Goal: Task Accomplishment & Management: Complete application form

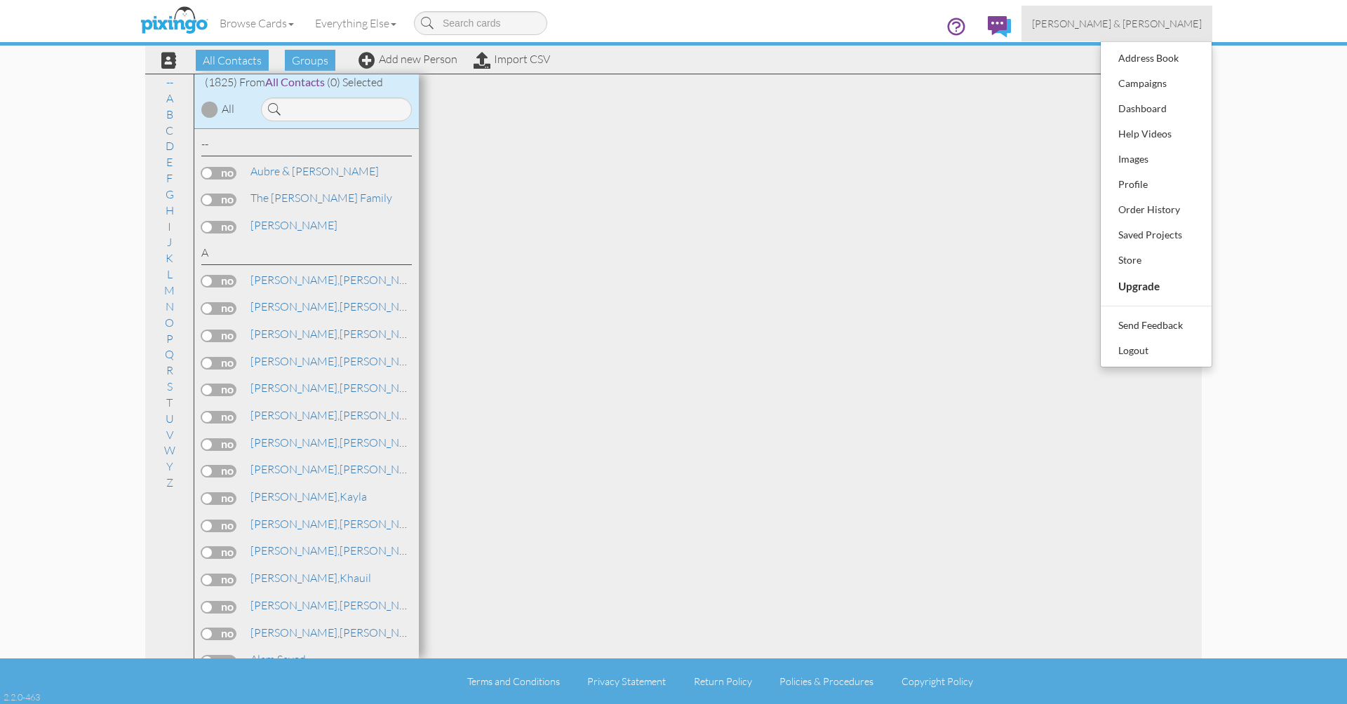
click at [1133, 62] on div "Address Book" at bounding box center [1156, 58] width 83 height 21
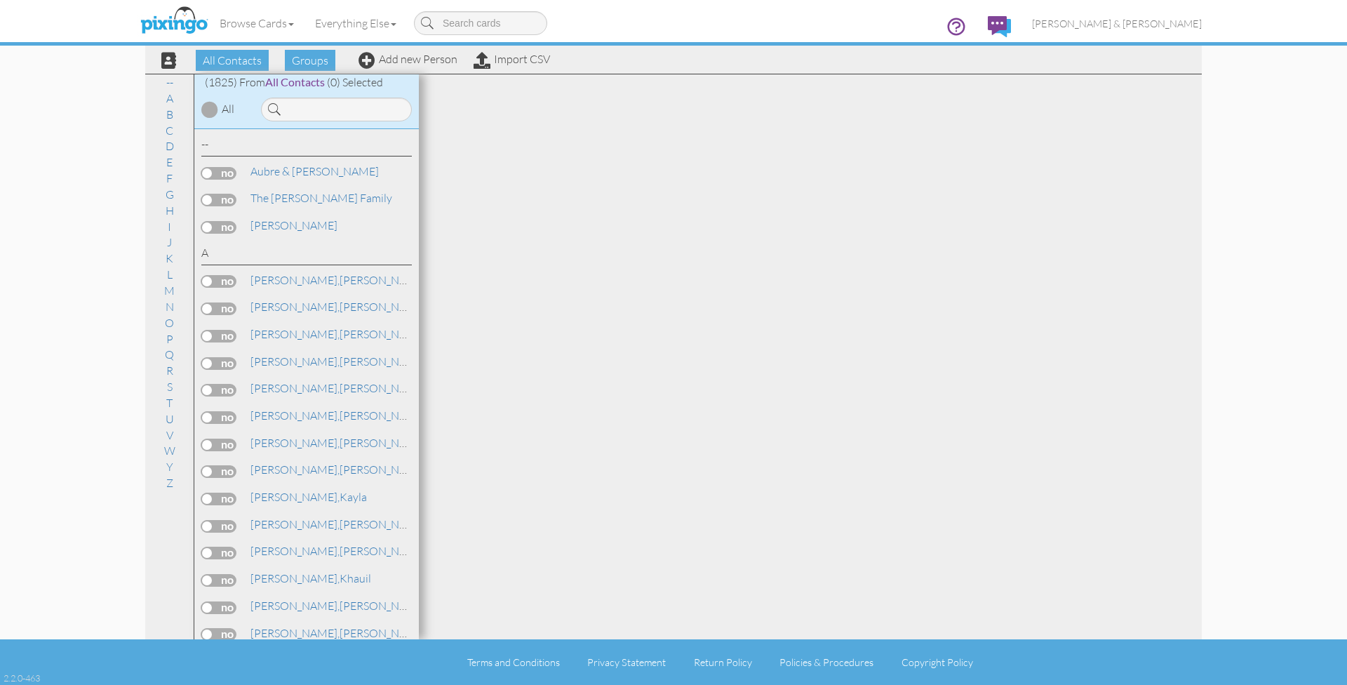
click at [280, 84] on span "All Contacts" at bounding box center [295, 81] width 60 height 13
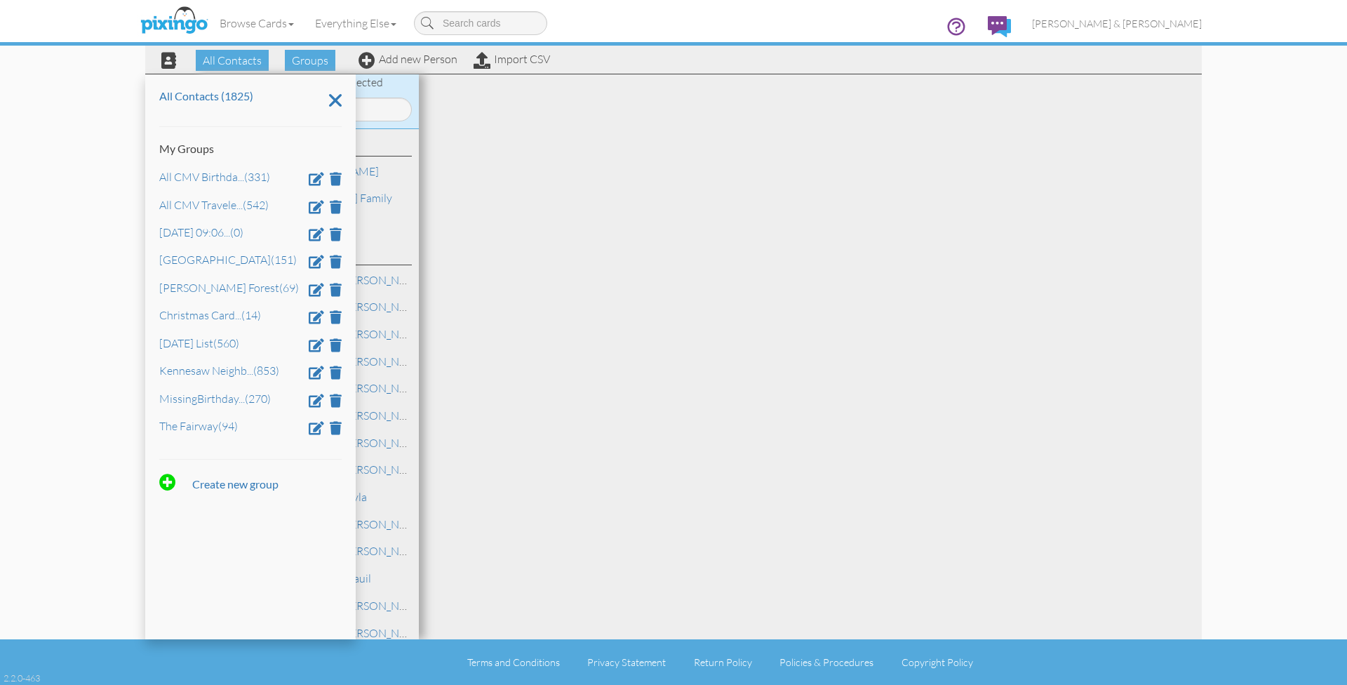
click at [469, 118] on div at bounding box center [810, 356] width 783 height 565
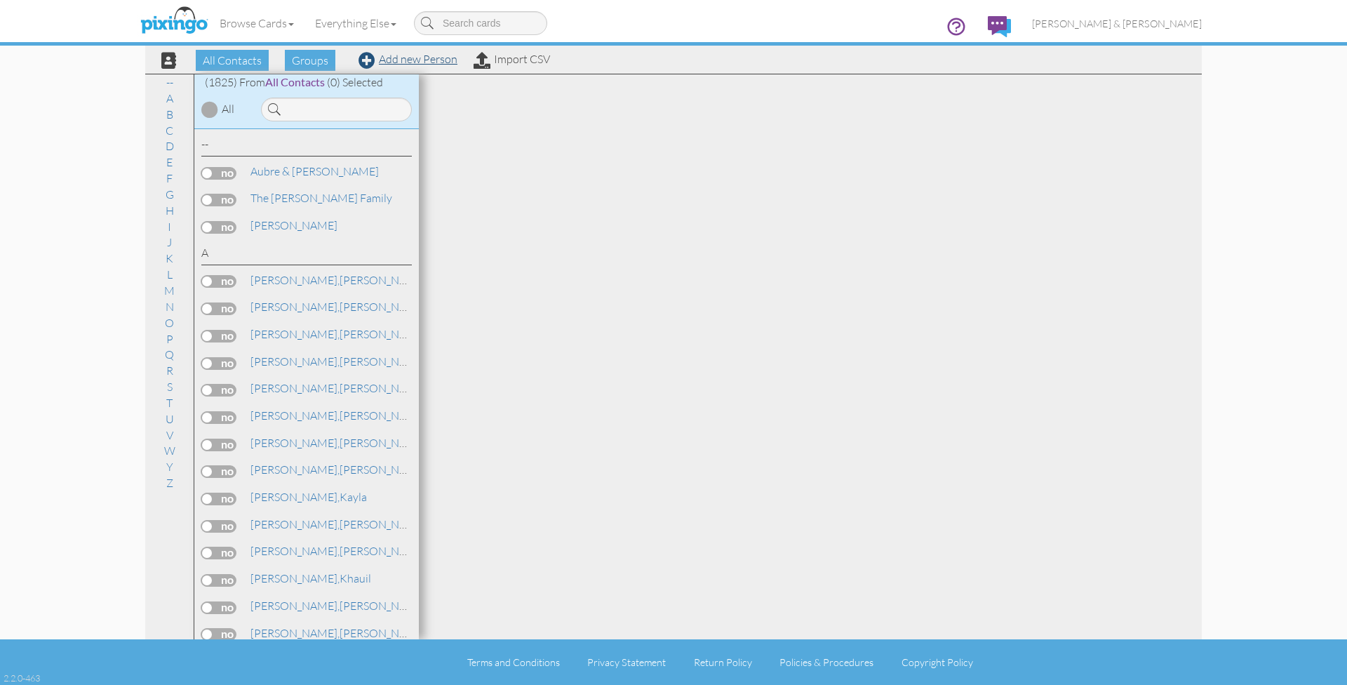
click at [410, 60] on link "Add new Person" at bounding box center [407, 59] width 99 height 14
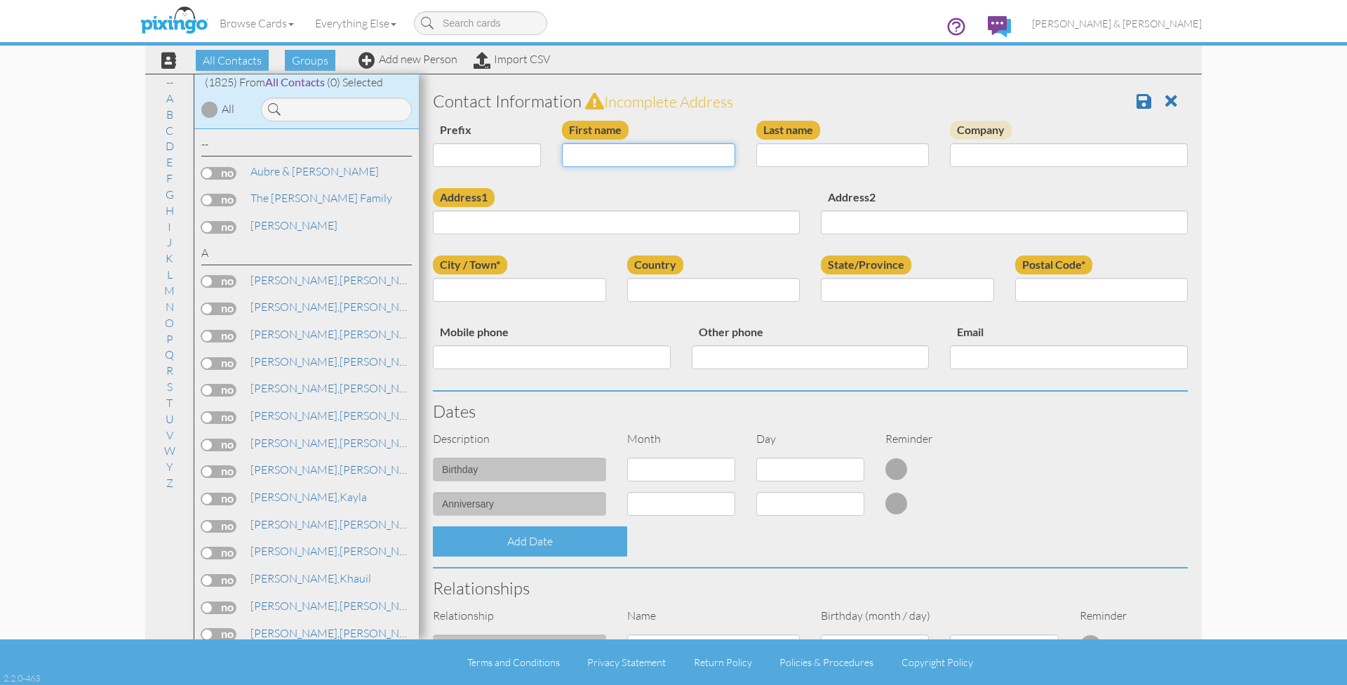
click at [614, 159] on input "First name" at bounding box center [648, 155] width 173 height 24
paste input "[PERSON_NAME]"
type input "[PERSON_NAME]"
paste input "[PERSON_NAME]"
type input "[PERSON_NAME]"
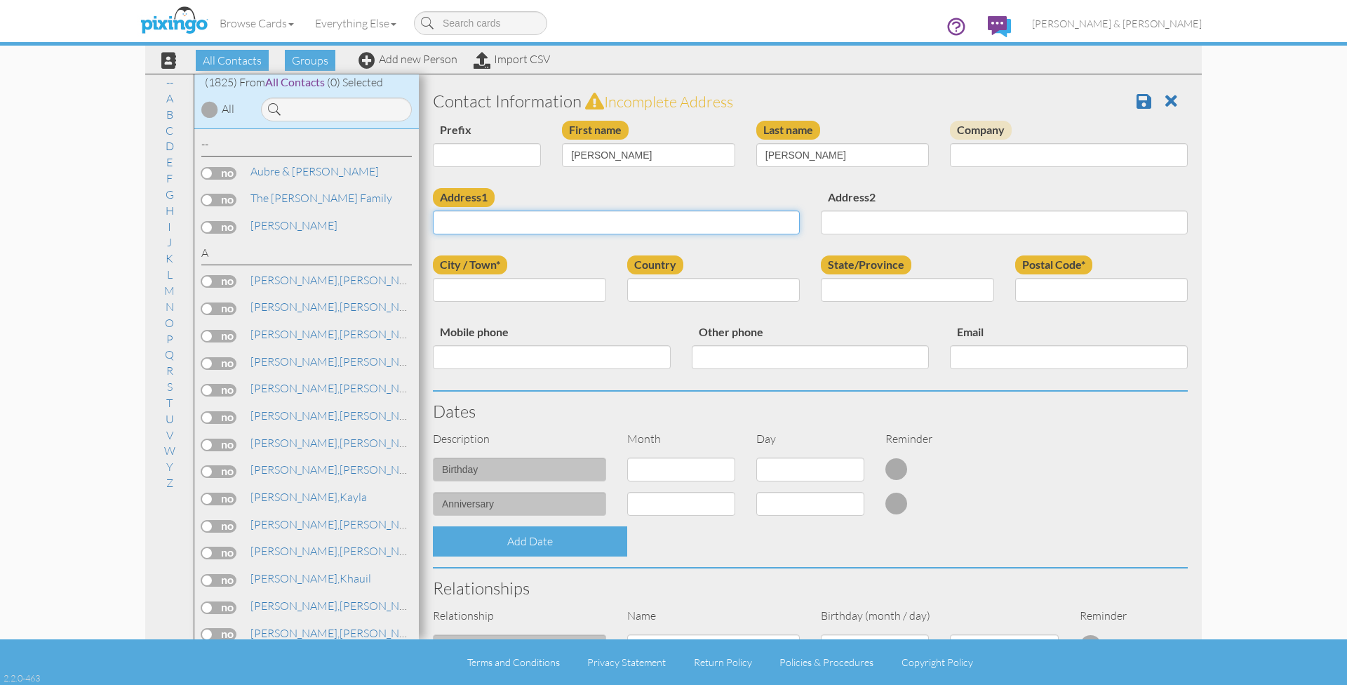
click at [644, 223] on input "Address1" at bounding box center [616, 222] width 367 height 24
paste input "[STREET_ADDRESS] · [GEOGRAPHIC_DATA], [GEOGRAPHIC_DATA] 3016- · [GEOGRAPHIC_DAT…"
drag, startPoint x: 558, startPoint y: 220, endPoint x: 706, endPoint y: 222, distance: 147.3
click at [706, 223] on input "9 E 2nd Avenue Apt 401 · Rome, GA 3016- · United States" at bounding box center [616, 222] width 367 height 24
type input "9 E 2nd Avenue Apt 401 ·"
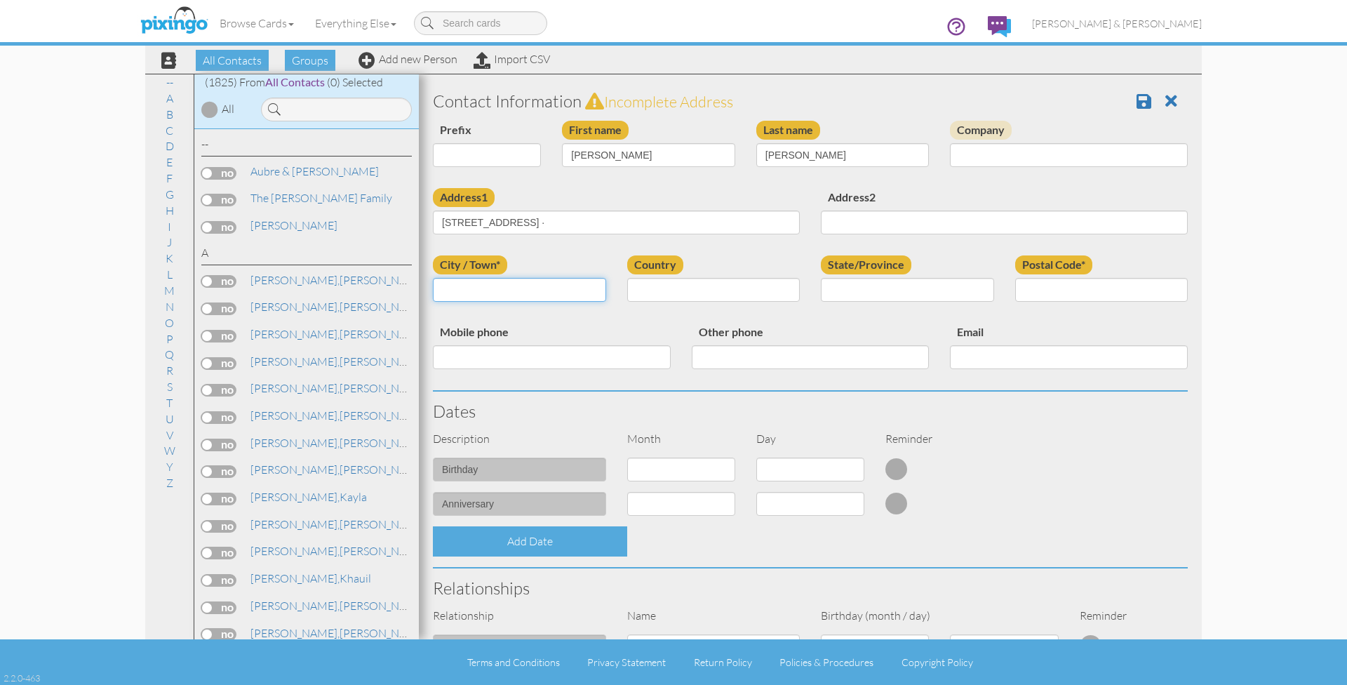
paste input "Rome, GA 3016- · United States"
drag, startPoint x: 465, startPoint y: 290, endPoint x: 603, endPoint y: 292, distance: 138.2
click at [603, 292] on input "Rome, GA 3016- · United States" at bounding box center [519, 290] width 173 height 24
type input "Rome"
click at [572, 221] on input "9 E 2nd Avenue Apt 401 ·" at bounding box center [616, 222] width 367 height 24
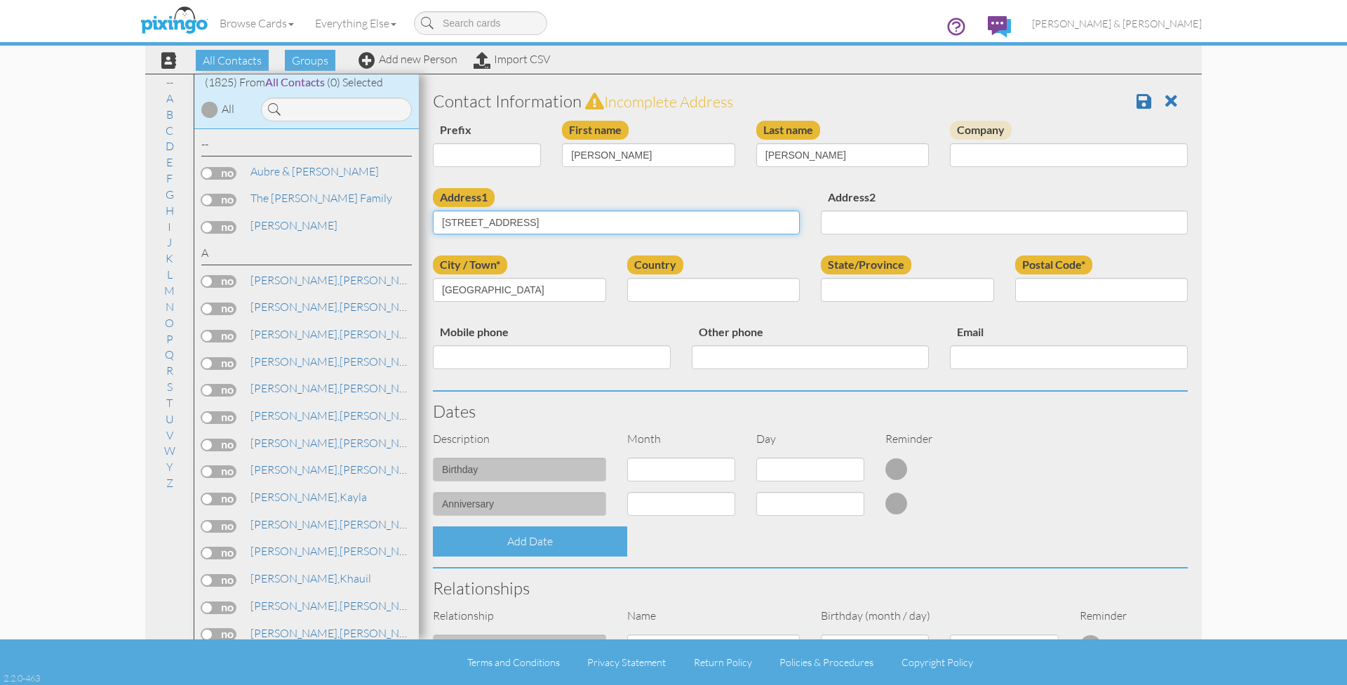
drag, startPoint x: 559, startPoint y: 220, endPoint x: 514, endPoint y: 220, distance: 44.9
click at [514, 220] on input "9 E 2nd Avenue Apt 401" at bounding box center [616, 222] width 367 height 24
type input "9 E 2nd Avenue"
paste input "Apt 401"
type input "Apt 401"
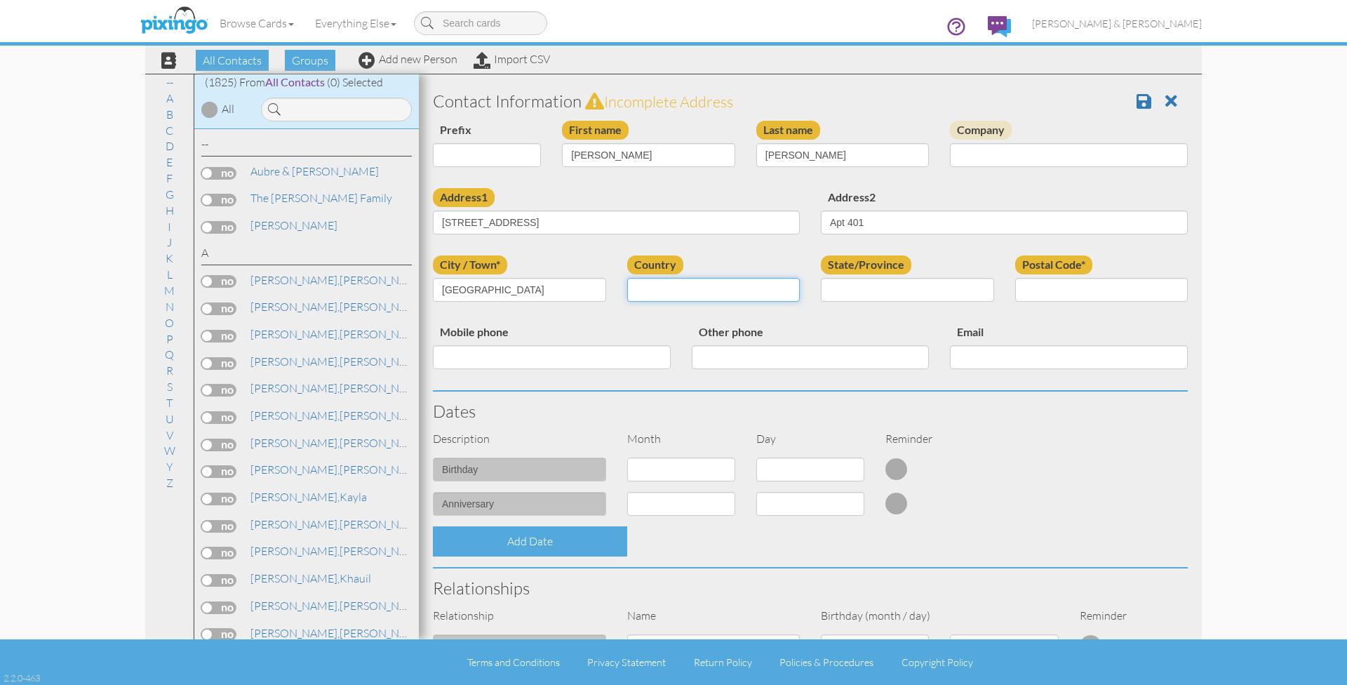
select select "object:6010"
select select "object:6270"
click at [1032, 286] on input "Postal Code*" at bounding box center [1101, 290] width 173 height 24
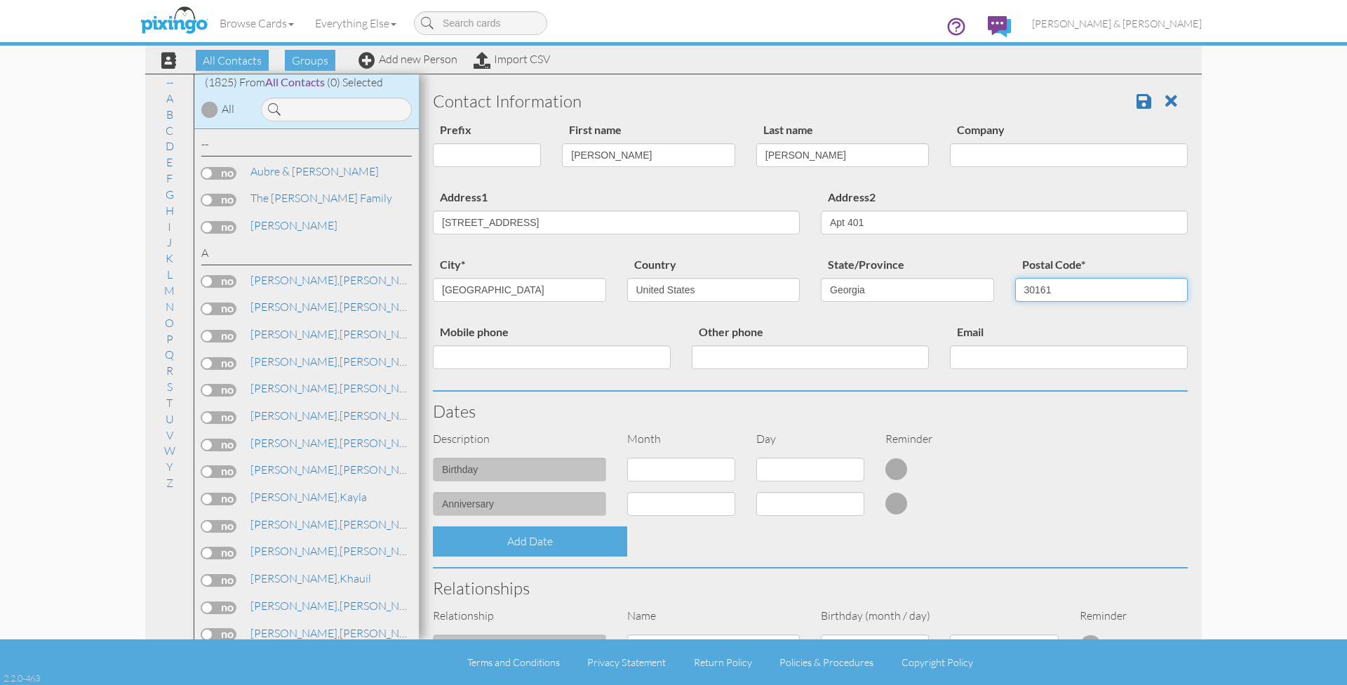
type input "30161"
click at [480, 355] on input "Mobile phone" at bounding box center [552, 357] width 238 height 24
select select "object:6006"
select select "number:25"
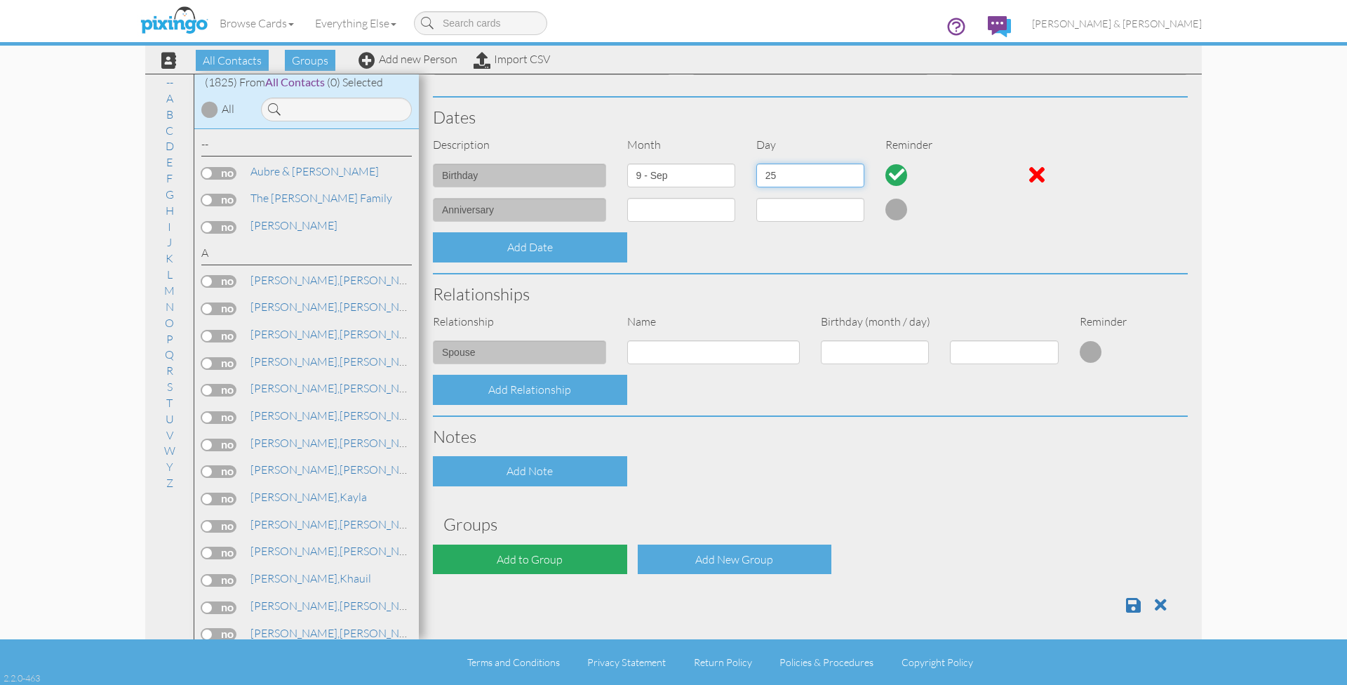
scroll to position [293, 0]
click at [522, 553] on div "Add to Group" at bounding box center [530, 560] width 194 height 30
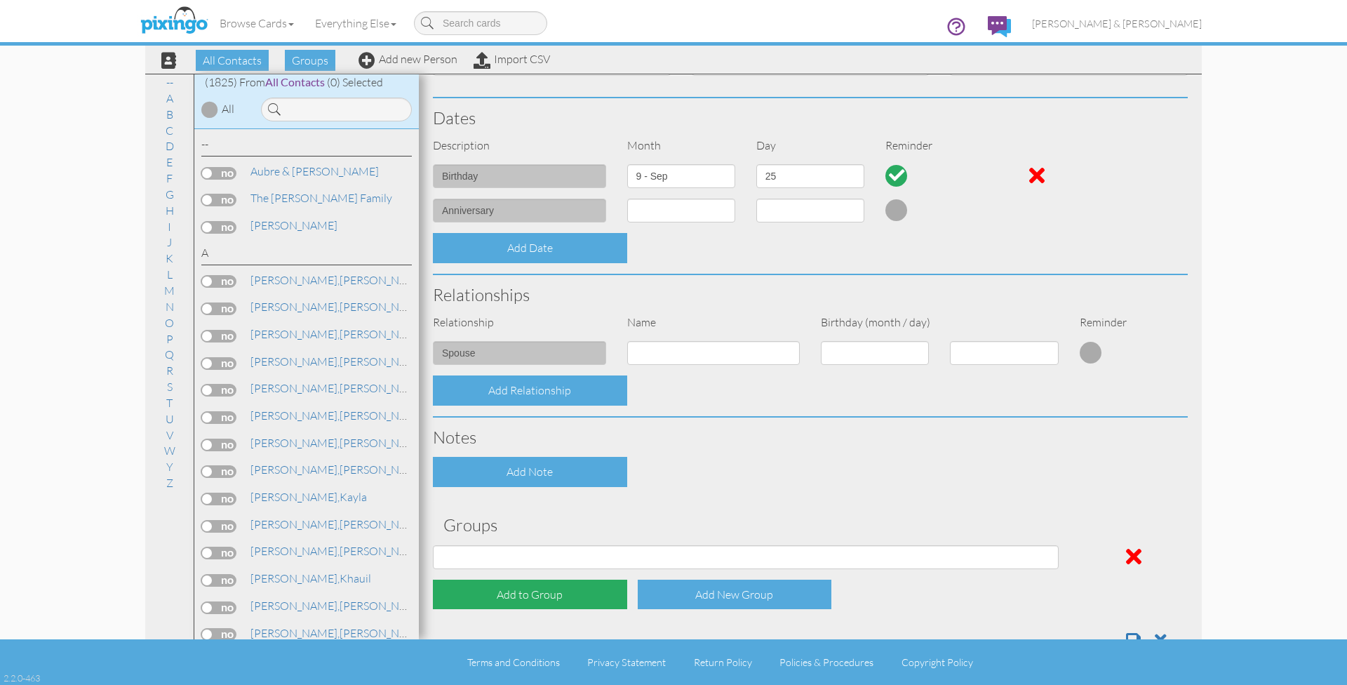
click at [518, 580] on div "Add to Group" at bounding box center [530, 594] width 194 height 30
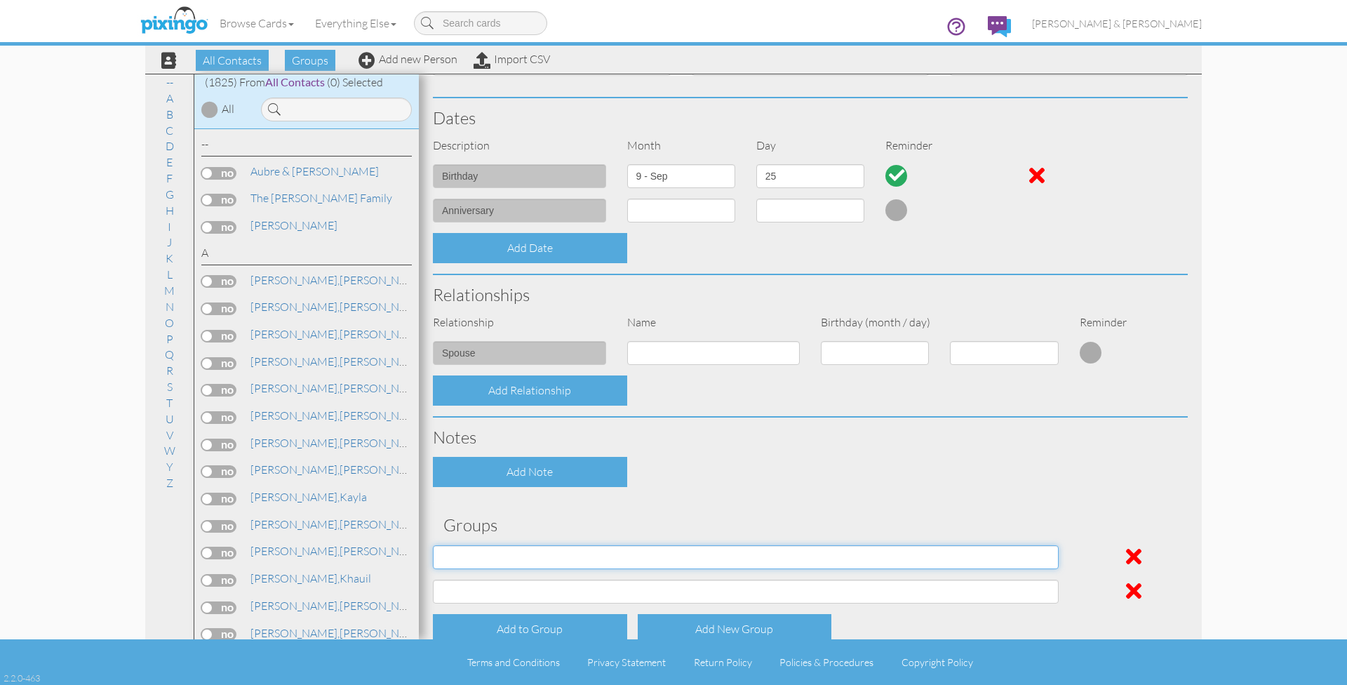
select select "object:6320"
select select "object:6321"
click at [621, 509] on div "Contact Information Prefix Dr. Mr. Mrs. First name Telena Last name Cole Compan…" at bounding box center [810, 241] width 755 height 906
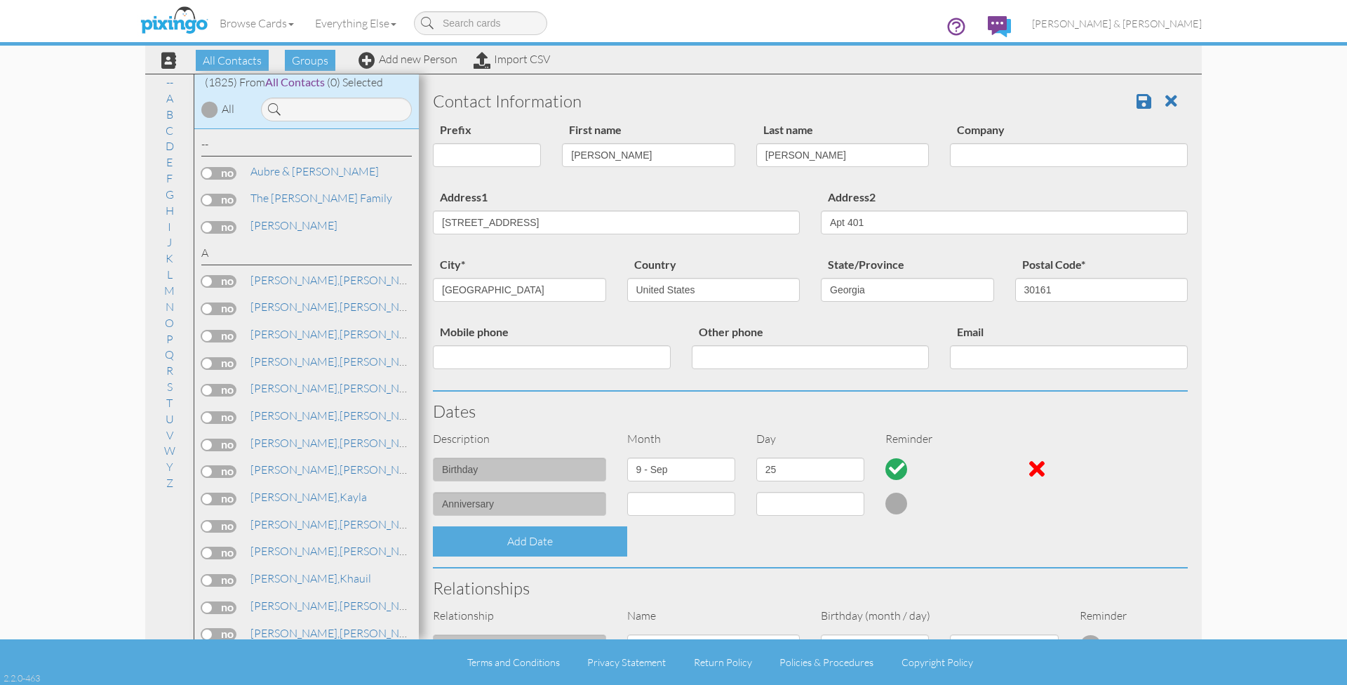
scroll to position [0, 0]
click at [1145, 102] on span at bounding box center [1143, 101] width 15 height 17
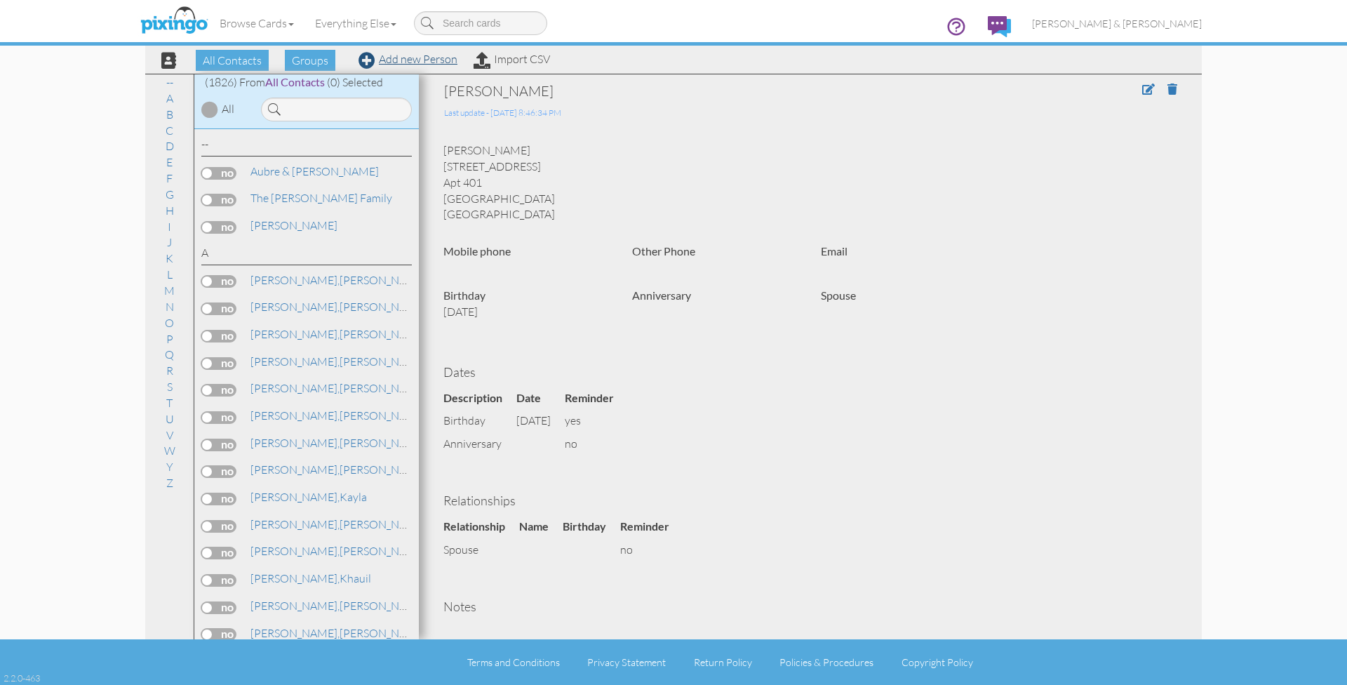
click at [400, 60] on link "Add new Person" at bounding box center [407, 59] width 99 height 14
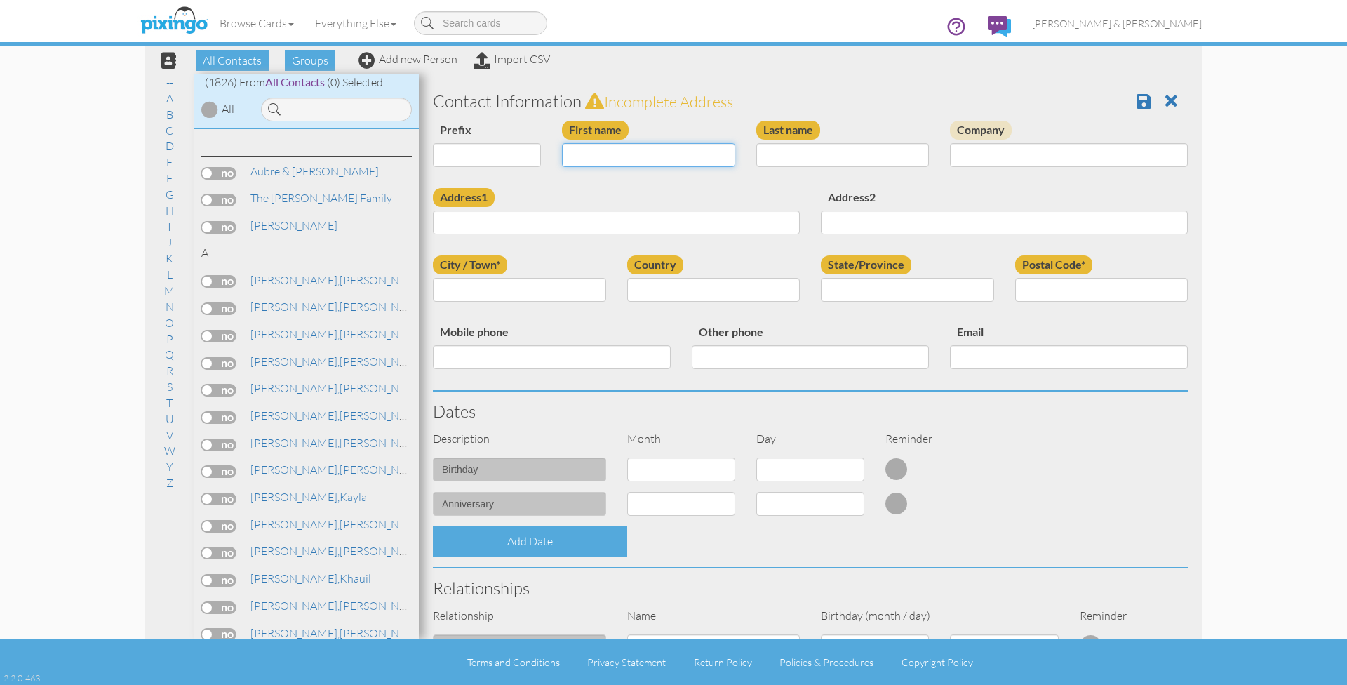
paste input "Jordan"
type input "Jordan"
paste input "Hickman"
type input "Hickman"
click at [580, 216] on input "Address1" at bounding box center [616, 222] width 367 height 24
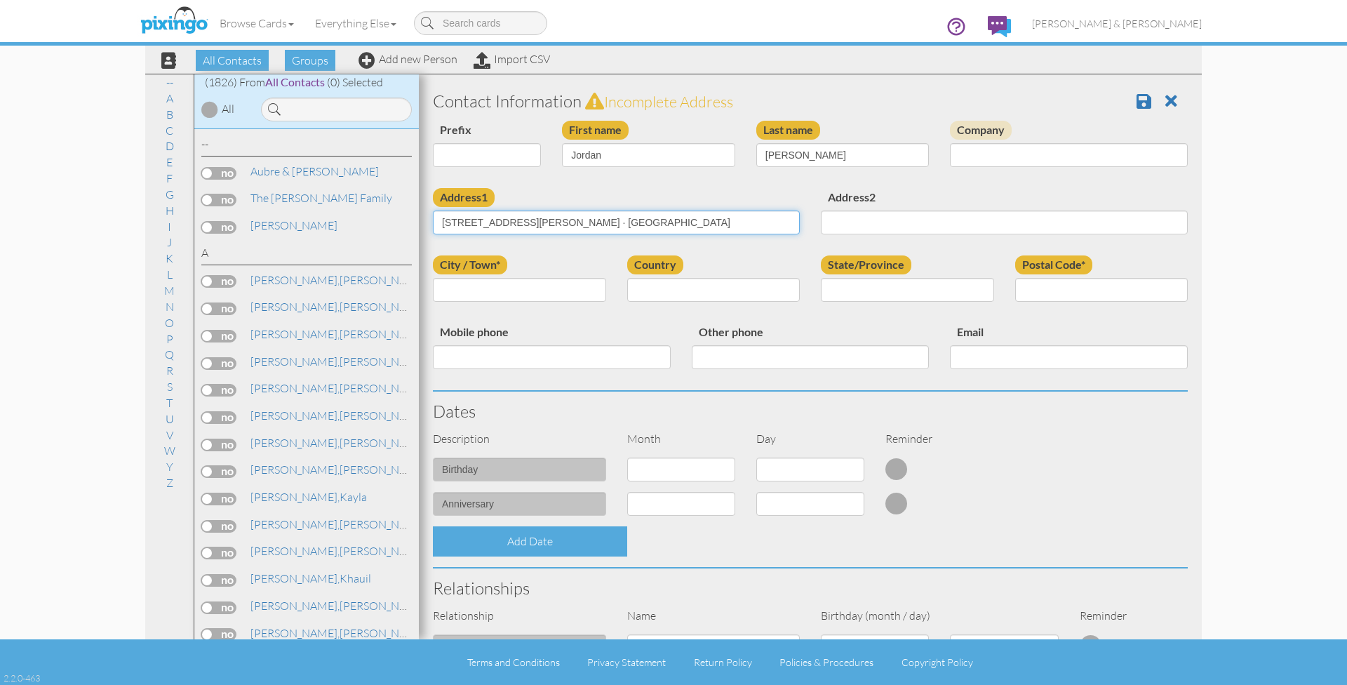
drag, startPoint x: 551, startPoint y: 221, endPoint x: 701, endPoint y: 223, distance: 149.4
click at [701, 223] on input "1061 Cobblestone Lane Bogart, GA 30622 · United States" at bounding box center [616, 222] width 367 height 24
type input "1061 Cobblestone Lane"
paste input "Bogart, GA 30622 · United States"
drag, startPoint x: 472, startPoint y: 287, endPoint x: 492, endPoint y: 288, distance: 20.4
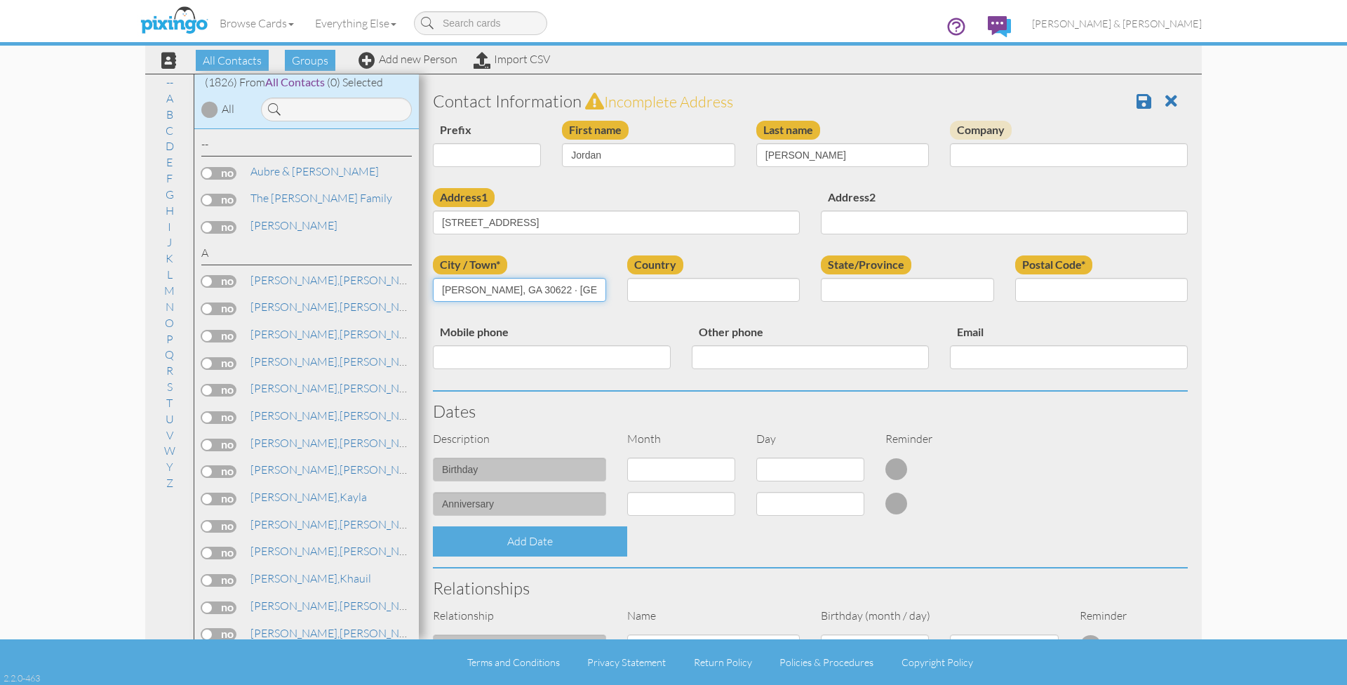
click at [492, 288] on input "Bogart, GA 30622 · United States" at bounding box center [519, 290] width 173 height 24
drag, startPoint x: 521, startPoint y: 288, endPoint x: 495, endPoint y: 288, distance: 26.7
click at [495, 288] on input "Bogart, GA 30622 · United States" at bounding box center [519, 290] width 173 height 24
type input "Bogart, GA · United States"
paste input "30622"
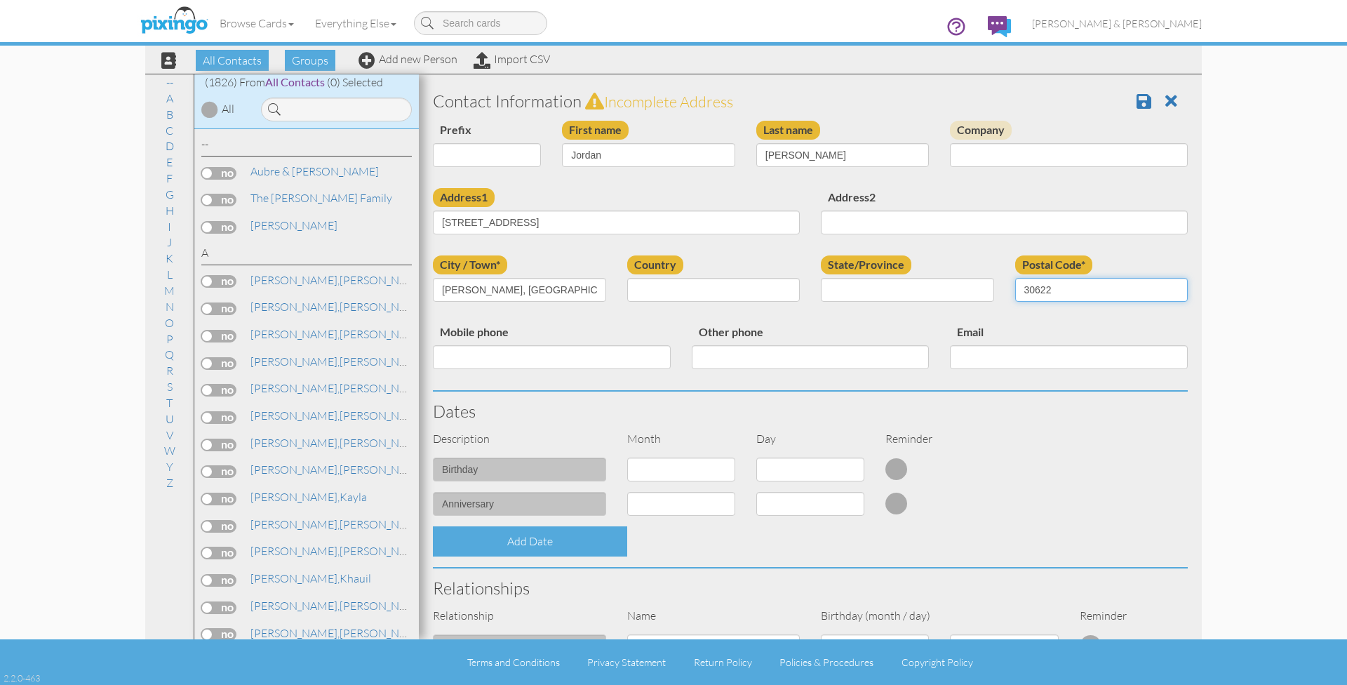
type input "30622"
drag, startPoint x: 567, startPoint y: 287, endPoint x: 472, endPoint y: 288, distance: 94.7
click at [472, 288] on input "Bogart, GA · United States" at bounding box center [519, 290] width 173 height 24
type input "Bogart"
select select "object:5748"
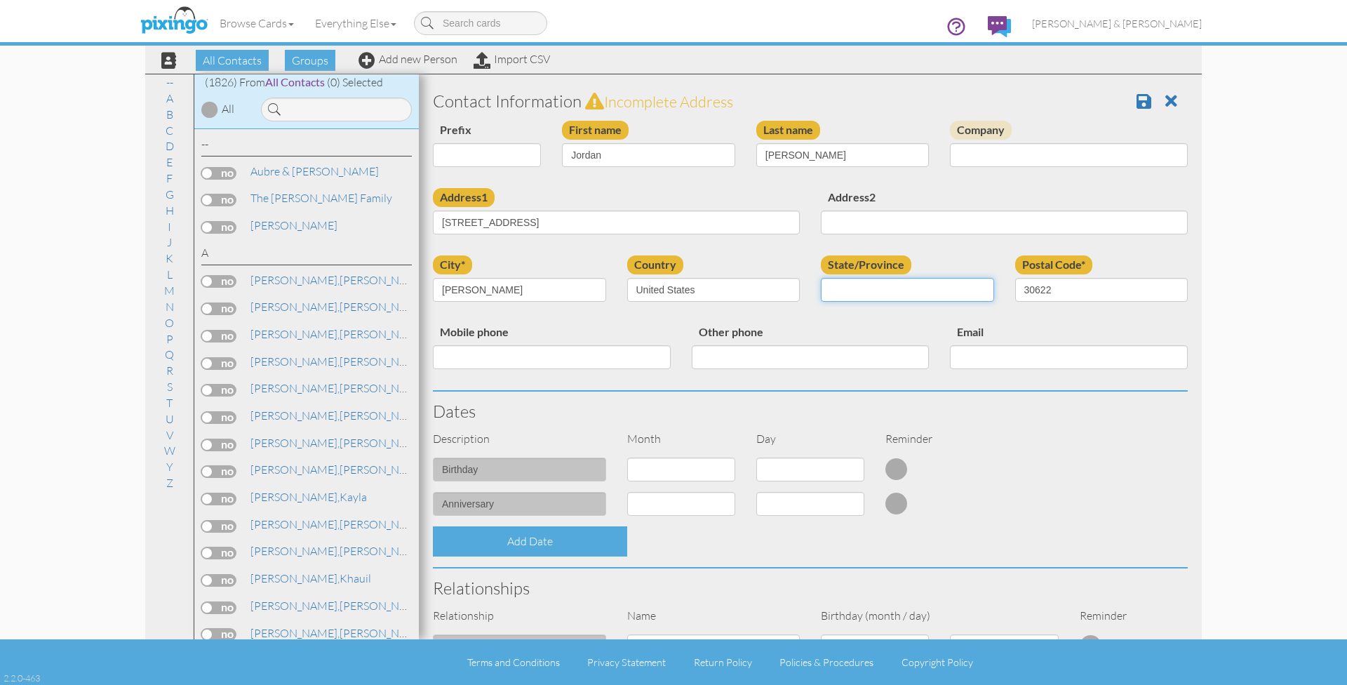
select select "object:6008"
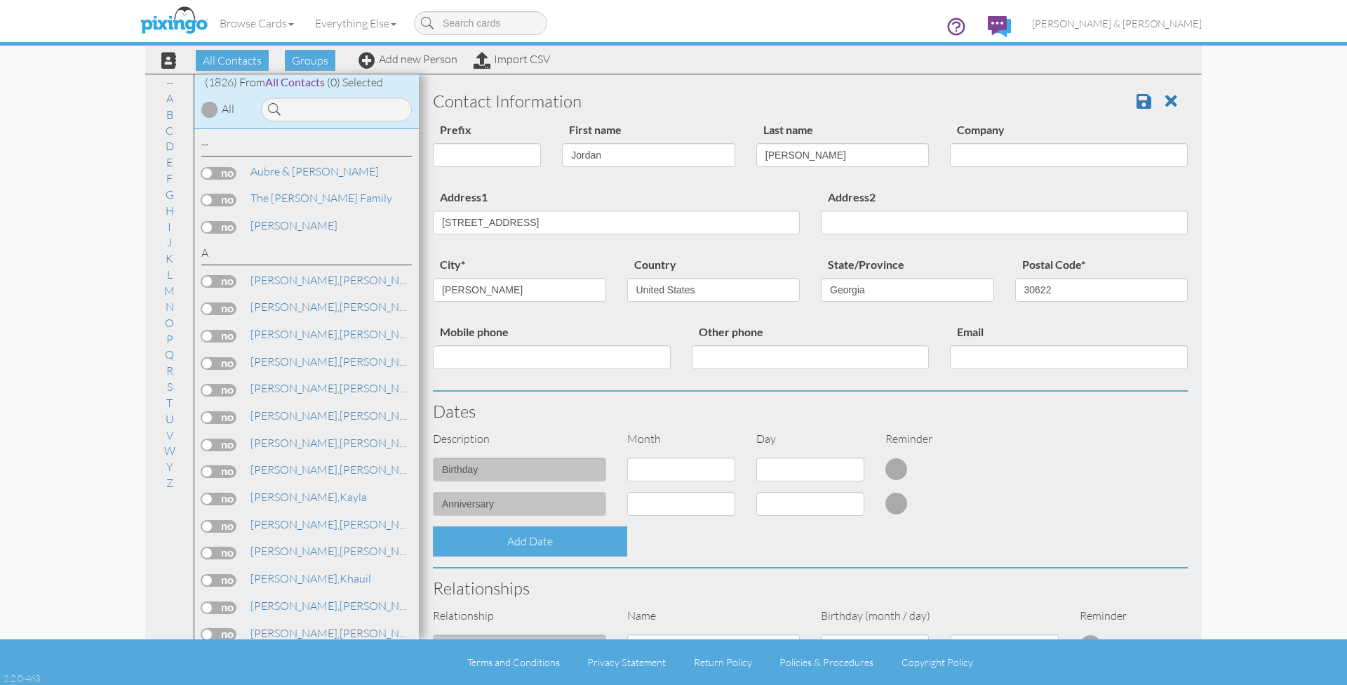
click at [806, 318] on div "city* Bogart Country United States -------------- Afghanistan Albania Algeria A…" at bounding box center [810, 288] width 776 height 67
click at [568, 345] on input "Mobile phone" at bounding box center [552, 357] width 238 height 24
select select "object:5738"
select select "number:29"
click at [983, 424] on div "Dates" at bounding box center [810, 410] width 776 height 39
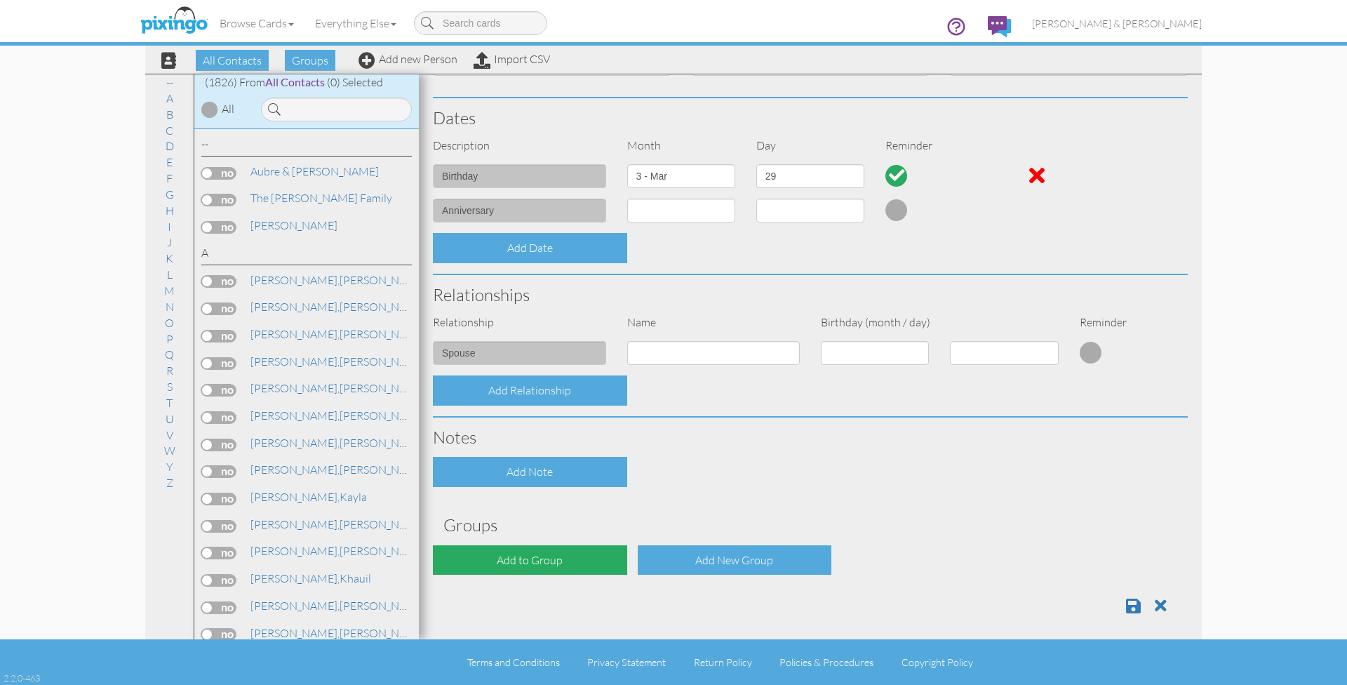
click at [525, 548] on div "Add to Group" at bounding box center [530, 560] width 194 height 30
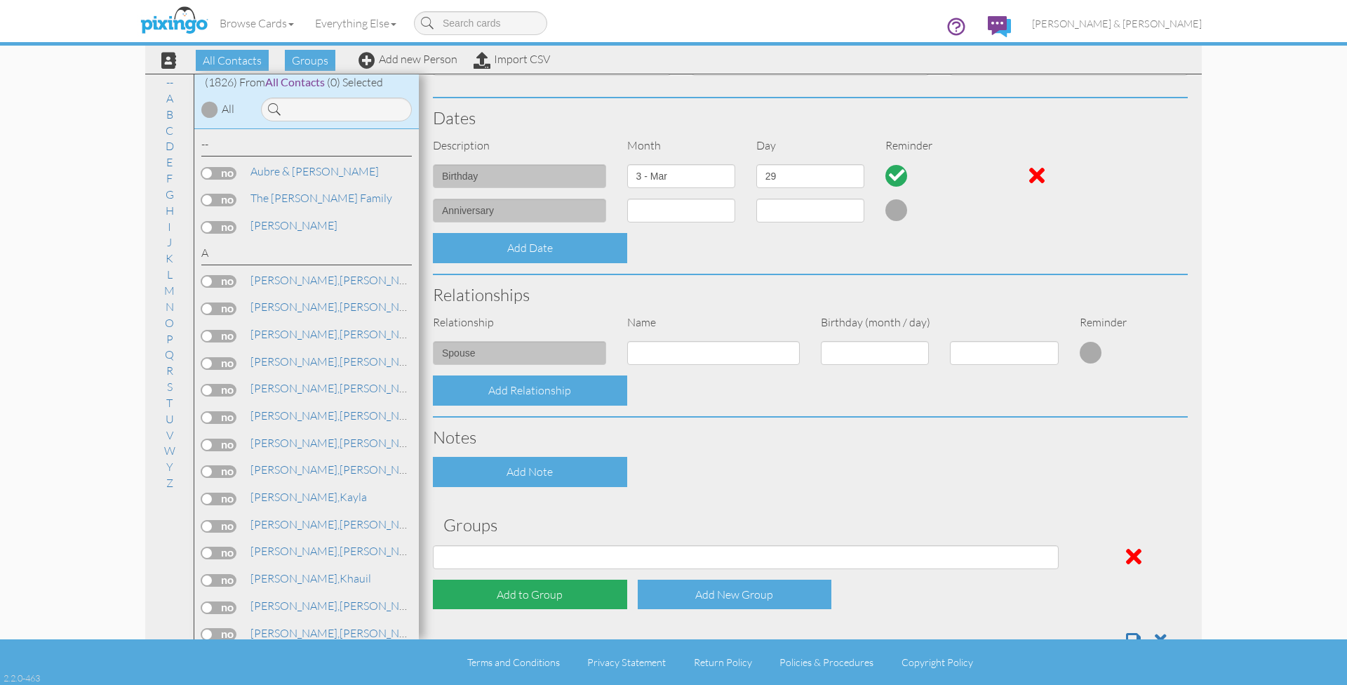
click at [513, 587] on div "Add to Group" at bounding box center [530, 594] width 194 height 30
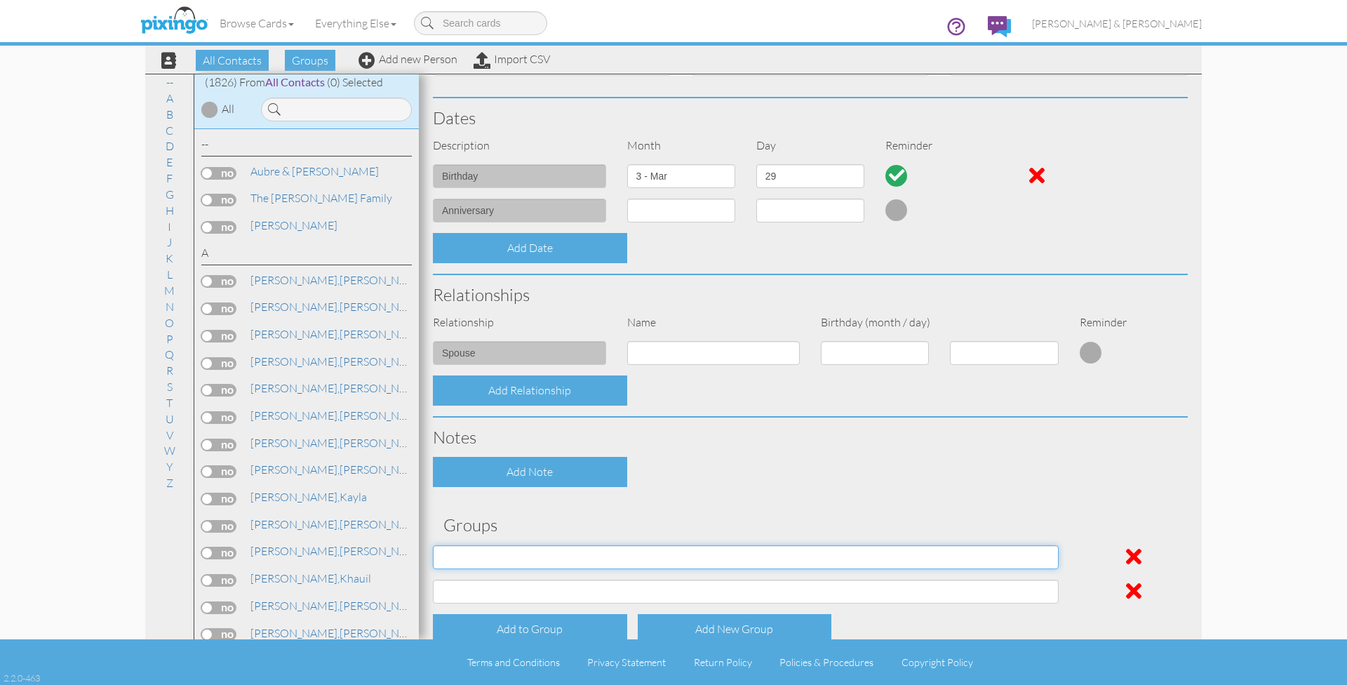
select select "object:6058"
select select "object:6059"
click at [687, 487] on div "Contact Information Prefix Dr. Mr. Mrs. First name Jordan Last name Hickman Com…" at bounding box center [810, 241] width 755 height 906
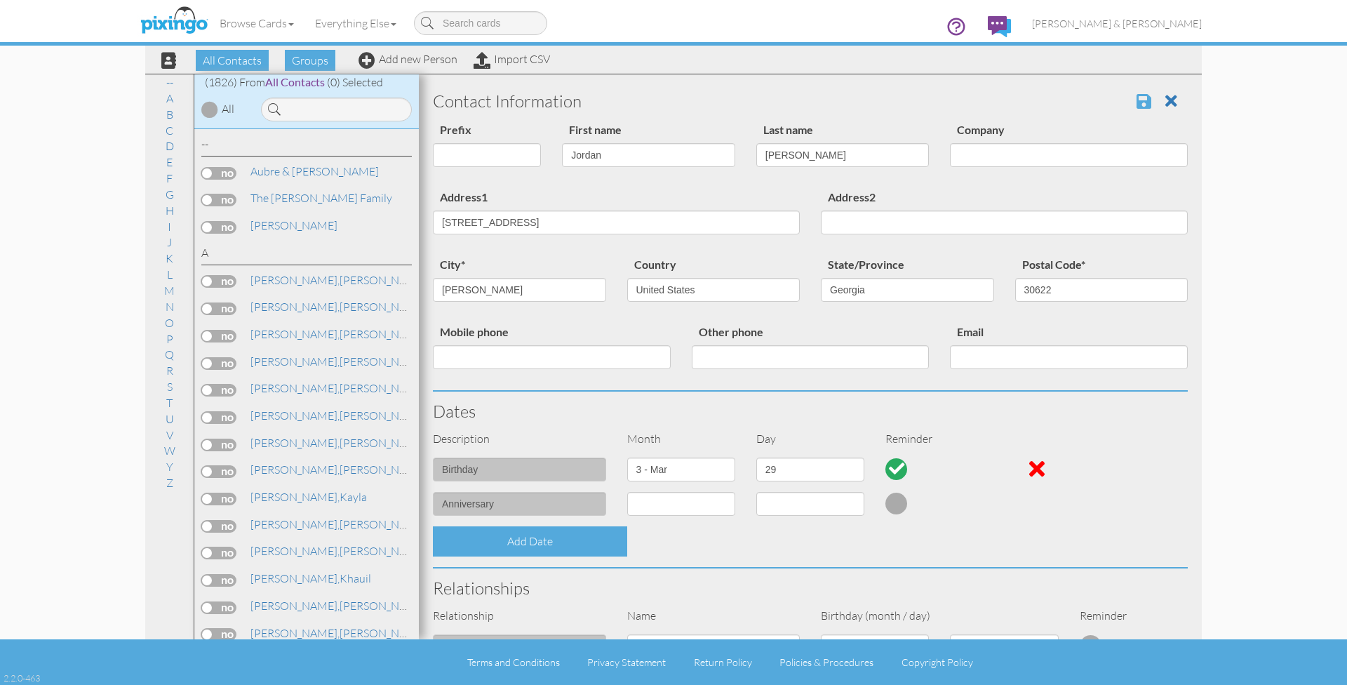
click at [1137, 101] on span at bounding box center [1143, 101] width 15 height 17
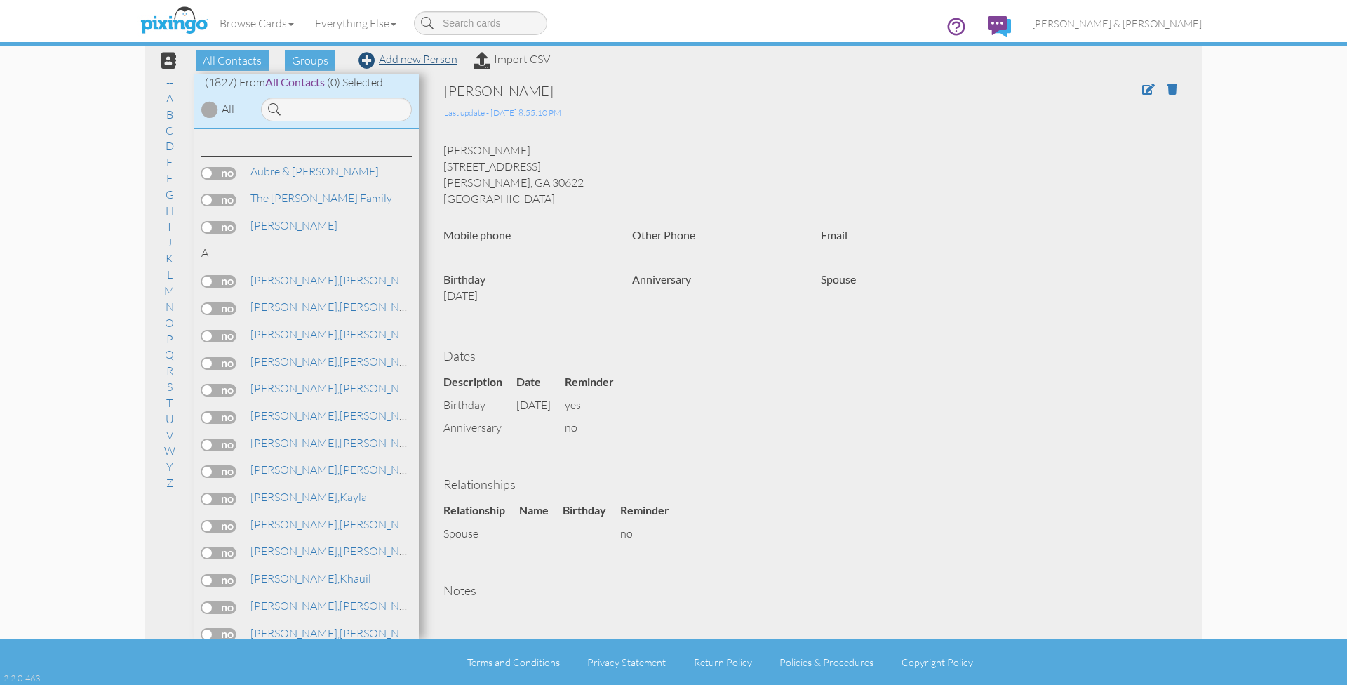
click at [412, 59] on link "Add new Person" at bounding box center [407, 59] width 99 height 14
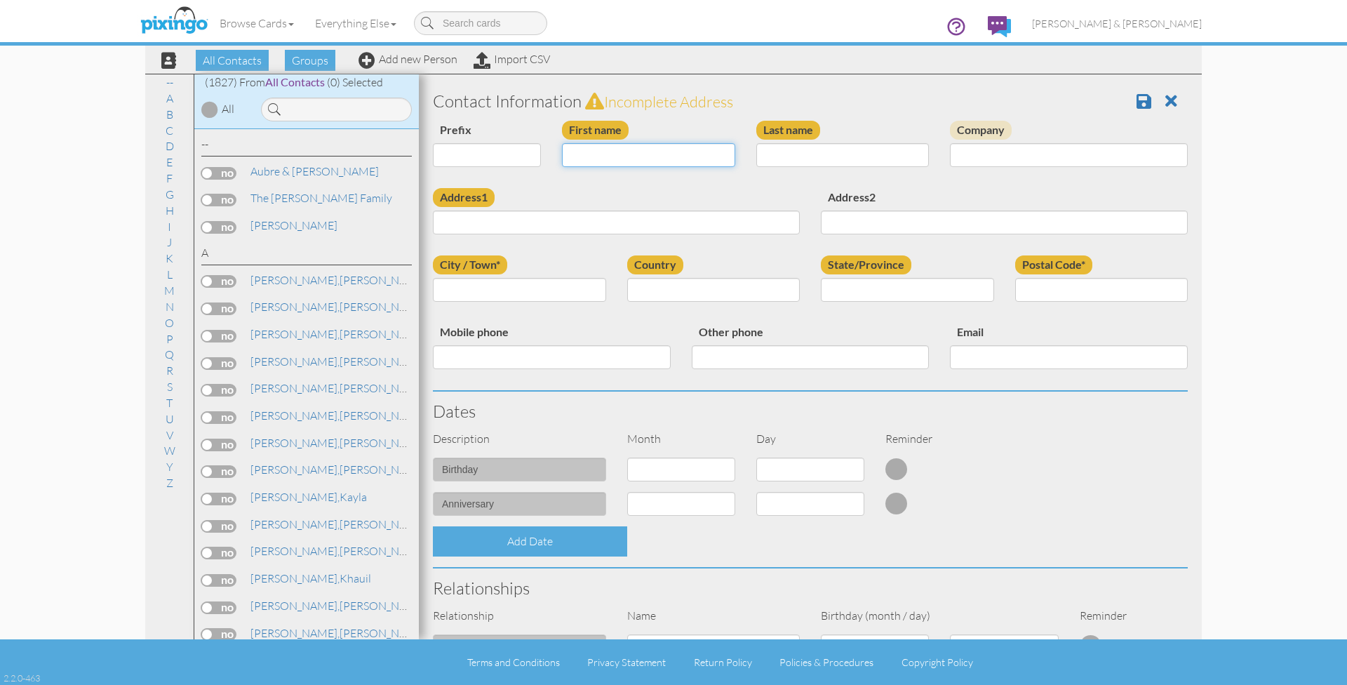
paste input "[PERSON_NAME]"
type input "[PERSON_NAME]"
select select "string:Dr."
click at [825, 162] on input "Last name" at bounding box center [842, 155] width 173 height 24
type input "Hargrove"
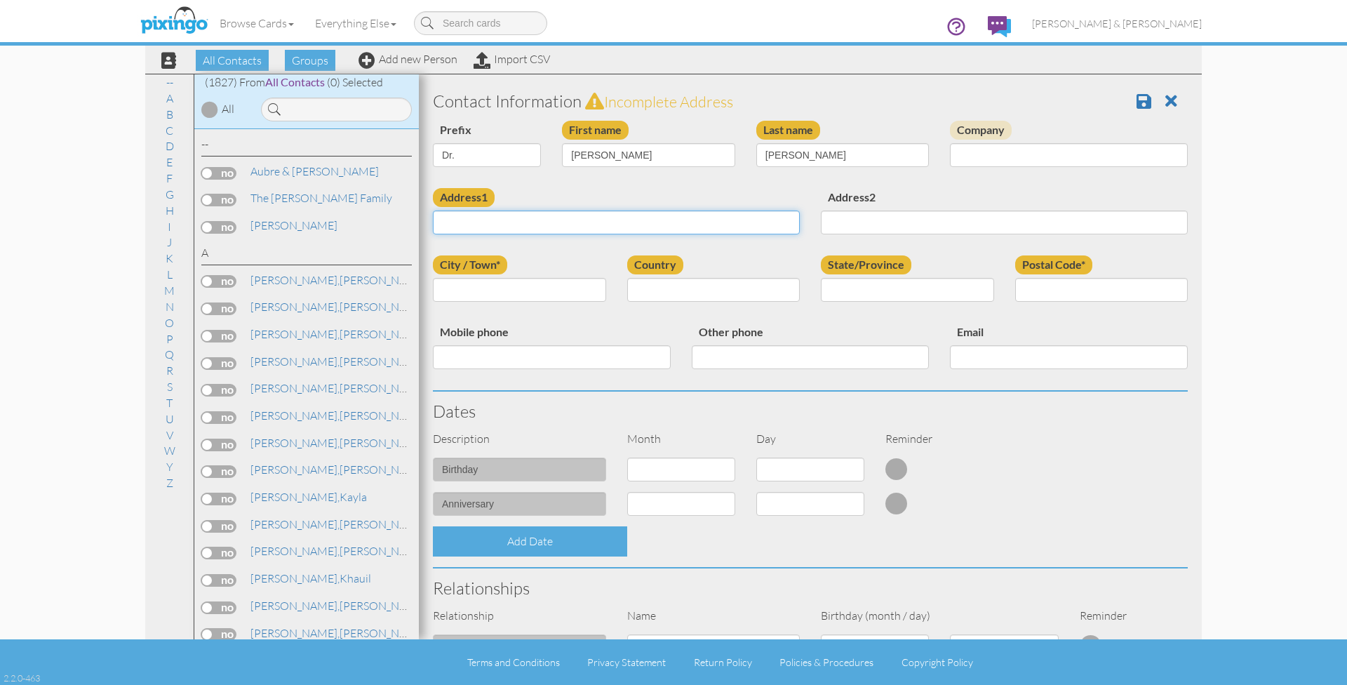
click at [538, 221] on input "Address1" at bounding box center [616, 222] width 367 height 24
select select "string:"
click at [614, 158] on input "[PERSON_NAME]" at bounding box center [648, 155] width 173 height 24
paste input "[PERSON_NAME]"
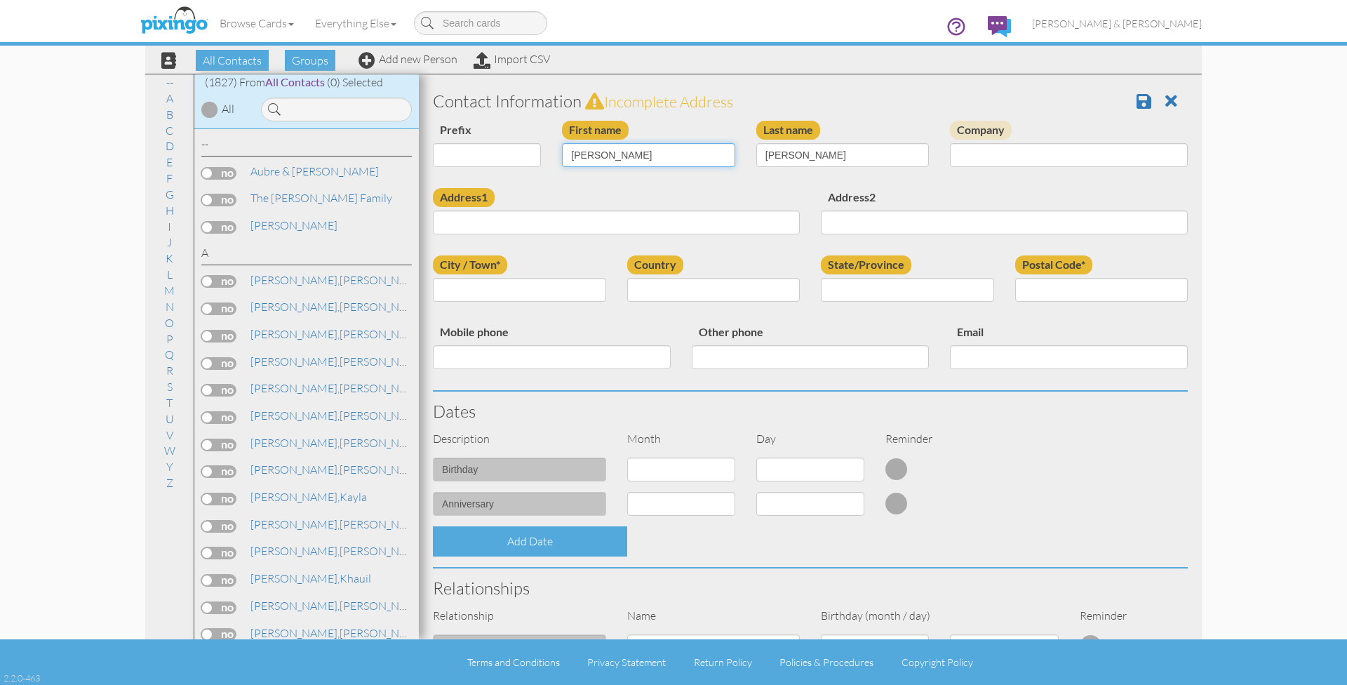
type input "[PERSON_NAME]"
click at [792, 156] on input "Hargrove" at bounding box center [842, 155] width 173 height 24
type input "vonSlep"
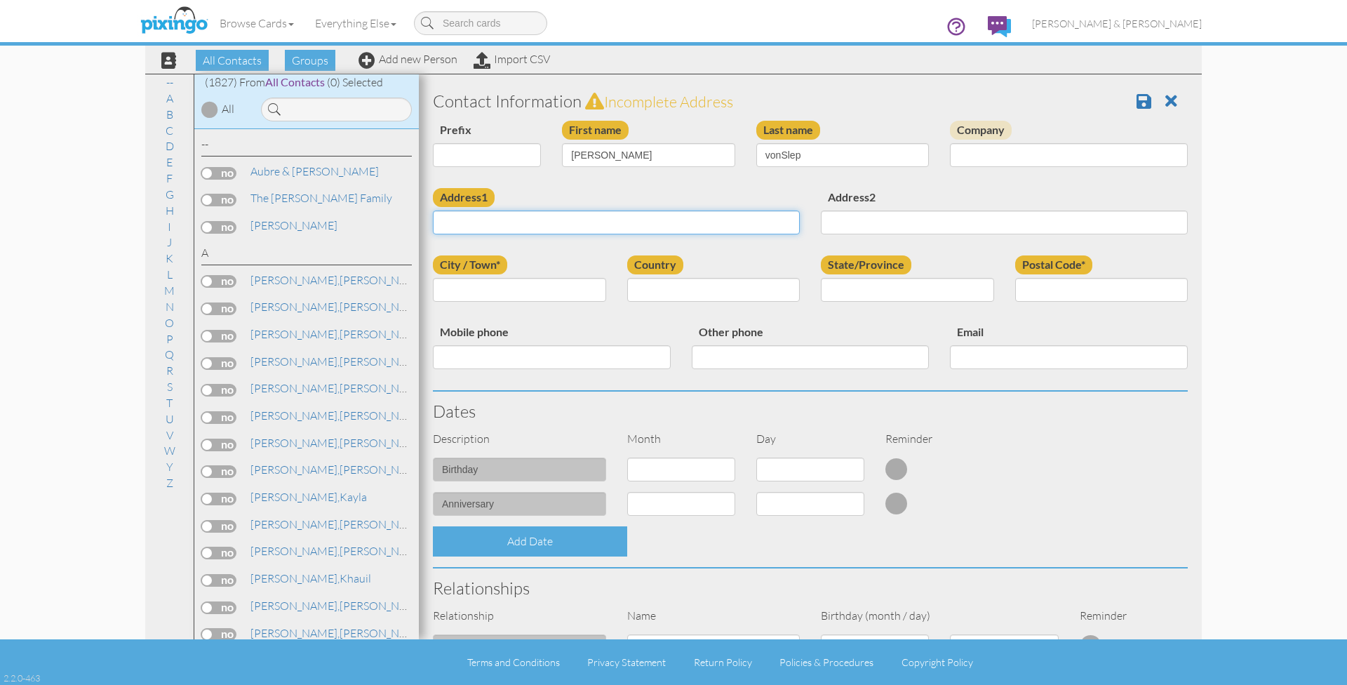
click at [552, 221] on input "Address1" at bounding box center [616, 222] width 367 height 24
type input "3791 Brookside Drive"
paste input "Murrells Inlet"
type input "Murrells Inlet"
select select "object:5750"
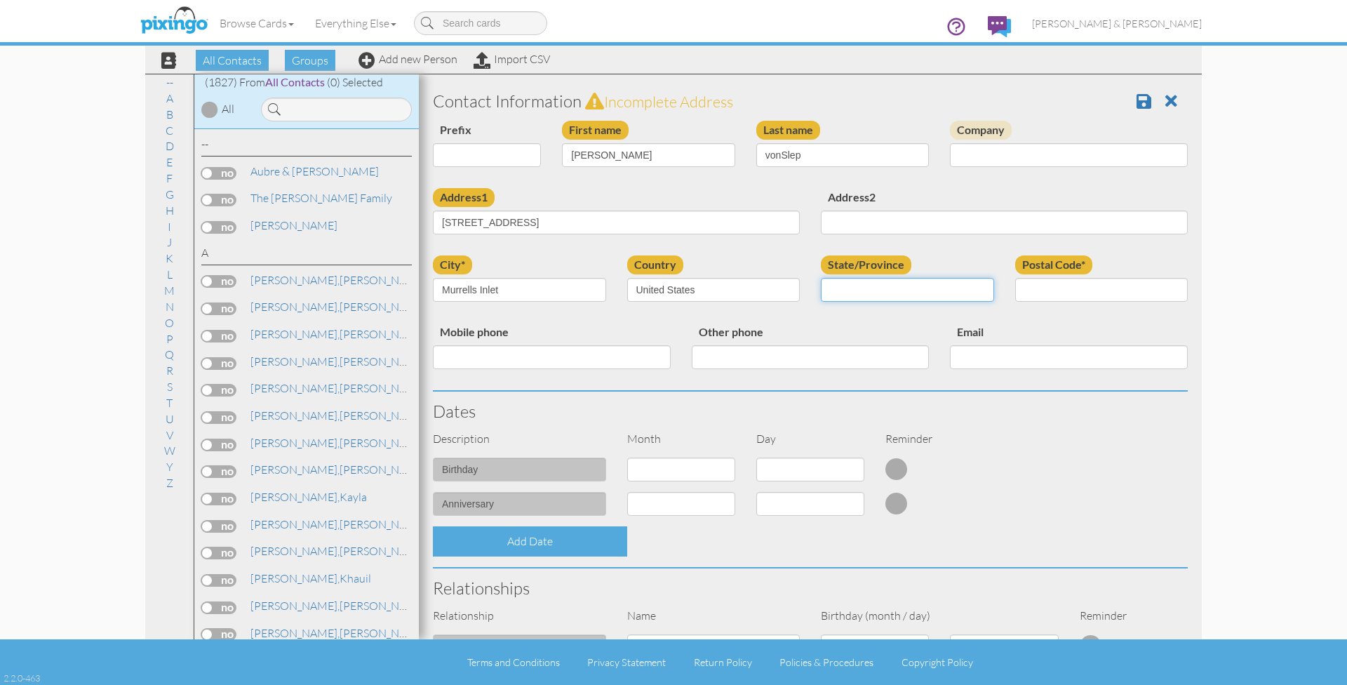
select select "object:6045"
click at [1032, 292] on input "Postal Code*" at bounding box center [1101, 290] width 173 height 24
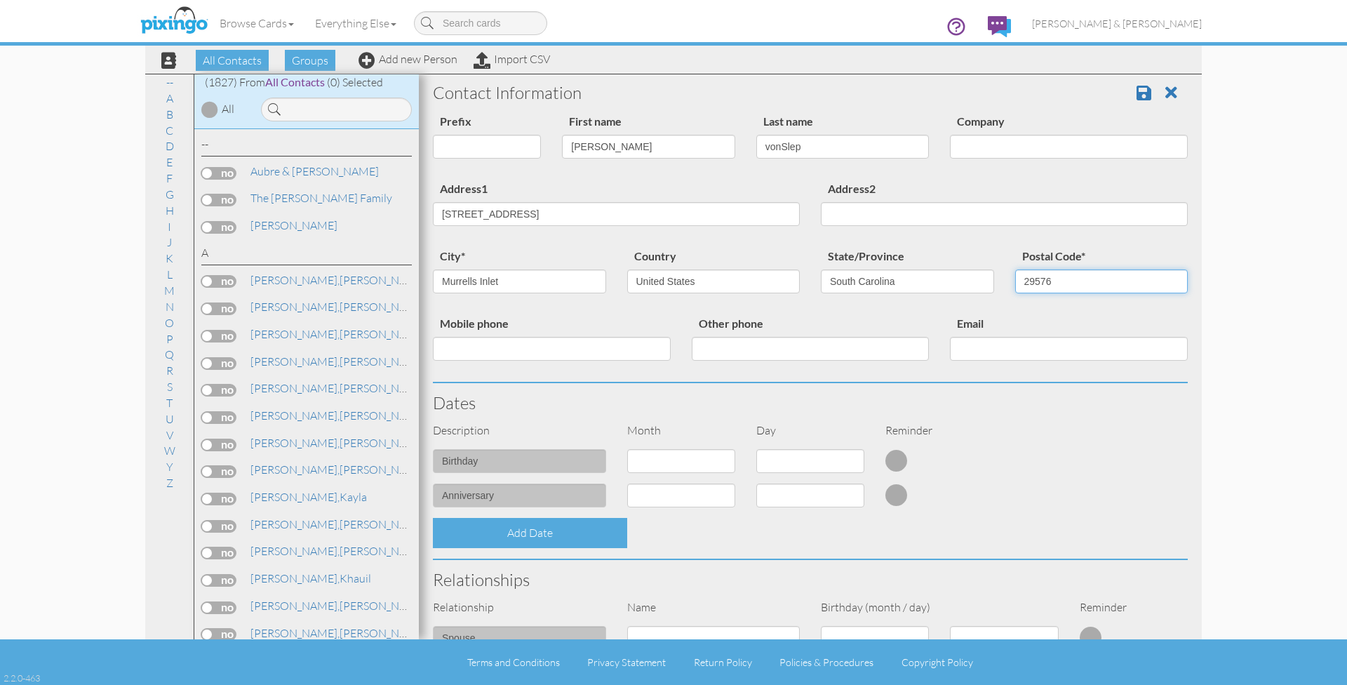
scroll to position [77, 0]
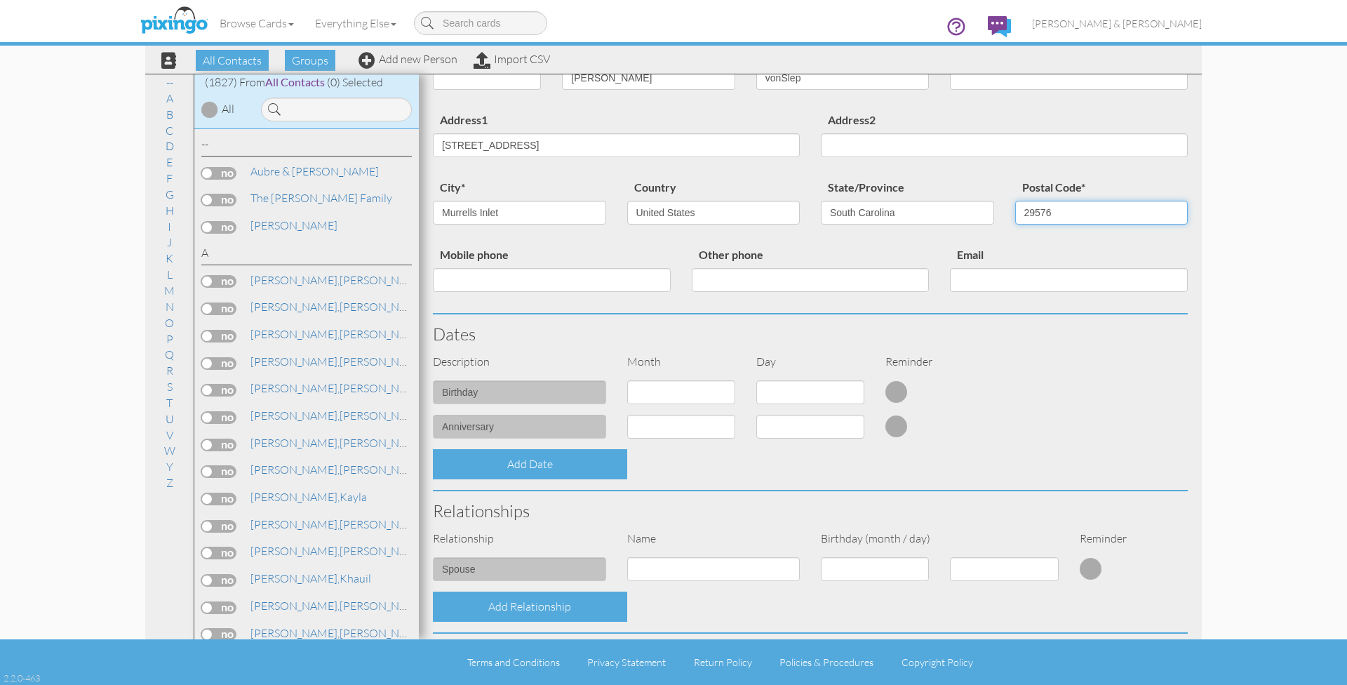
type input "29576"
select select "object:5738"
select select "number:5"
click at [940, 451] on div "Add Date" at bounding box center [810, 464] width 776 height 30
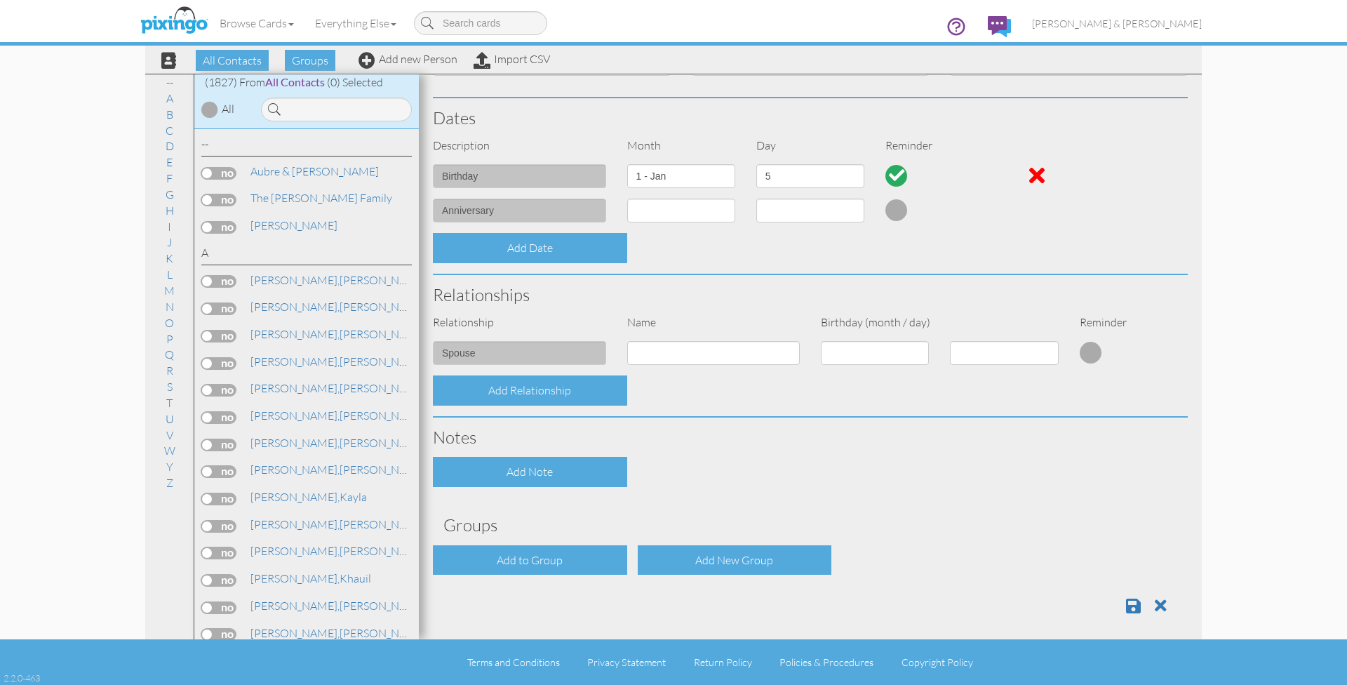
scroll to position [0, 0]
click at [528, 558] on div "Add to Group" at bounding box center [530, 561] width 194 height 30
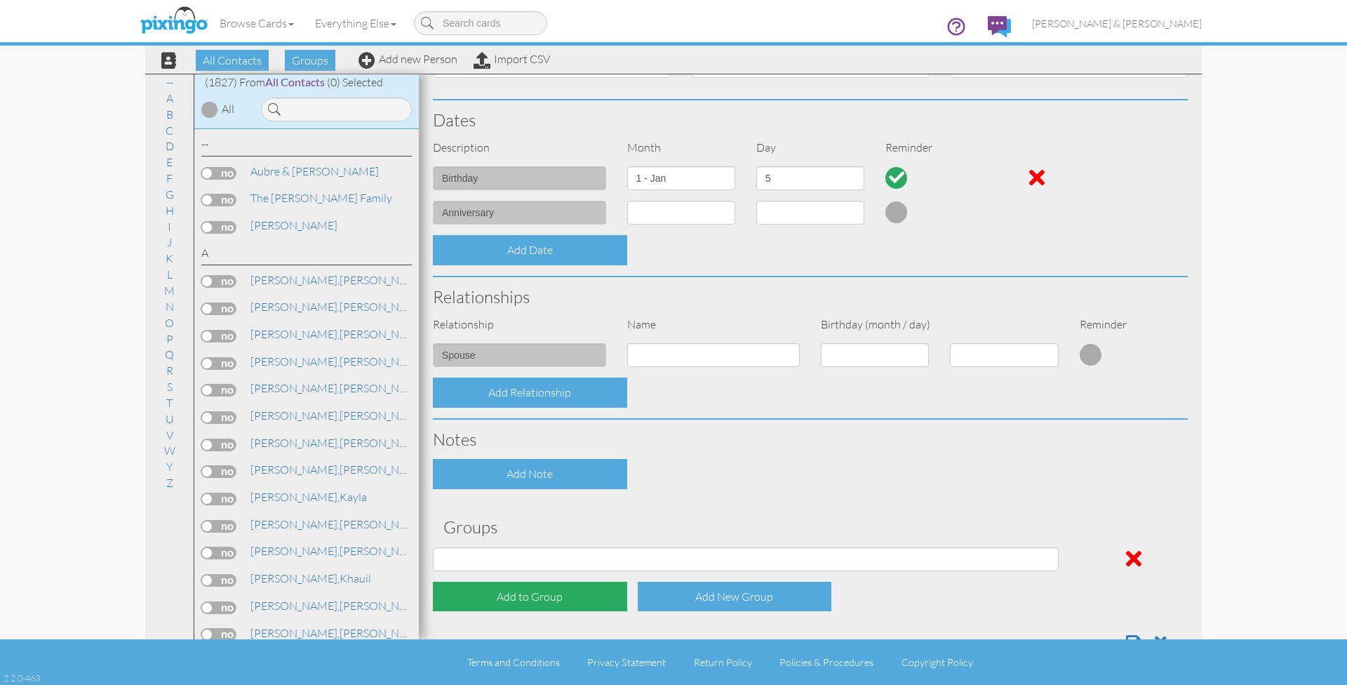
click at [517, 588] on div "Add to Group" at bounding box center [530, 596] width 194 height 30
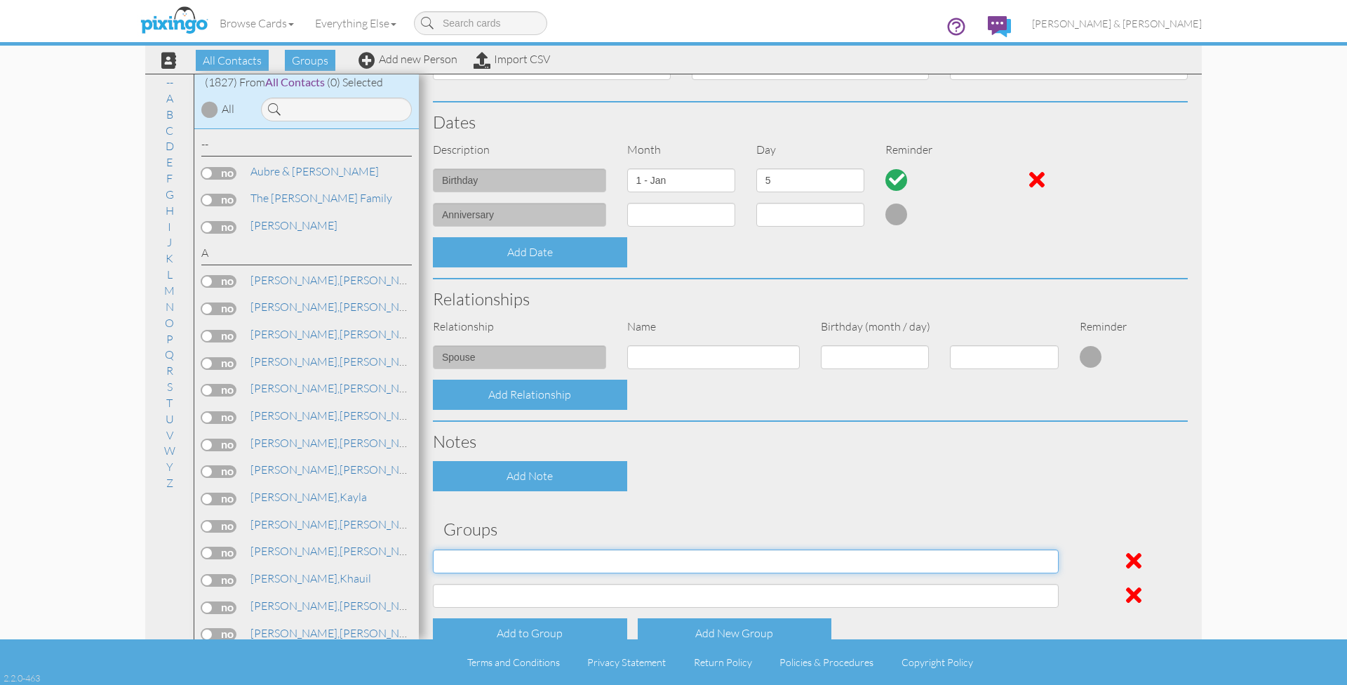
select select "object:6060"
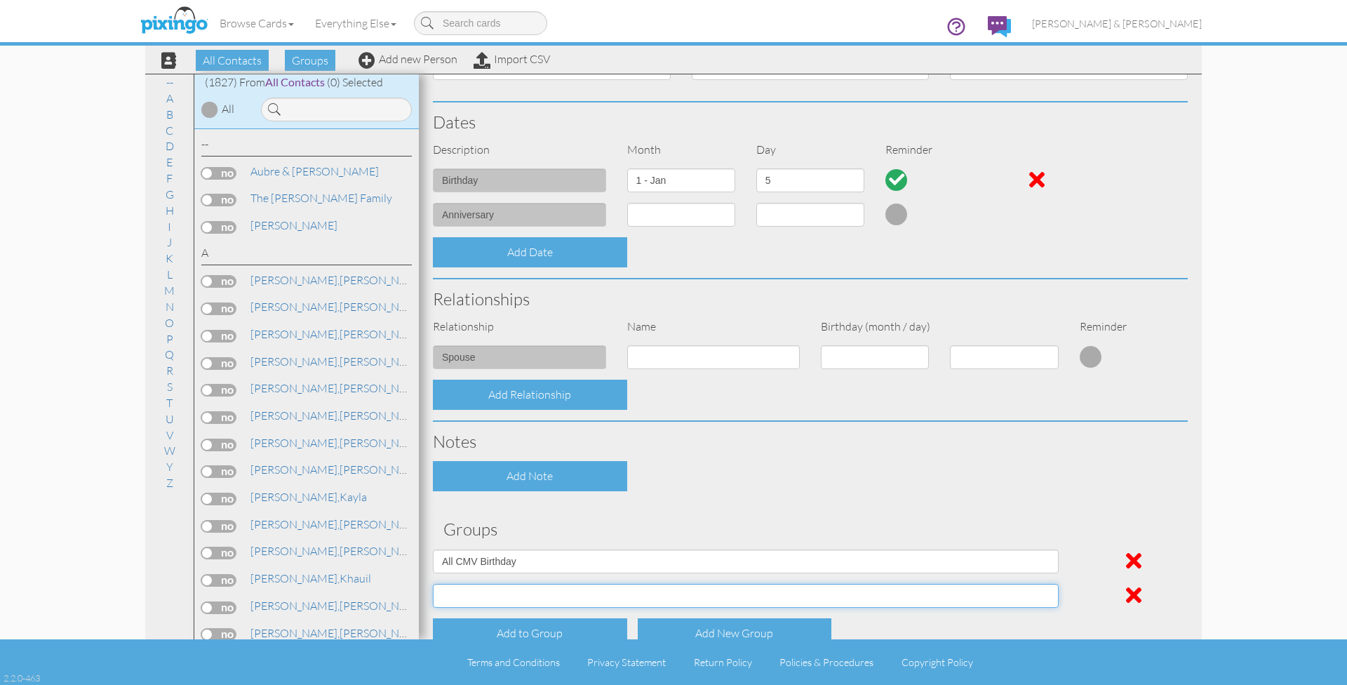
select select "object:6061"
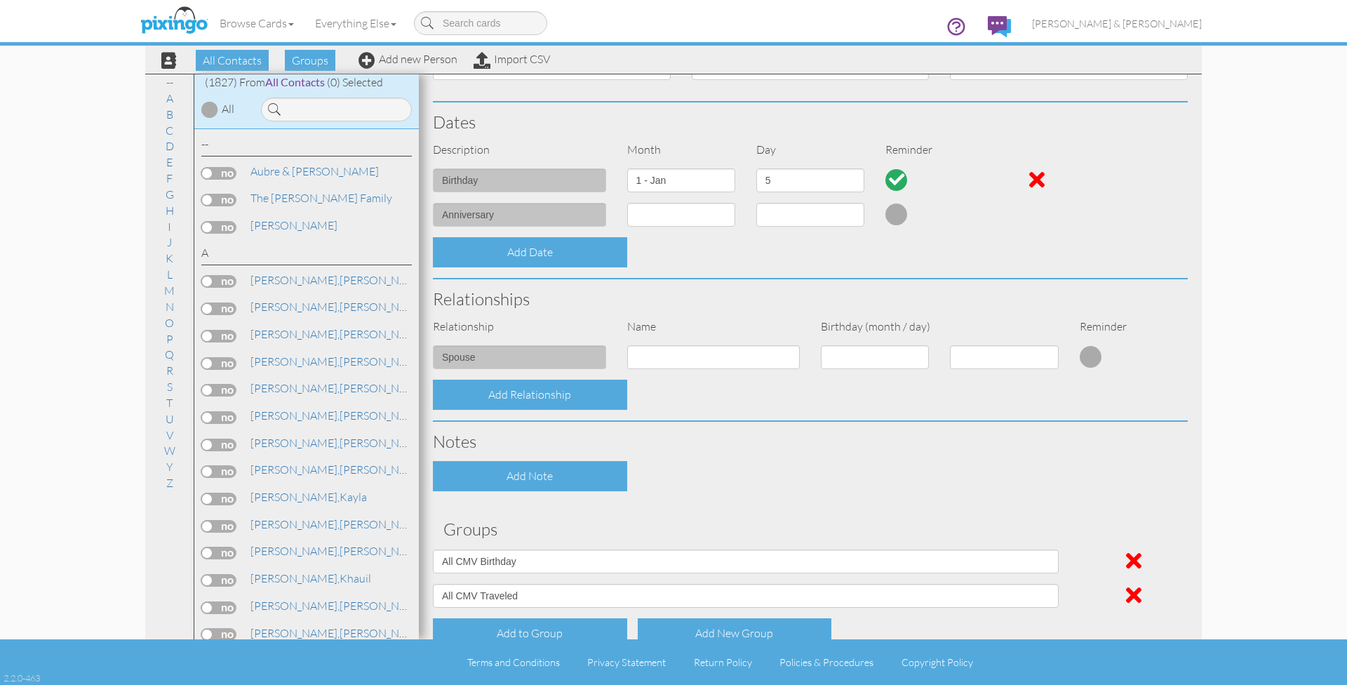
click at [661, 495] on div "Contact Information Prefix Dr. Mr. Mrs. First name Phyllis Last name vonSlep Co…" at bounding box center [810, 245] width 755 height 906
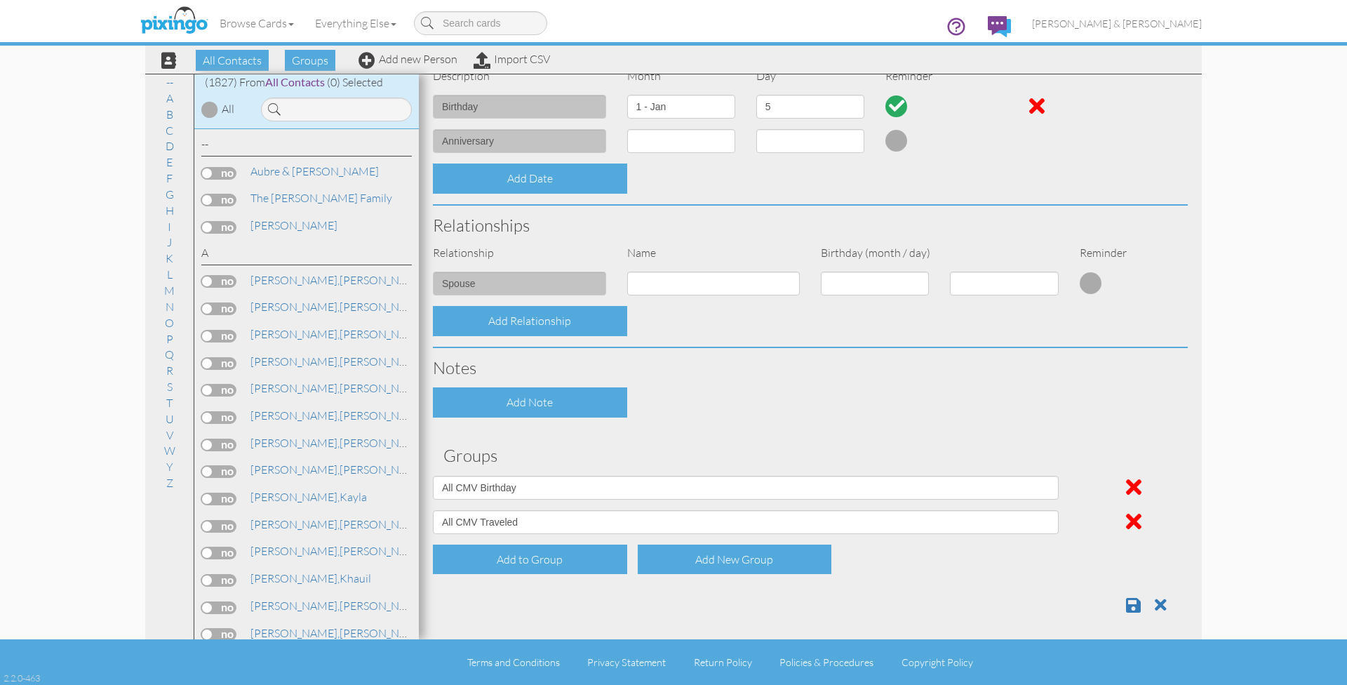
scroll to position [0, 0]
click at [1133, 598] on span at bounding box center [1133, 605] width 15 height 17
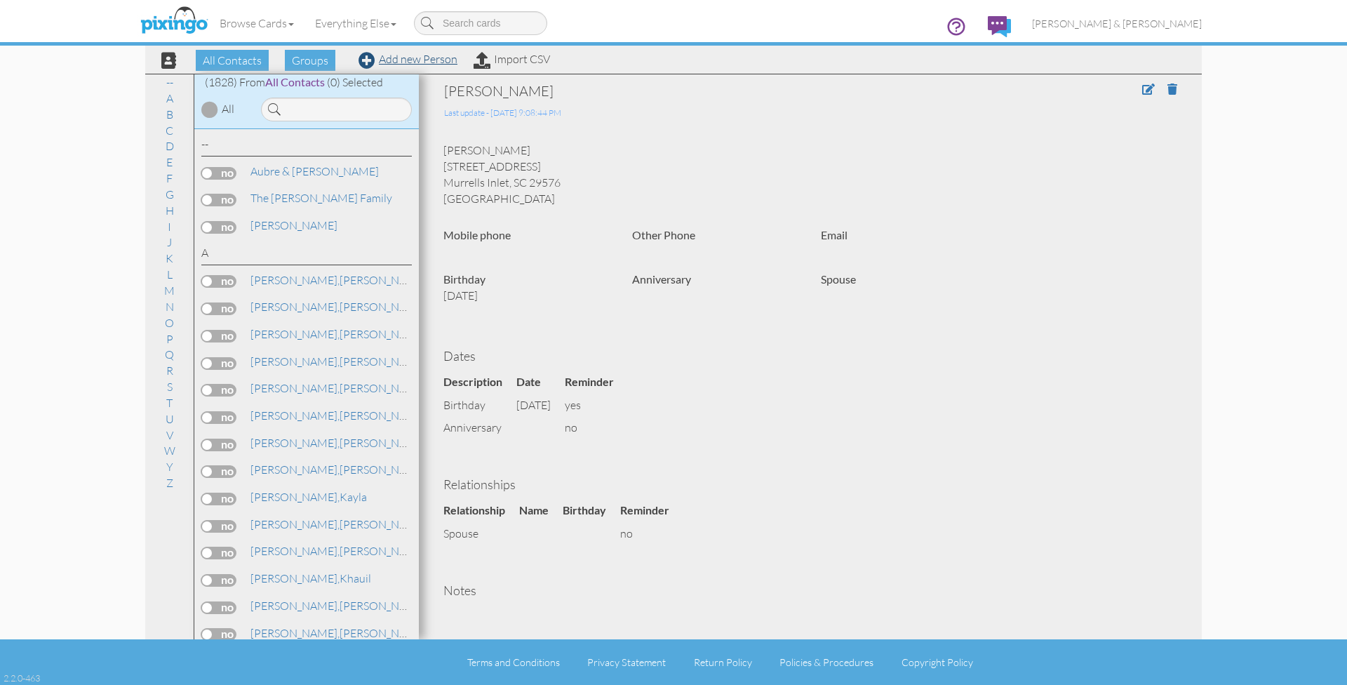
click at [403, 59] on link "Add new Person" at bounding box center [407, 59] width 99 height 14
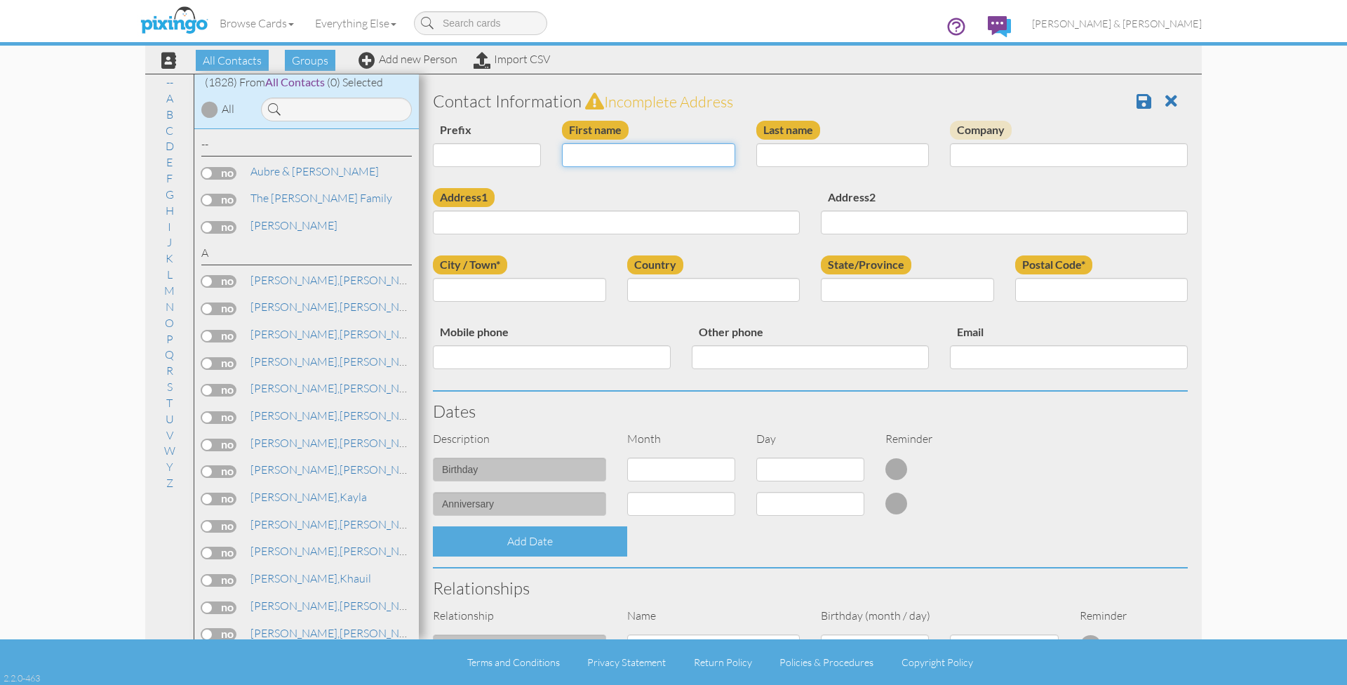
click at [598, 156] on input "First name" at bounding box center [648, 155] width 173 height 24
type input "[PERSON_NAME]"
click at [839, 151] on input "Last name" at bounding box center [842, 155] width 173 height 24
type input "vonSlep"
paste input "3791 Brookside Drive, Murrells Inlet, SC 29576, USA"
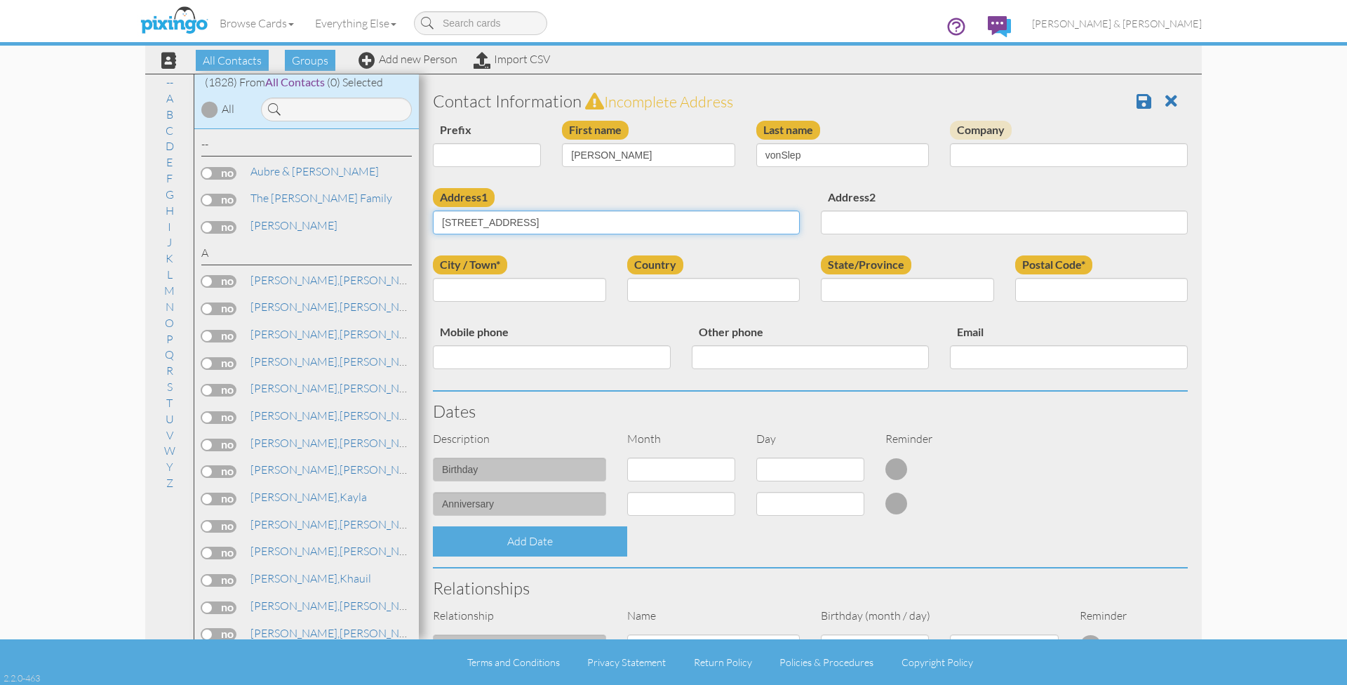
drag, startPoint x: 540, startPoint y: 220, endPoint x: 598, endPoint y: 221, distance: 58.2
click at [598, 221] on input "3791 Brookside Drive, Murrells Inlet, SC 29576, USA" at bounding box center [616, 222] width 367 height 24
type input "3791 Brookside Drive,, SC 29576, USA"
paste input "Murrells Inlet"
drag, startPoint x: 446, startPoint y: 287, endPoint x: 467, endPoint y: 291, distance: 21.5
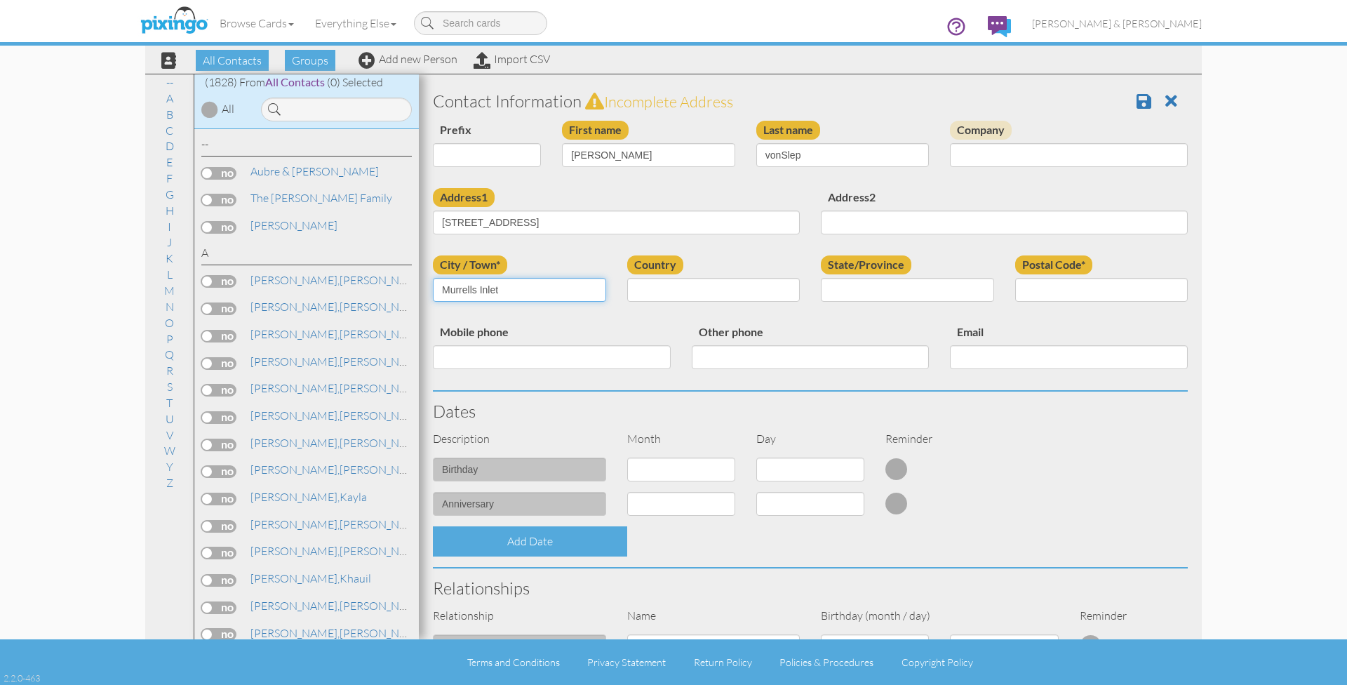
click at [446, 287] on input "Murrells Inlet" at bounding box center [519, 290] width 173 height 24
type input "Murrells Inlet"
select select "object:5753"
select select "object:6048"
click at [1044, 284] on input "Postal Code*" at bounding box center [1101, 290] width 173 height 24
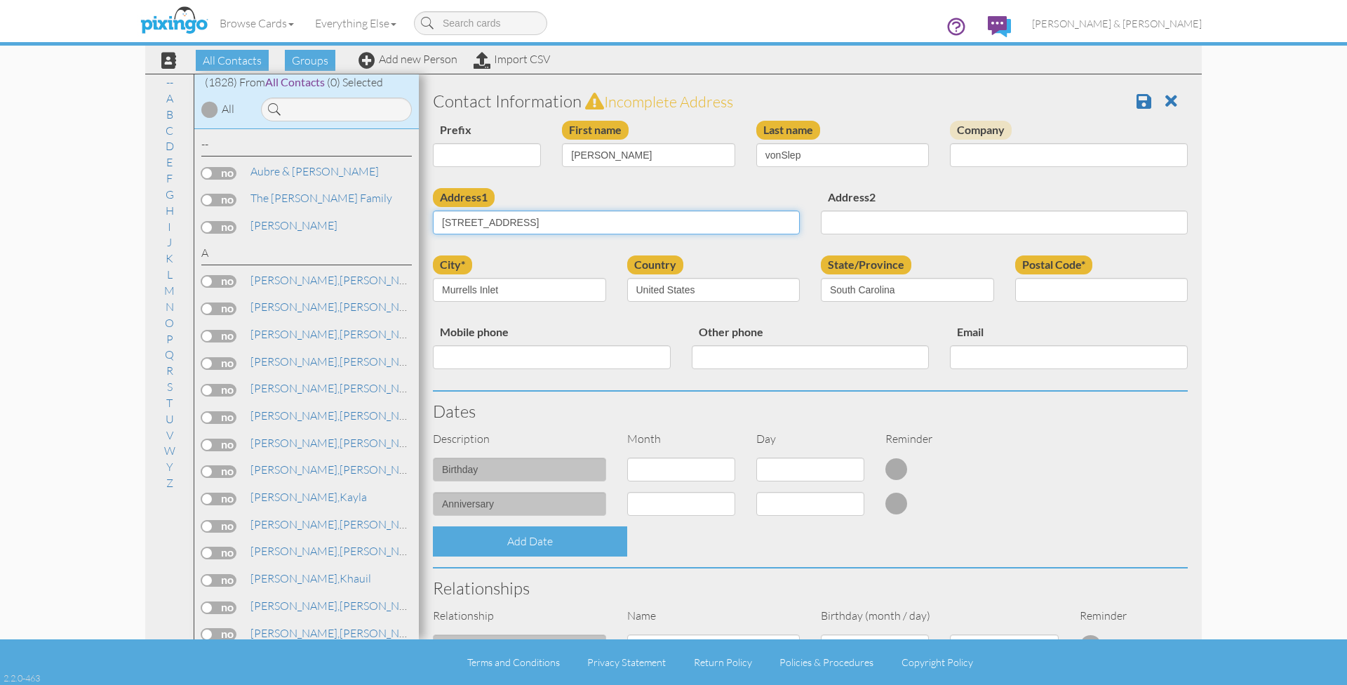
drag, startPoint x: 562, startPoint y: 220, endPoint x: 586, endPoint y: 221, distance: 23.9
click at [586, 221] on input "3791 Brookside Drive,, SC 29576, USA" at bounding box center [616, 222] width 367 height 24
type input "3791 Brookside Drive,, SC , USA"
click at [1058, 289] on input "Postal Code*" at bounding box center [1101, 290] width 173 height 24
paste input "29576"
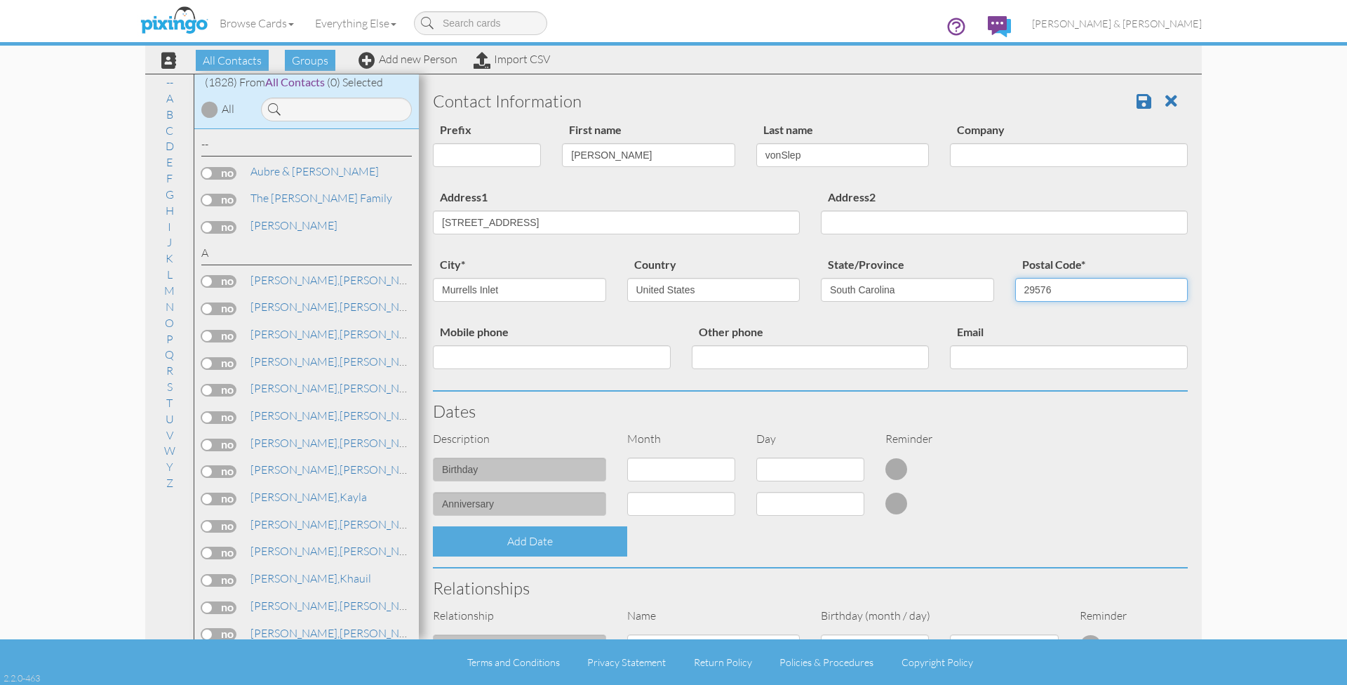
type input "29576"
drag, startPoint x: 594, startPoint y: 222, endPoint x: 546, endPoint y: 221, distance: 47.7
click at [546, 222] on input "3791 Brookside Drive,, SC , USA" at bounding box center [616, 222] width 367 height 24
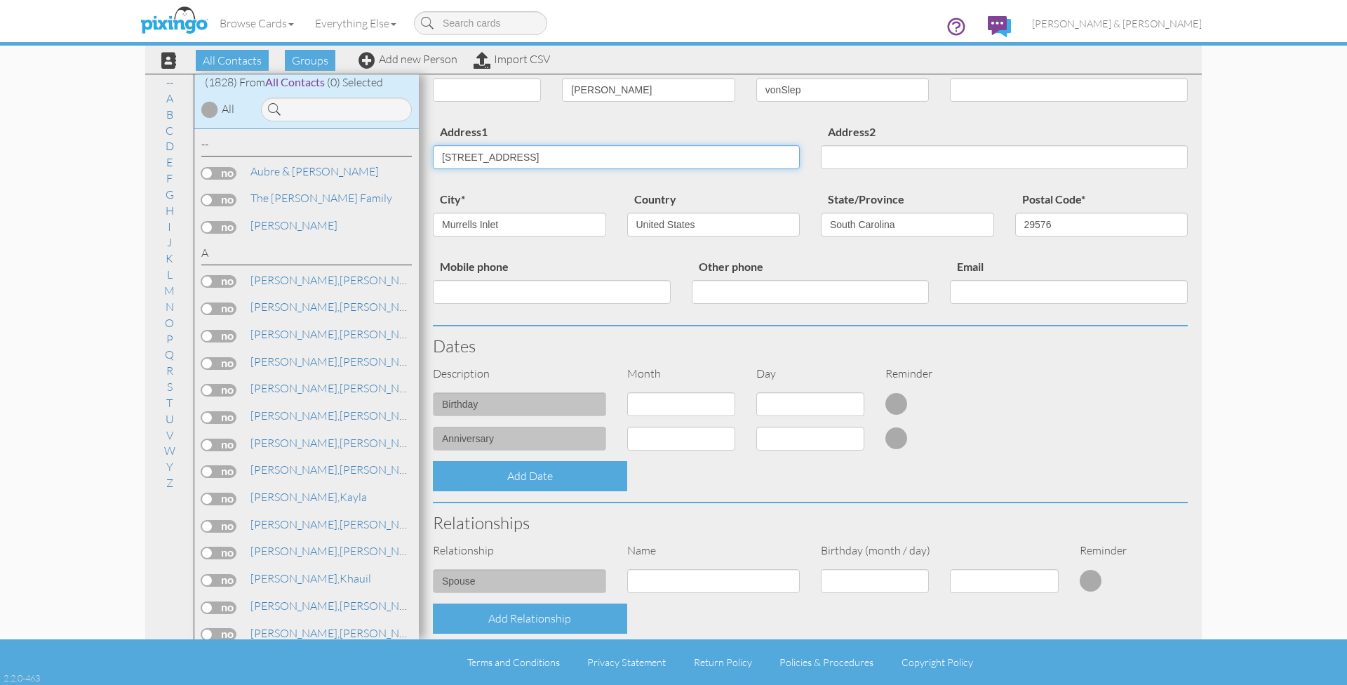
type input "3791 Brookside Drive"
select select "object:5747"
select select "number:4"
click at [774, 465] on div "Add Date" at bounding box center [810, 476] width 776 height 30
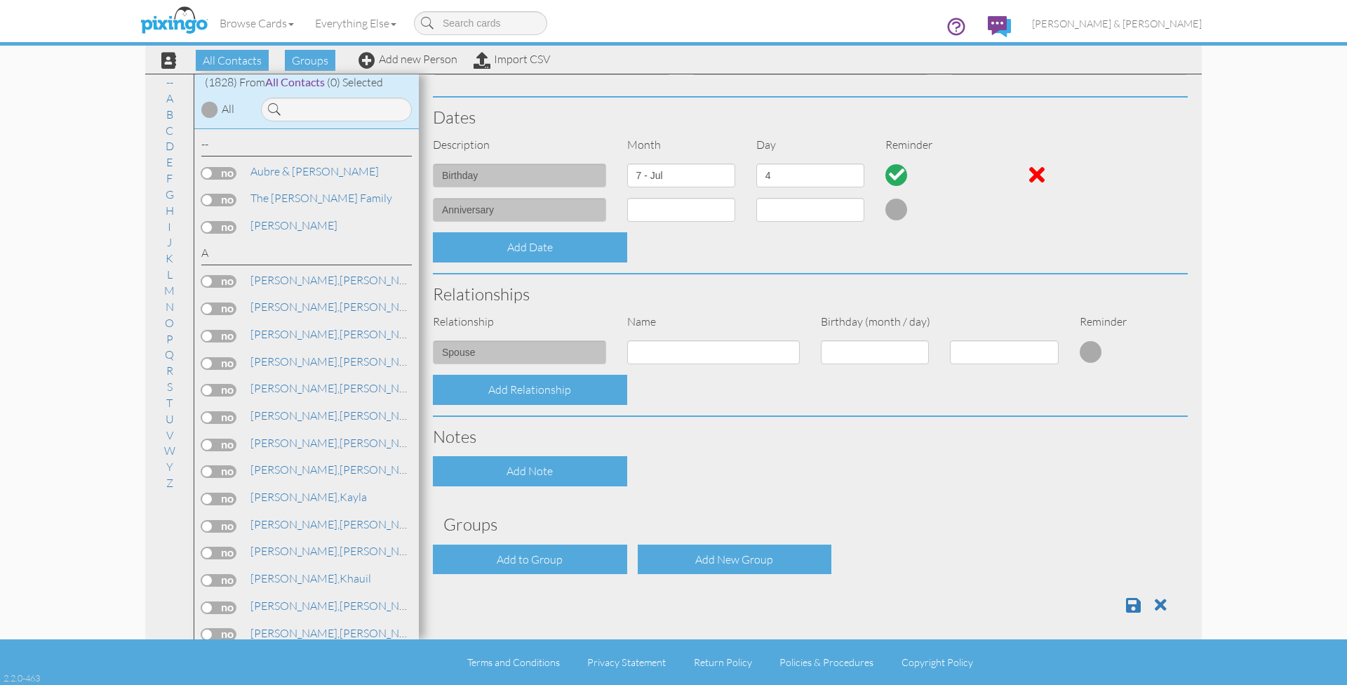
scroll to position [293, 0]
click at [546, 549] on div "Add to Group" at bounding box center [530, 560] width 194 height 30
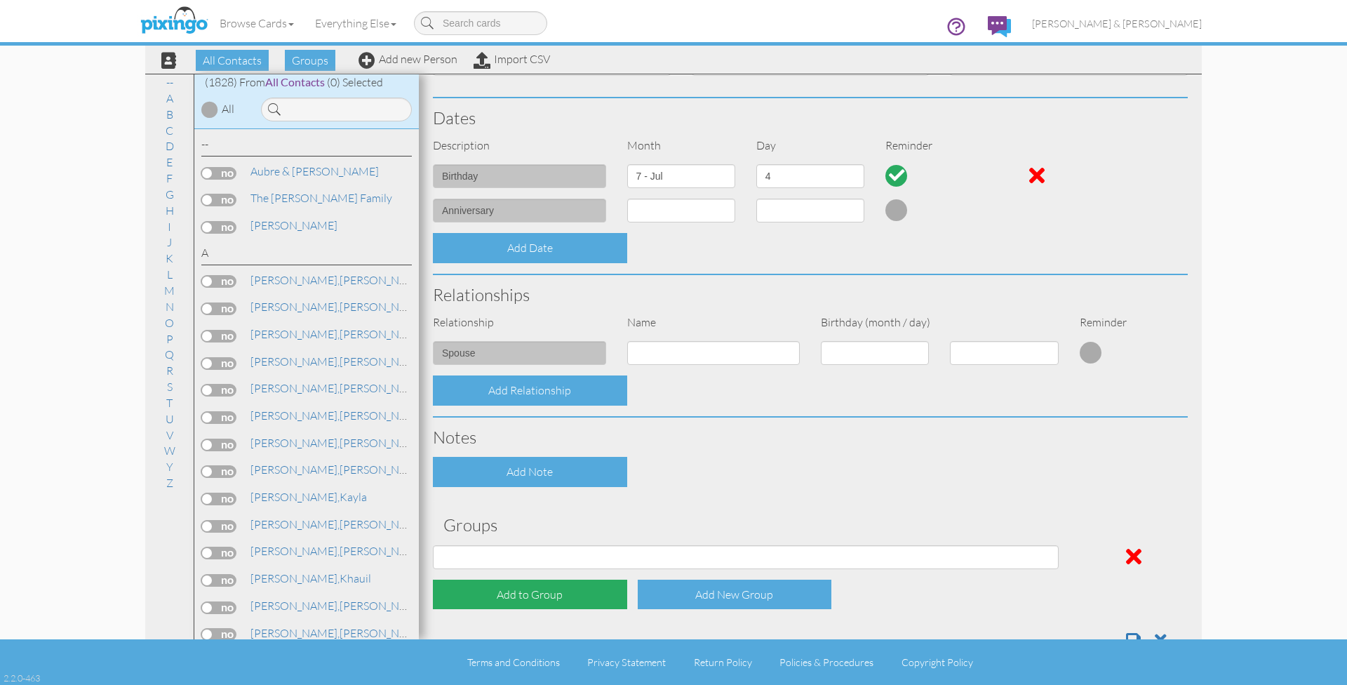
click at [512, 592] on div "Add to Group" at bounding box center [530, 594] width 194 height 30
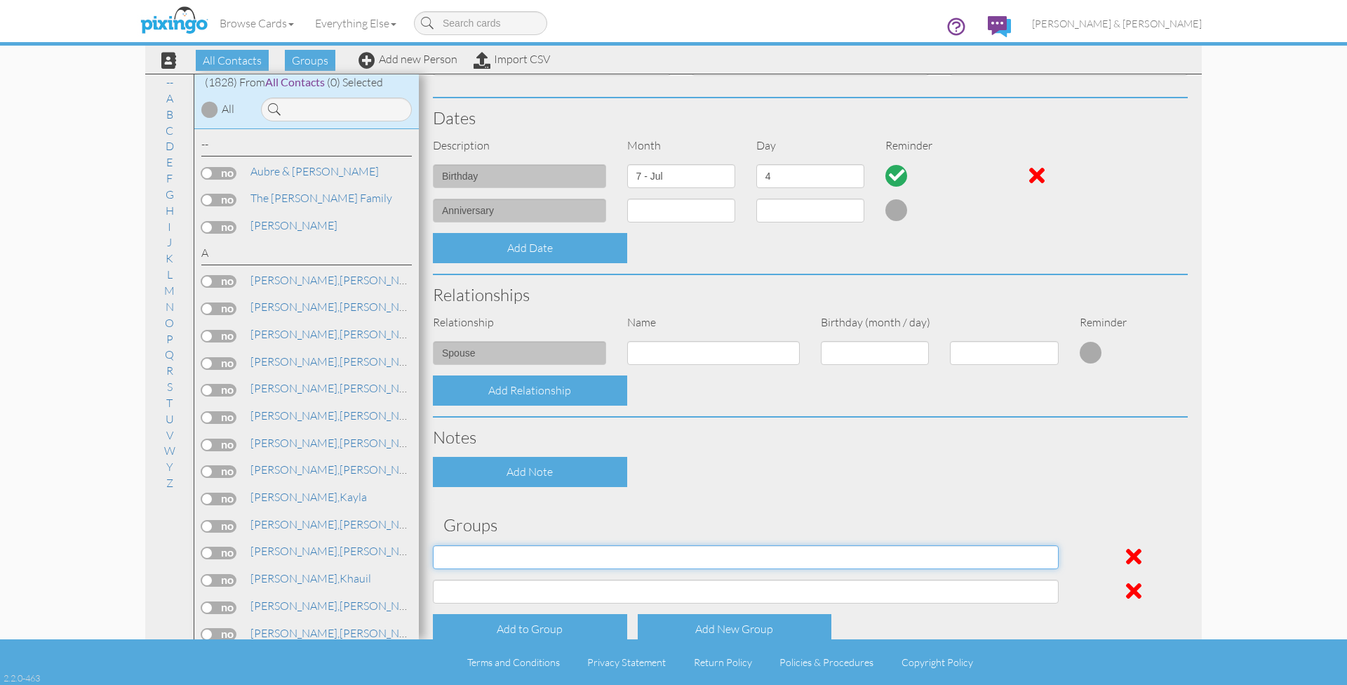
select select "object:6063"
select select "object:6064"
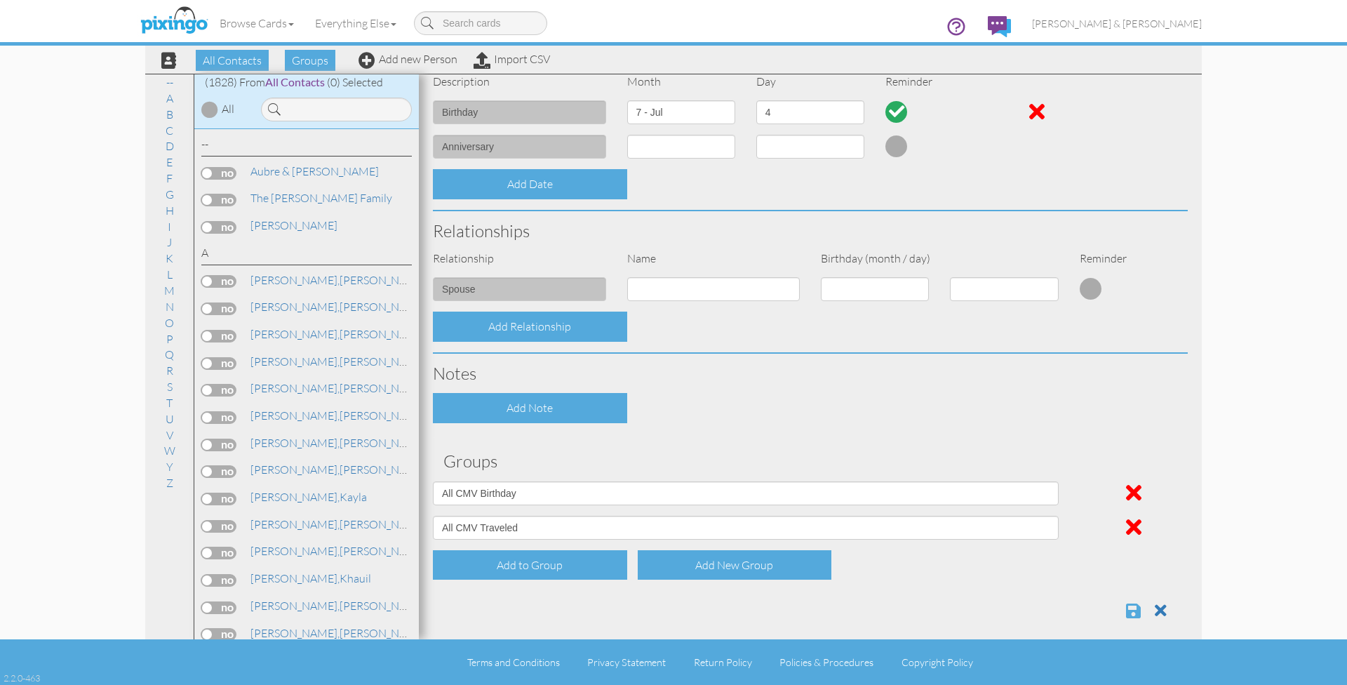
click at [1133, 603] on span at bounding box center [1133, 610] width 15 height 17
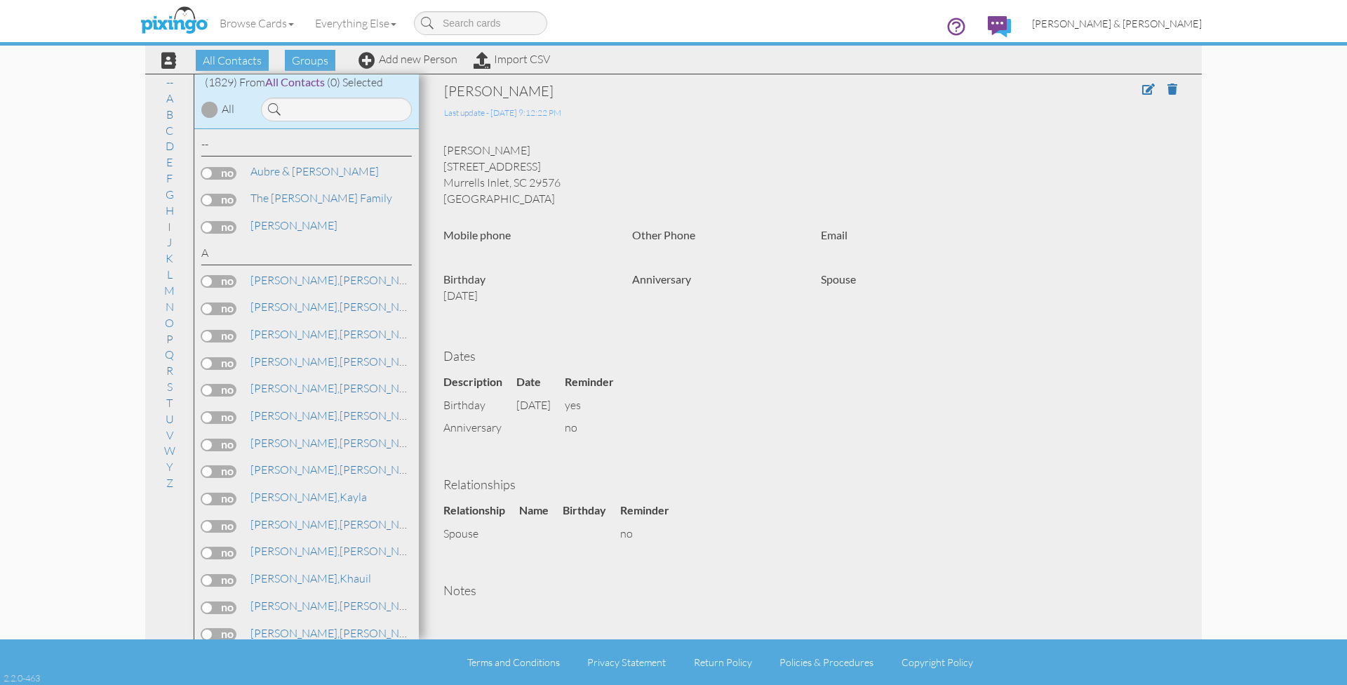
click at [1127, 22] on span "[PERSON_NAME] & [PERSON_NAME]" at bounding box center [1117, 24] width 170 height 12
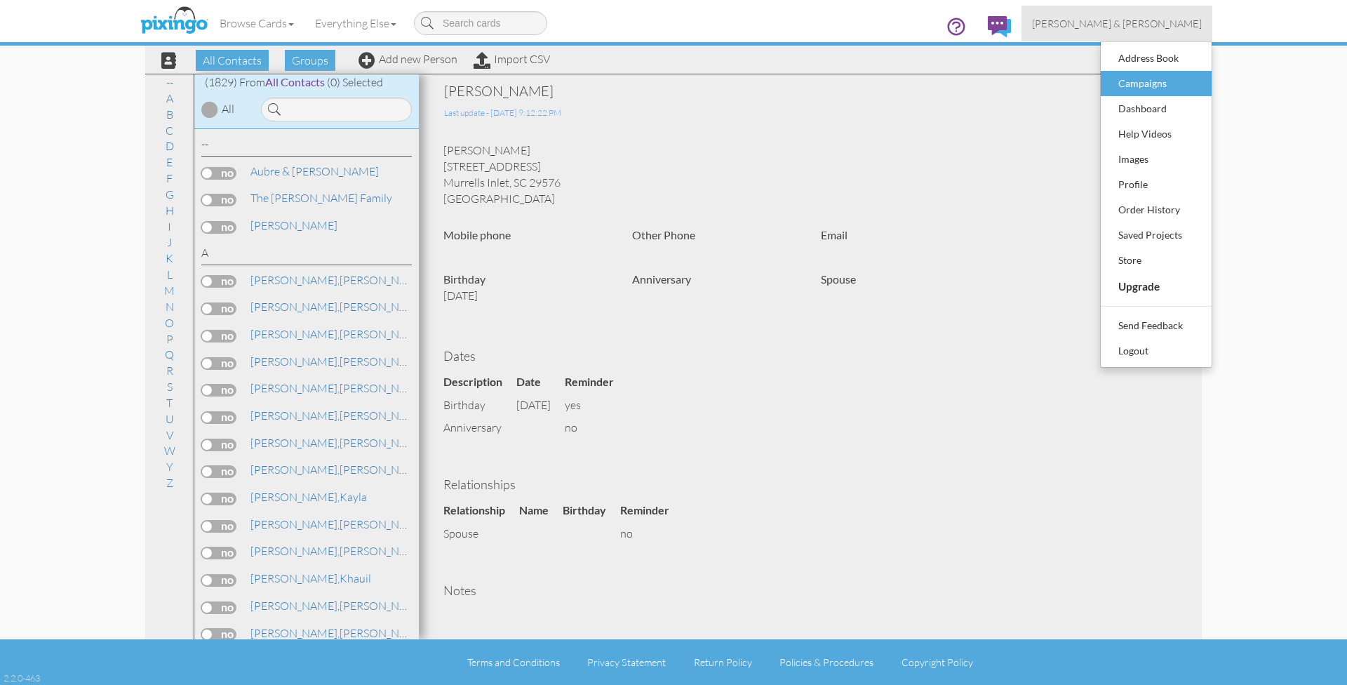
click at [1138, 84] on div "Campaigns" at bounding box center [1156, 83] width 83 height 21
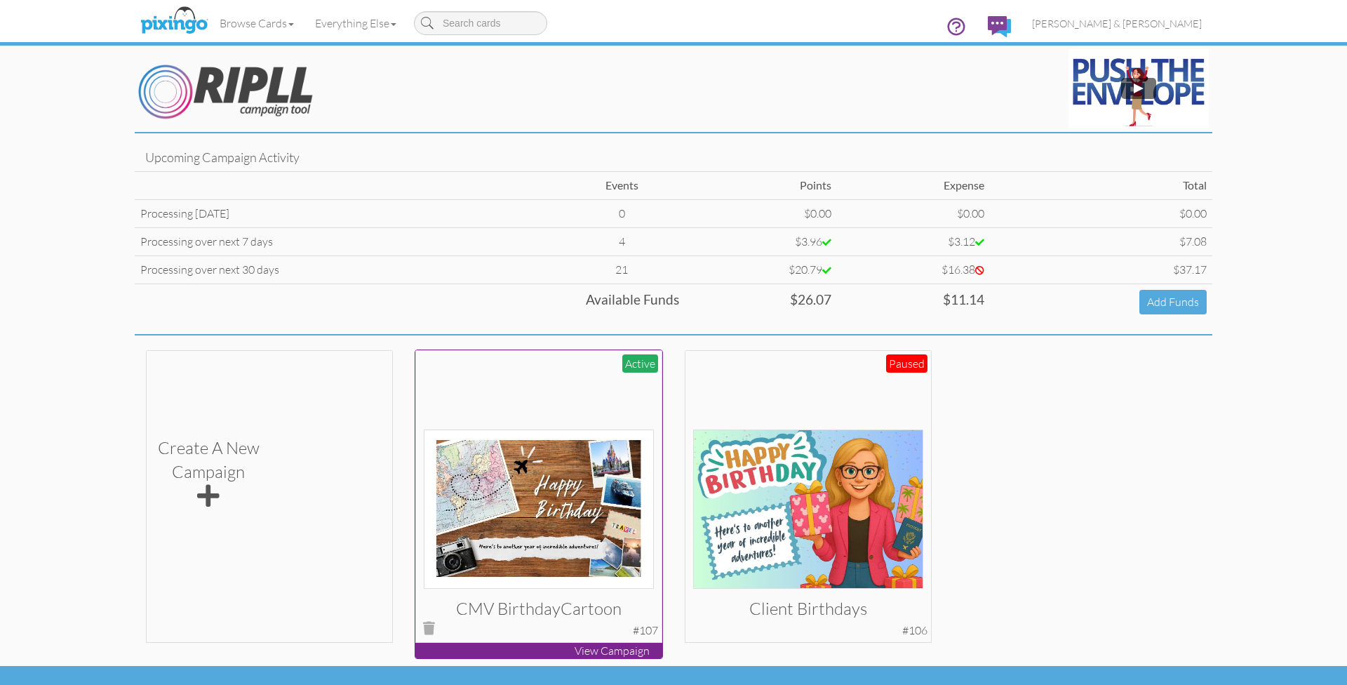
click at [572, 376] on div at bounding box center [539, 473] width 231 height 231
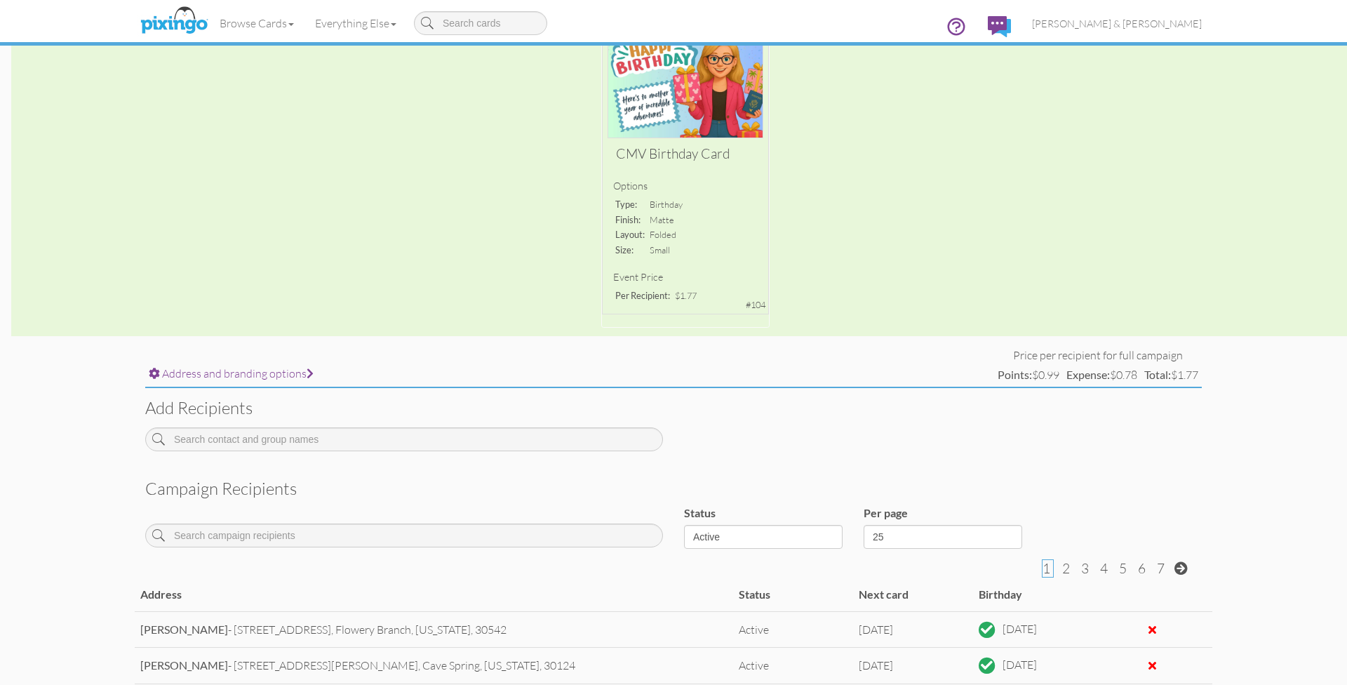
scroll to position [188, 0]
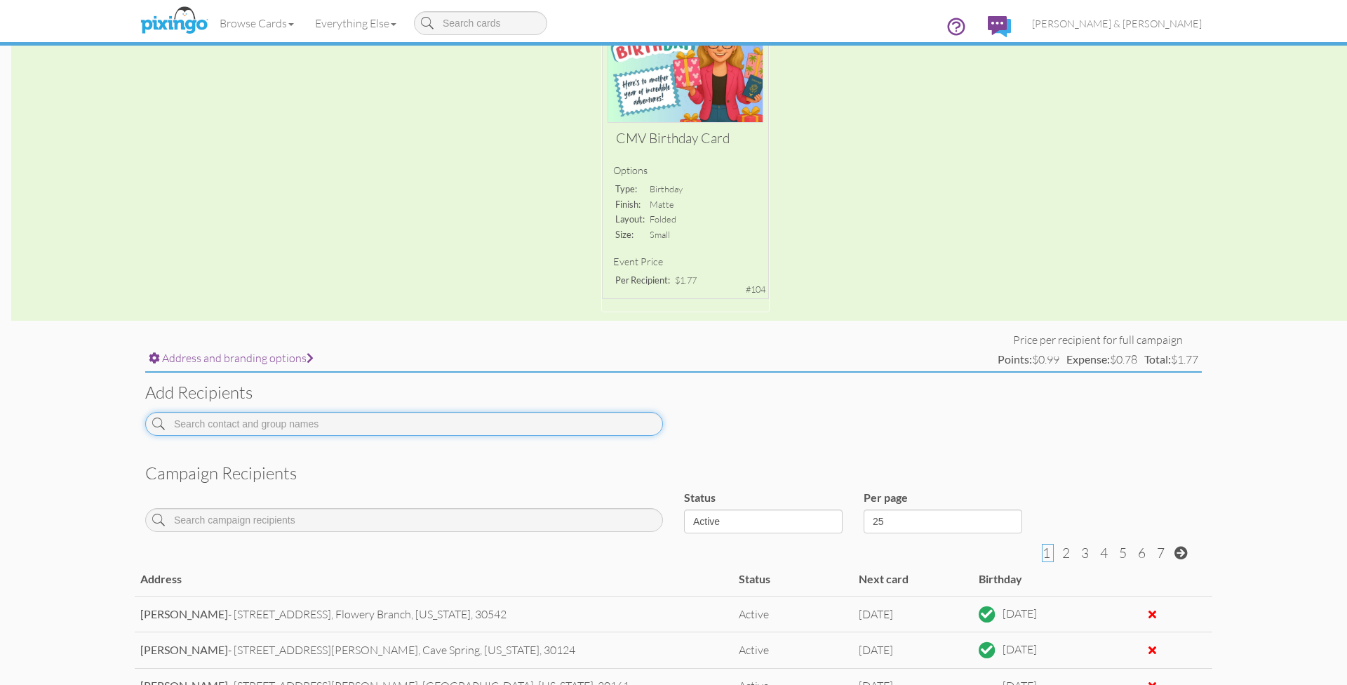
click at [426, 422] on input at bounding box center [404, 424] width 518 height 24
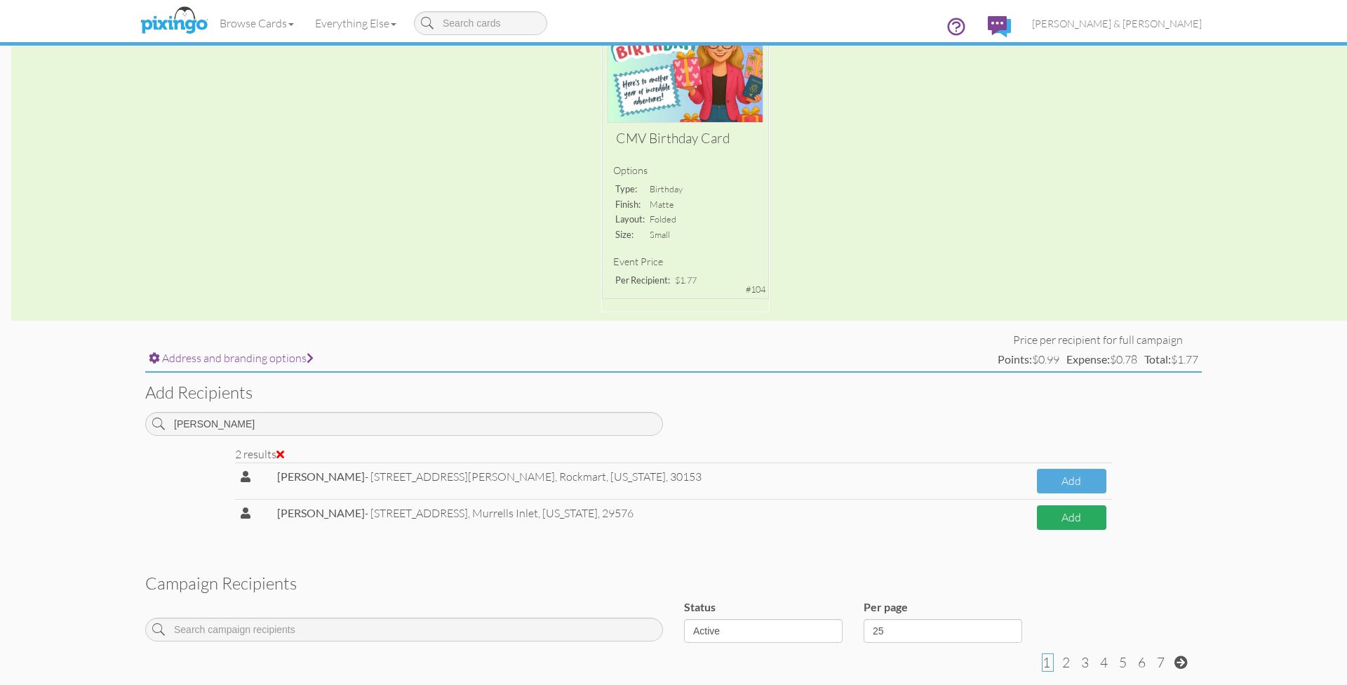
click at [1057, 515] on button "Add" at bounding box center [1071, 517] width 69 height 25
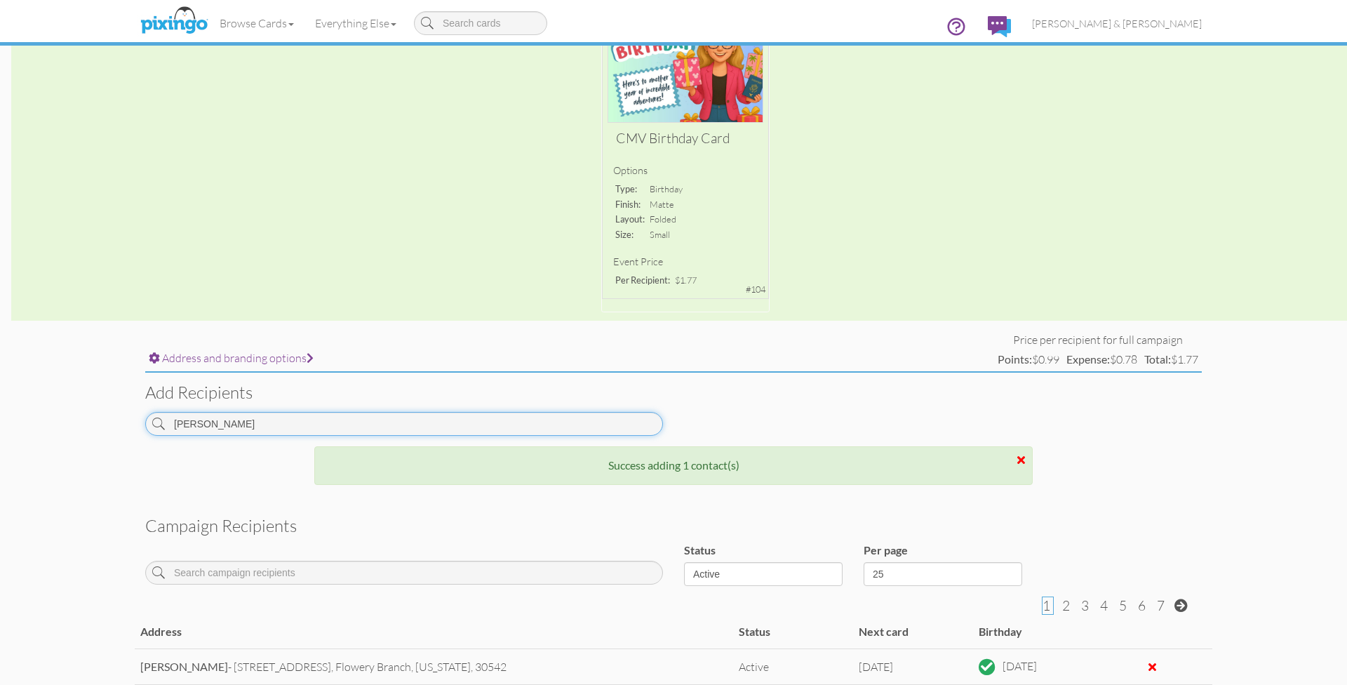
click at [257, 418] on input "[PERSON_NAME]" at bounding box center [404, 424] width 518 height 24
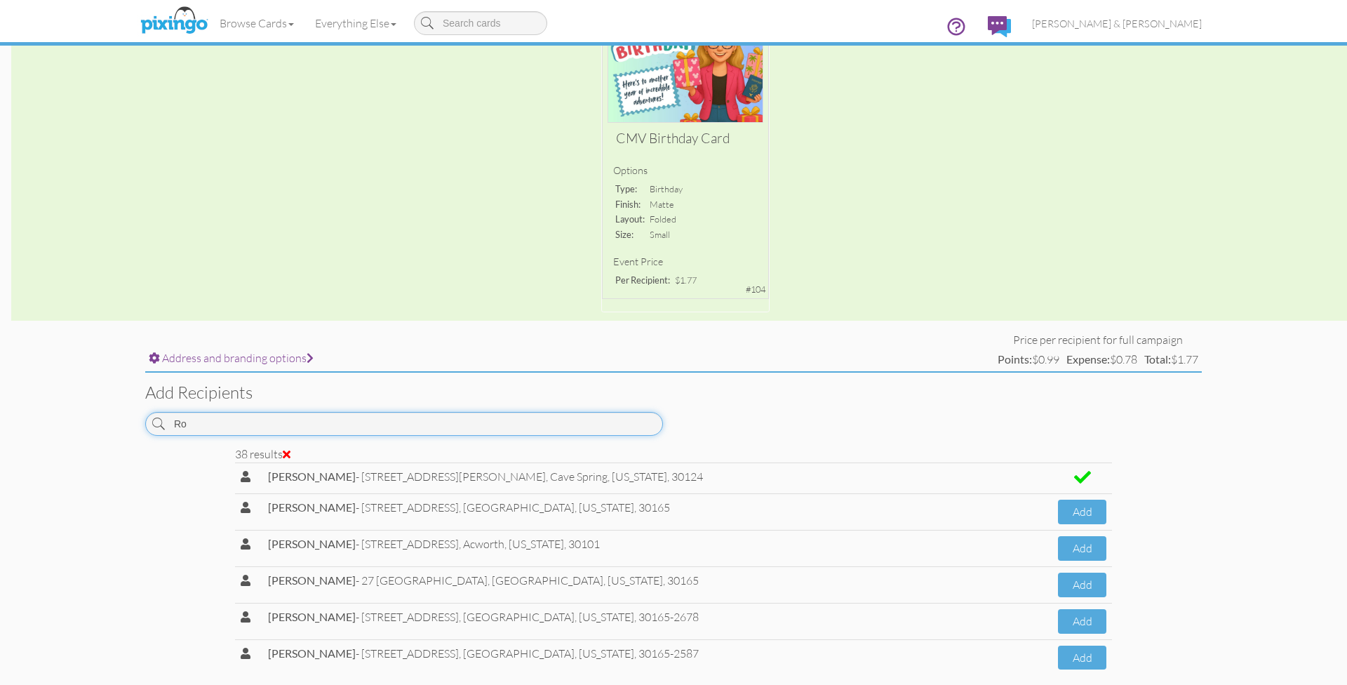
type input "R"
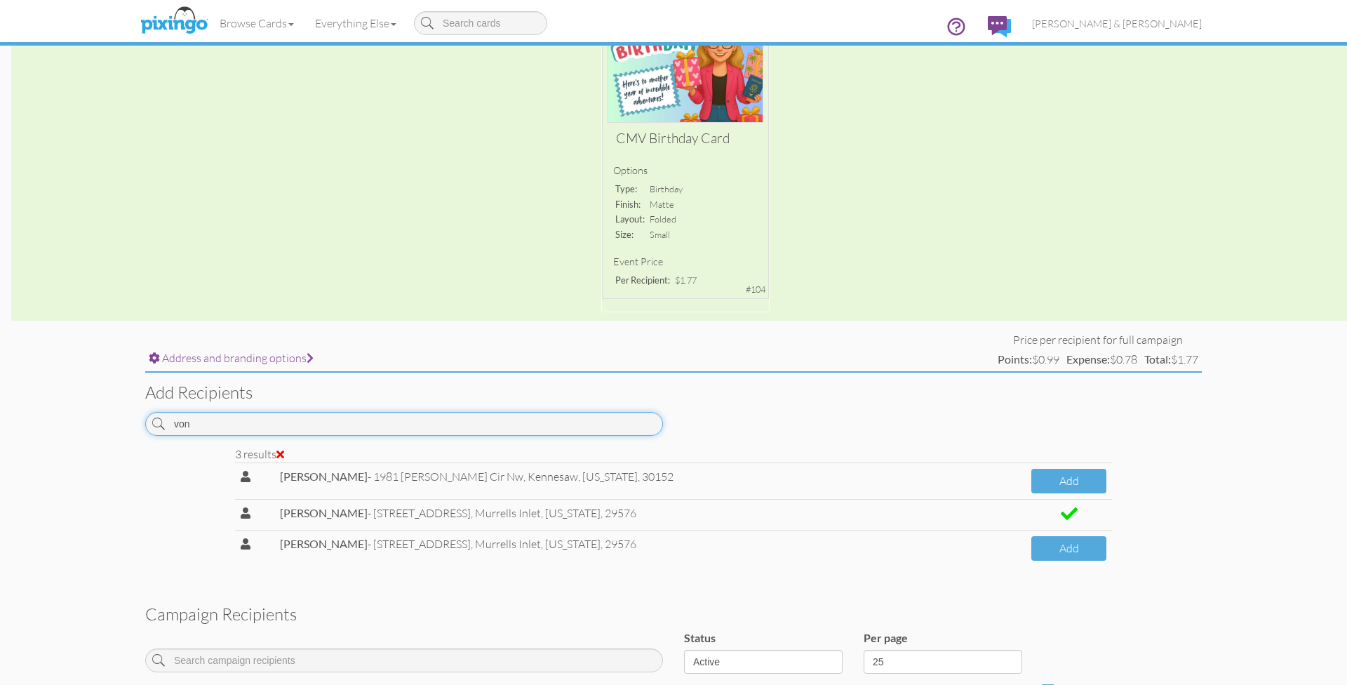
scroll to position [187, 0]
click at [1049, 541] on button "Add" at bounding box center [1068, 549] width 75 height 25
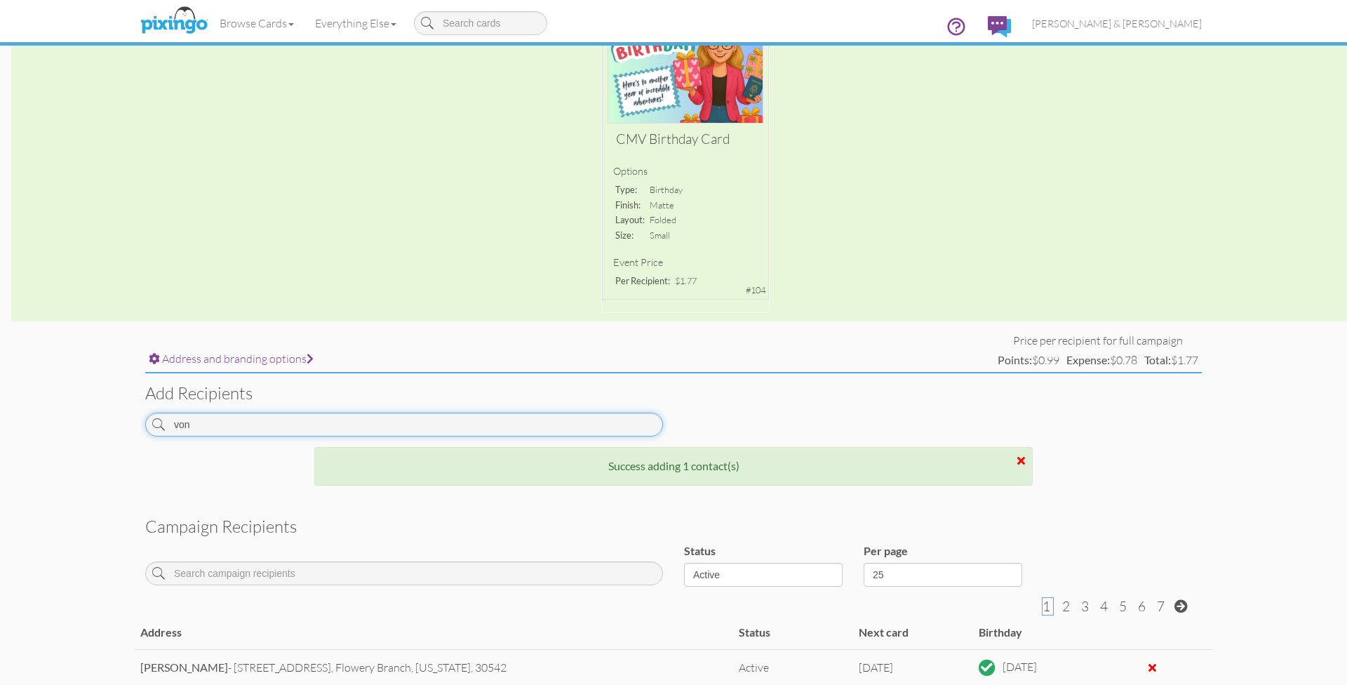
click at [421, 422] on input "von" at bounding box center [404, 424] width 518 height 24
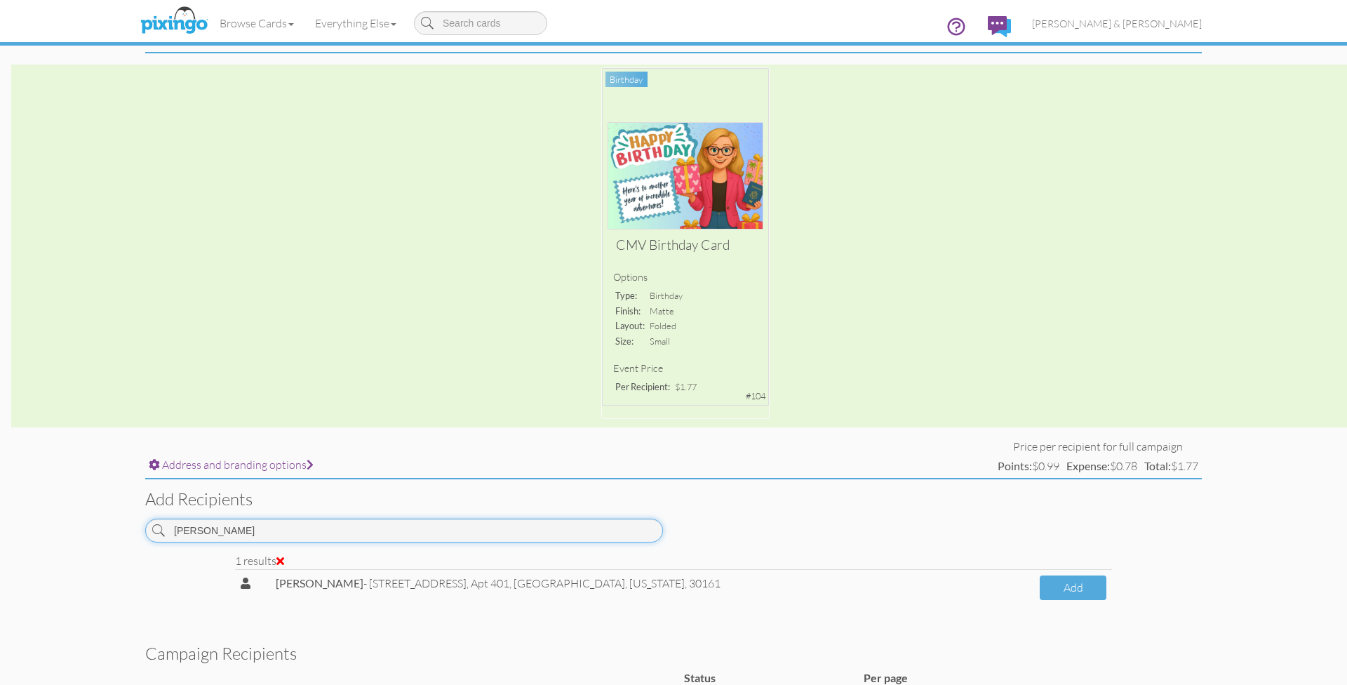
scroll to position [72, 0]
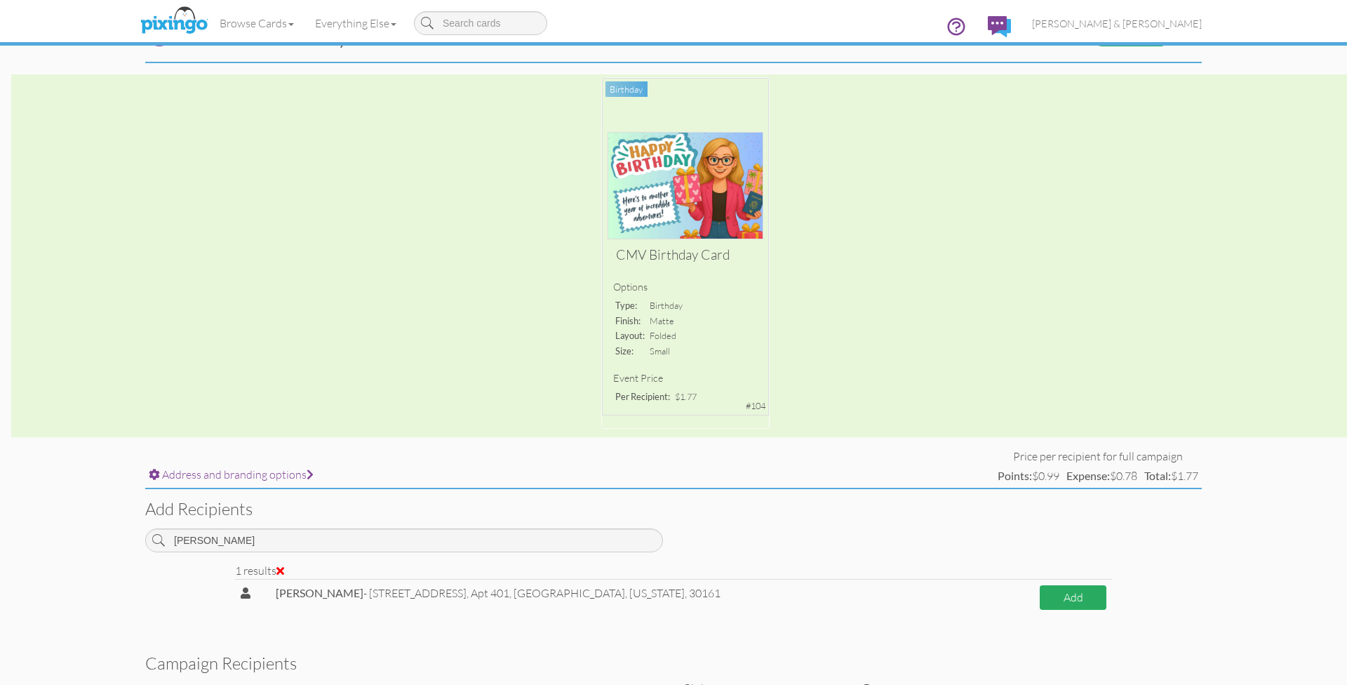
drag, startPoint x: 1087, startPoint y: 591, endPoint x: 1077, endPoint y: 591, distance: 10.5
click at [1087, 591] on button "Add" at bounding box center [1073, 597] width 67 height 25
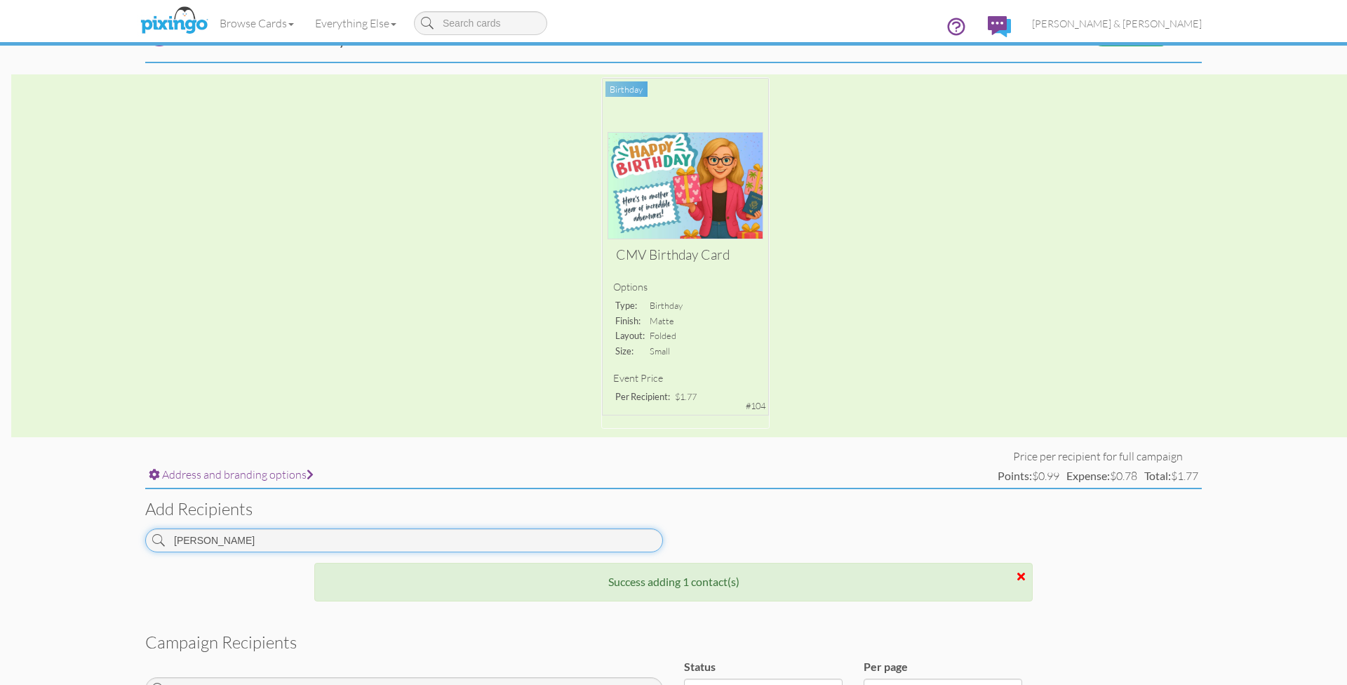
click at [227, 533] on input "[PERSON_NAME]" at bounding box center [404, 540] width 518 height 24
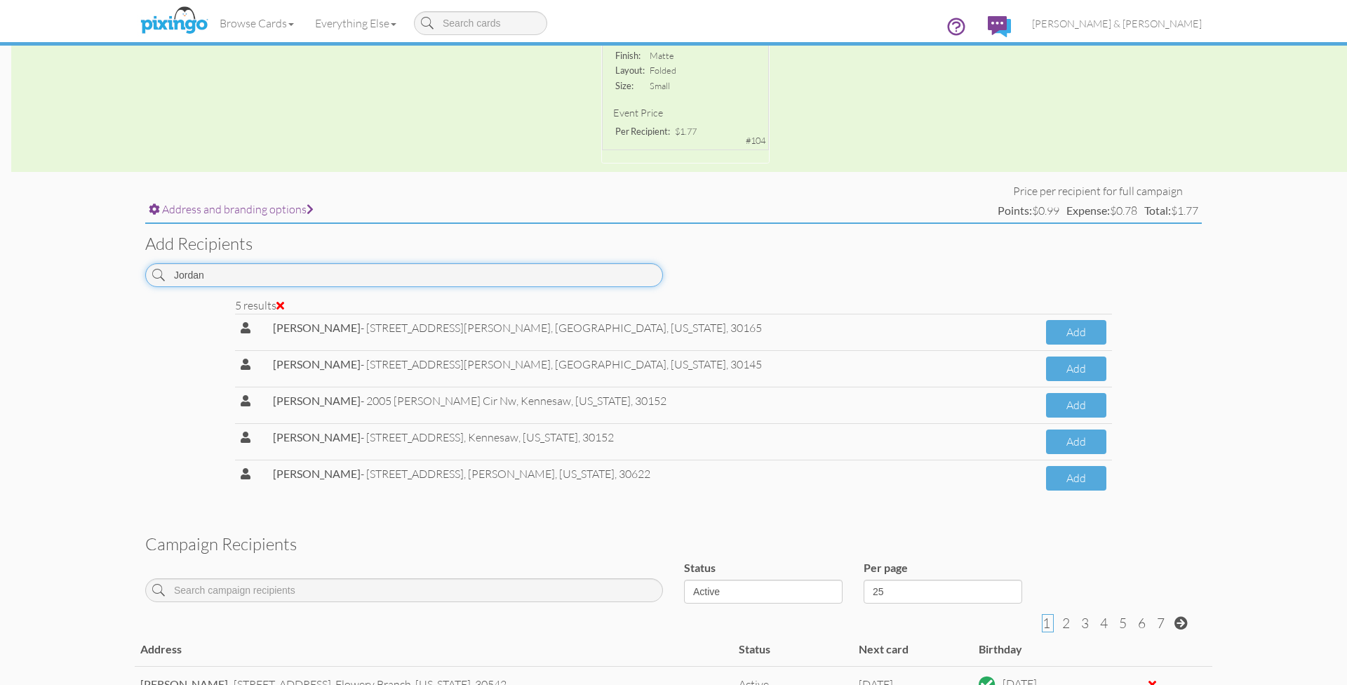
scroll to position [339, 0]
type input "Jordan"
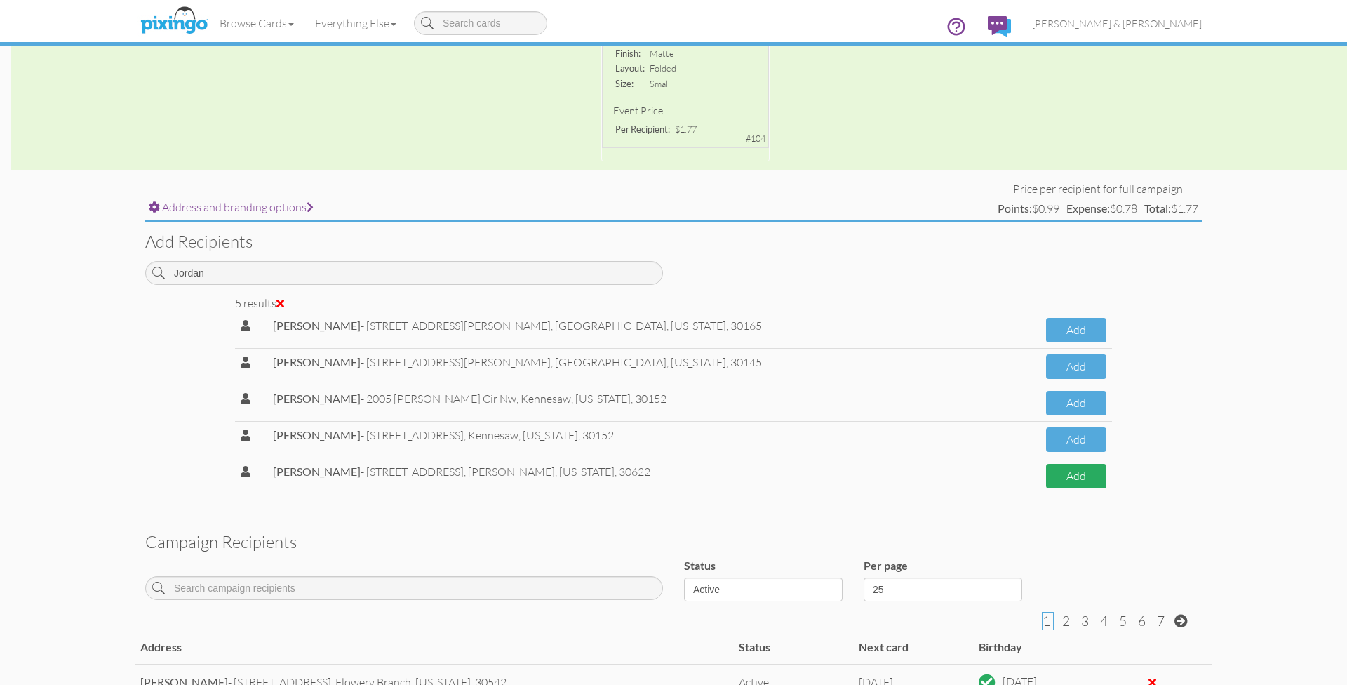
click at [1063, 473] on button "Add" at bounding box center [1076, 476] width 60 height 25
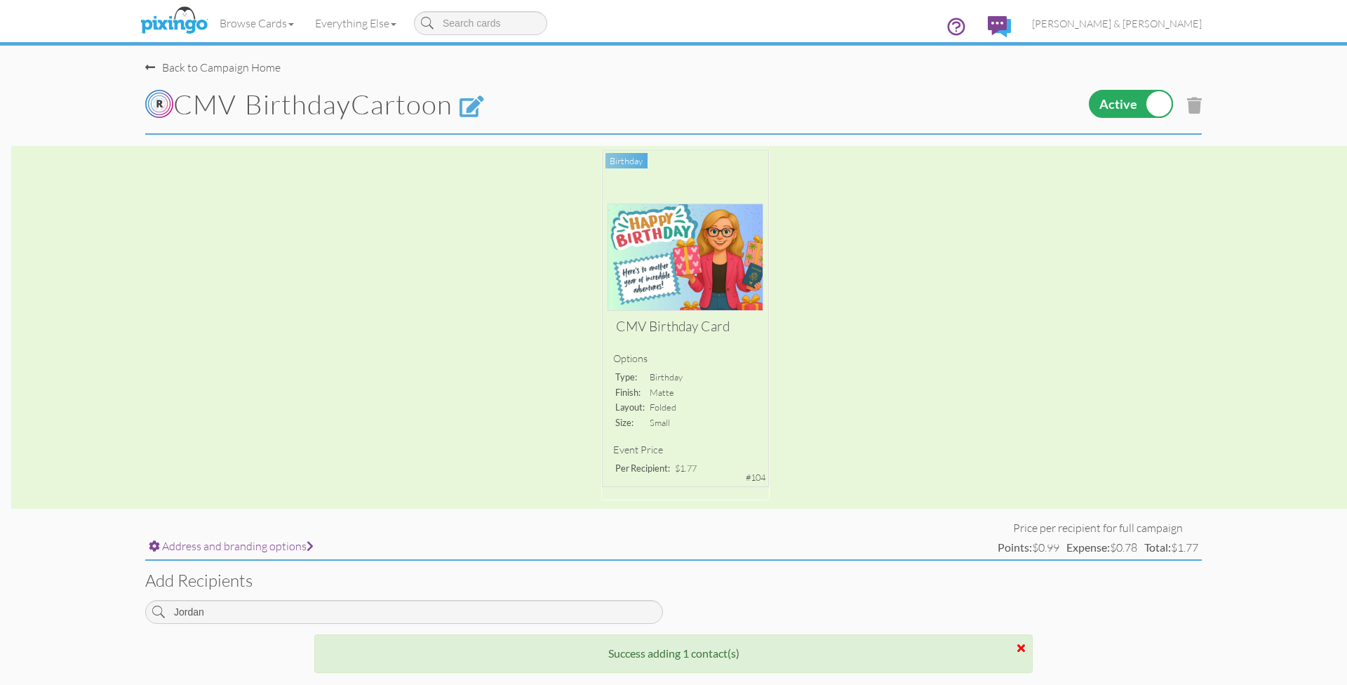
scroll to position [0, 0]
click at [1181, 26] on span "[PERSON_NAME] & [PERSON_NAME]" at bounding box center [1117, 24] width 170 height 12
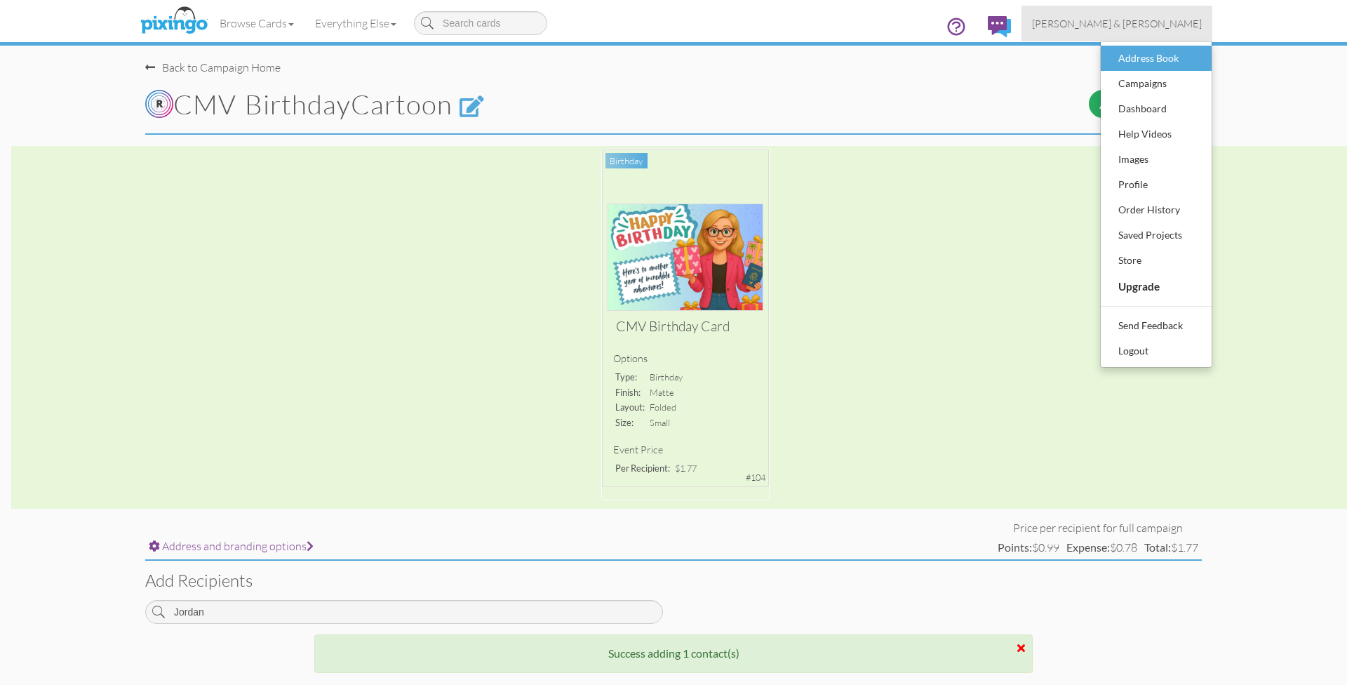
click at [1156, 55] on div "Address Book" at bounding box center [1156, 58] width 83 height 21
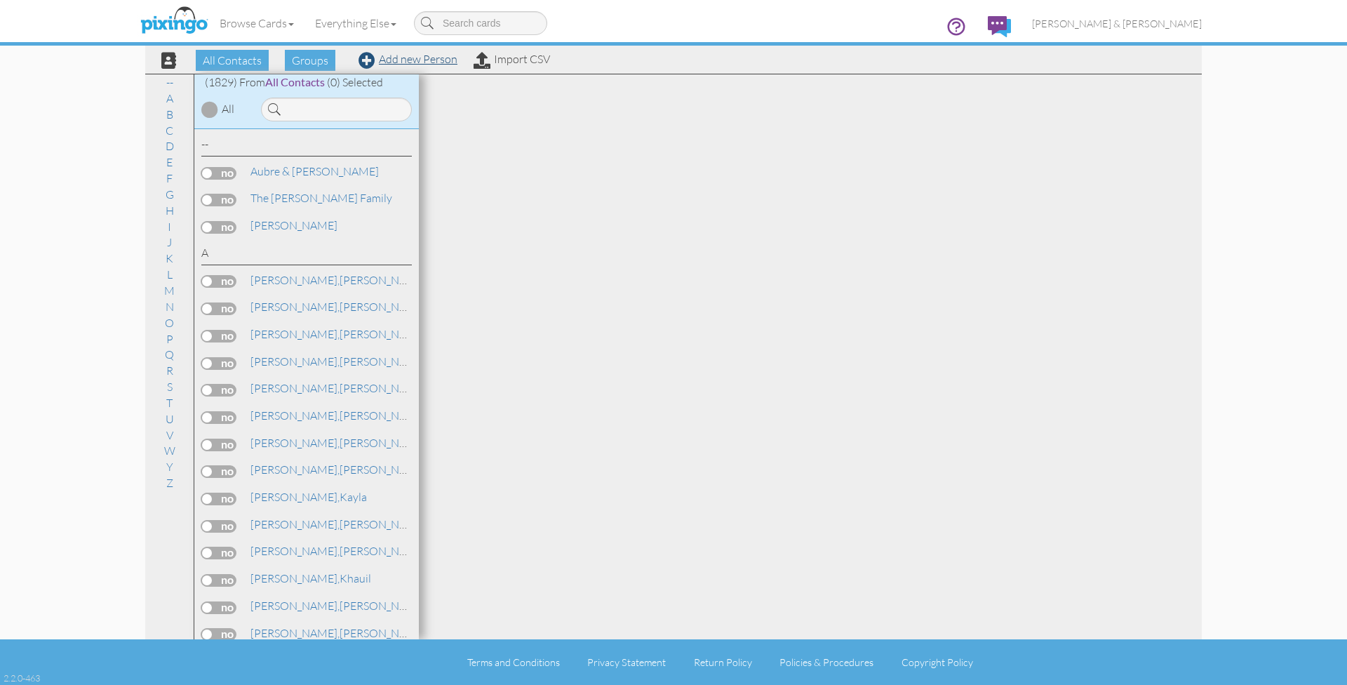
click at [416, 56] on link "Add new Person" at bounding box center [407, 59] width 99 height 14
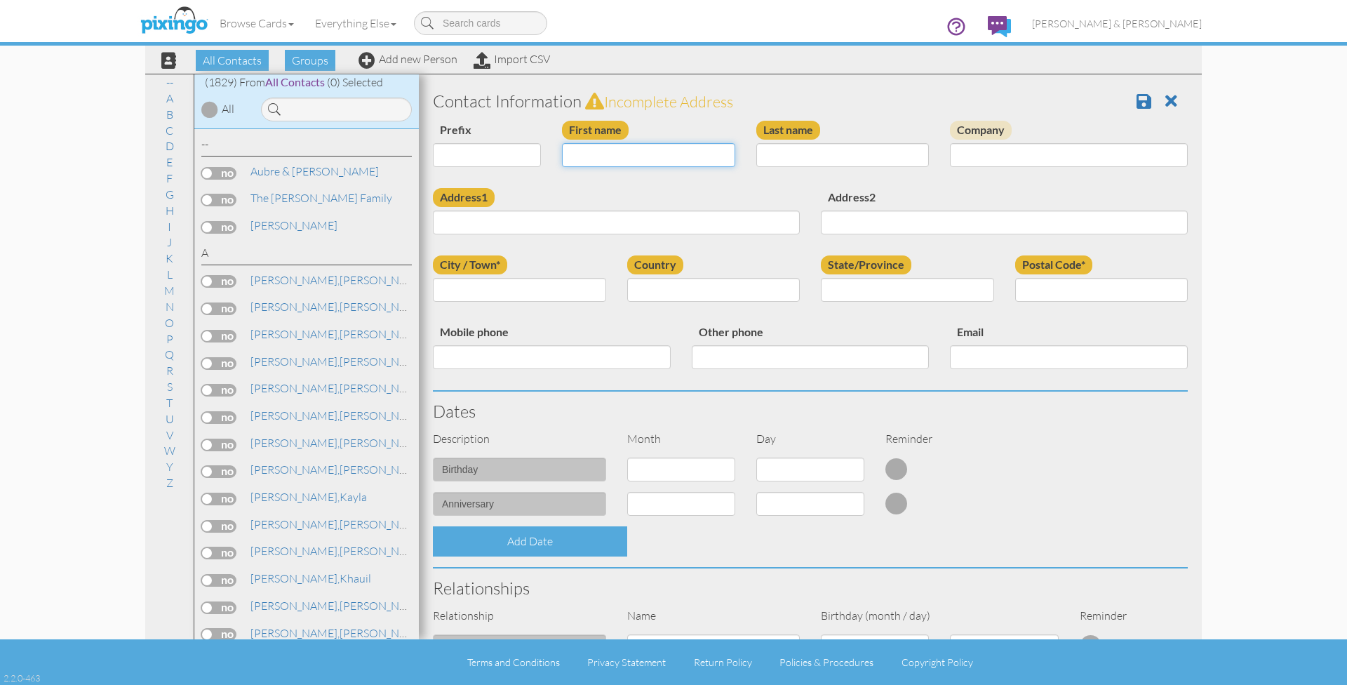
click at [591, 156] on input "First name" at bounding box center [648, 155] width 173 height 24
paste input "[PERSON_NAME]"
type input "[PERSON_NAME]"
click at [778, 157] on input "Last name" at bounding box center [842, 155] width 173 height 24
click at [792, 153] on input "Last name" at bounding box center [842, 155] width 173 height 24
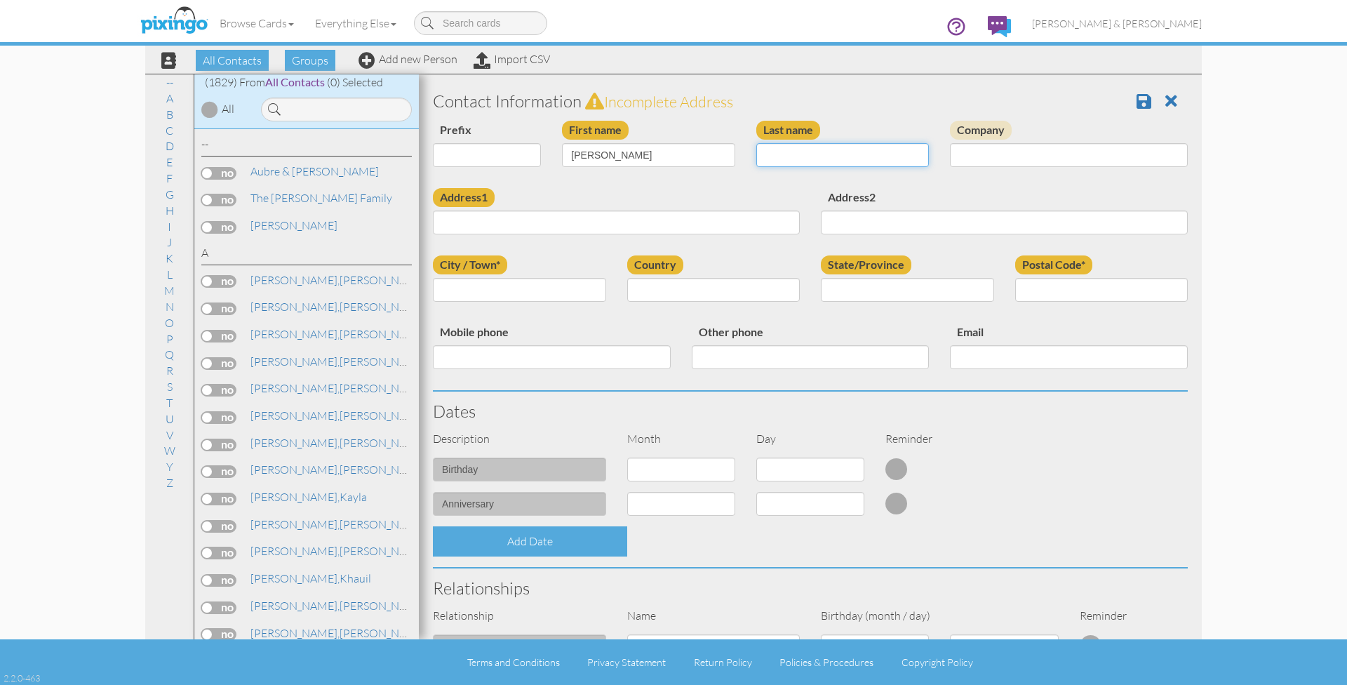
paste input "Wright"
type input "Wright"
click at [687, 220] on input "Address1" at bounding box center [616, 222] width 367 height 24
click at [511, 222] on input "Address1" at bounding box center [616, 222] width 367 height 24
paste input "[STREET_ADDRESS]"
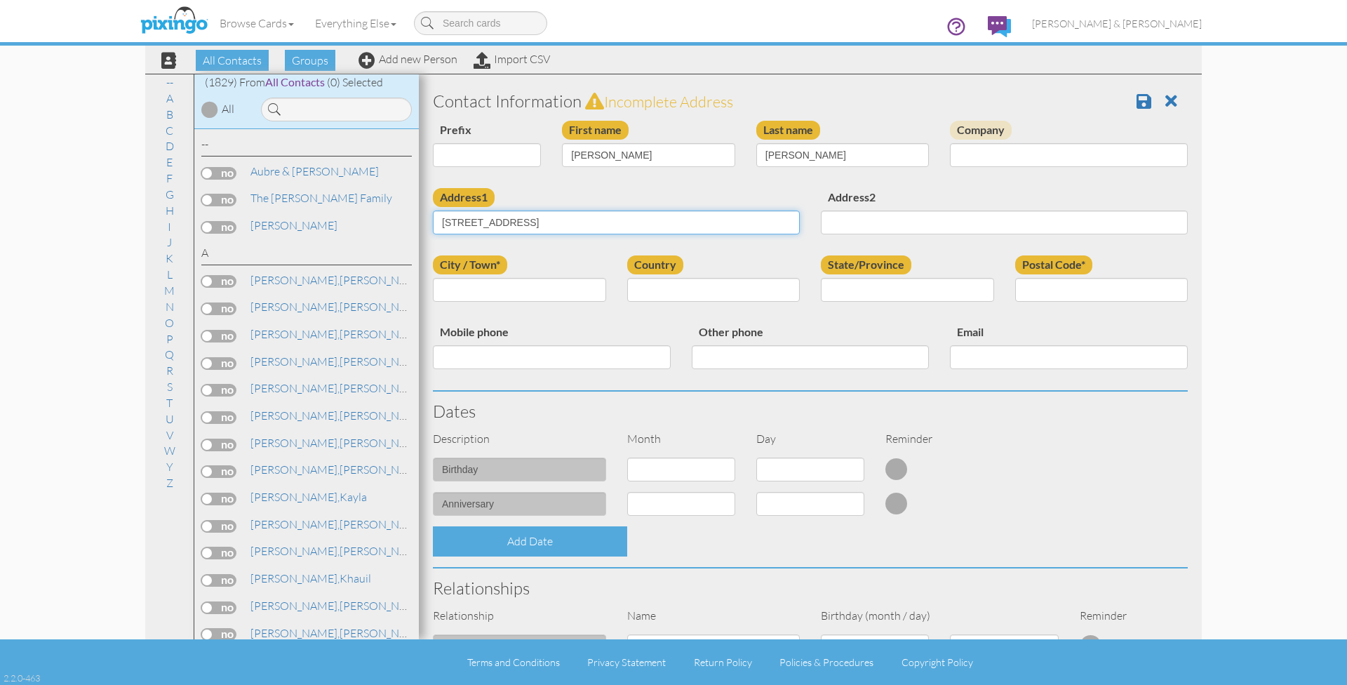
type input "[STREET_ADDRESS]"
click at [524, 288] on input "City / Town*" at bounding box center [519, 290] width 173 height 24
click at [511, 283] on input "City / Town*" at bounding box center [519, 290] width 173 height 24
paste input "Detroit"
type input "Detroit"
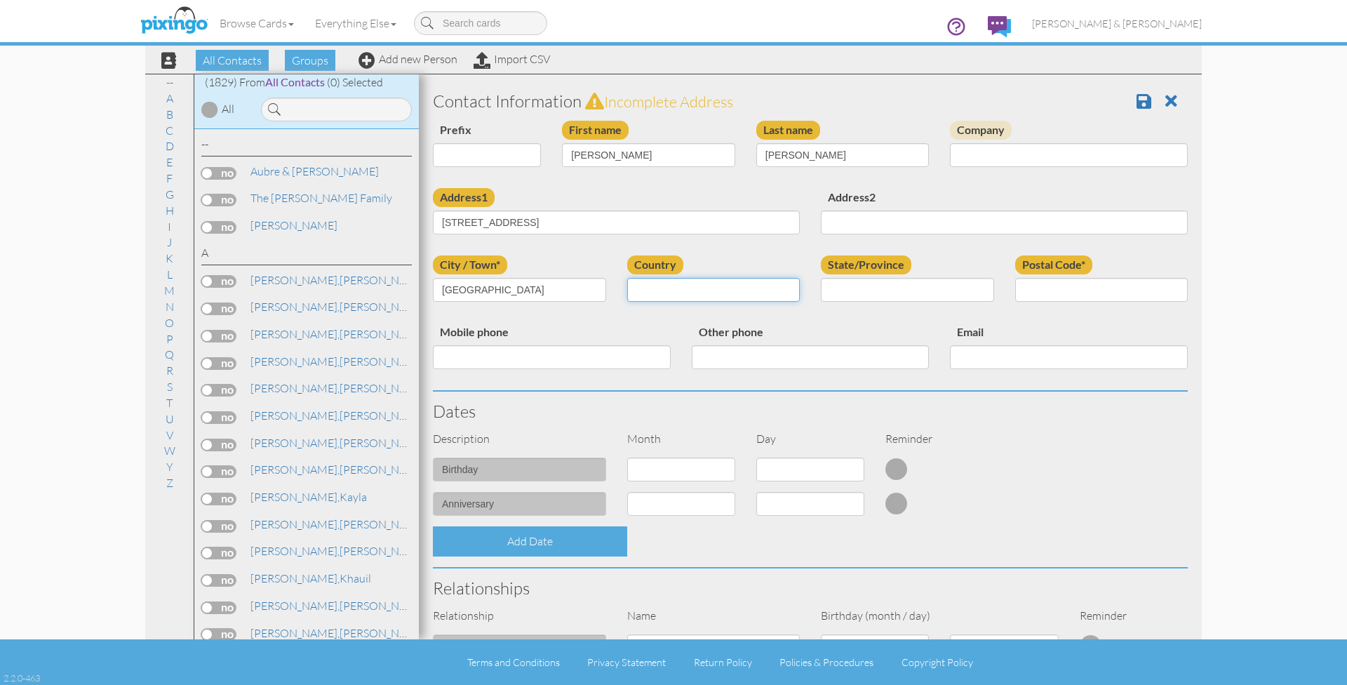
select select "object:14073"
select select "object:14347"
click at [887, 324] on div "Other phone" at bounding box center [810, 351] width 259 height 57
click at [1082, 291] on input "Postal Code*" at bounding box center [1101, 290] width 173 height 24
click at [1083, 288] on input "Postal Code*" at bounding box center [1101, 290] width 173 height 24
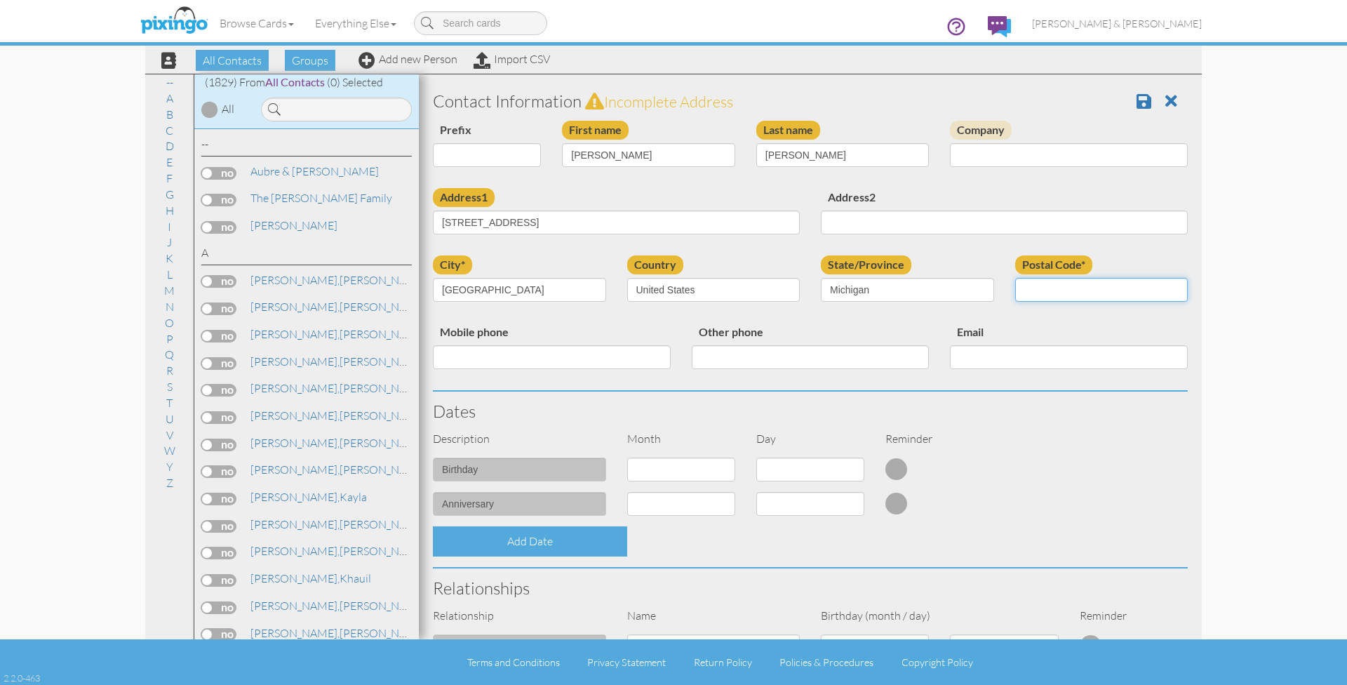
paste input "48221"
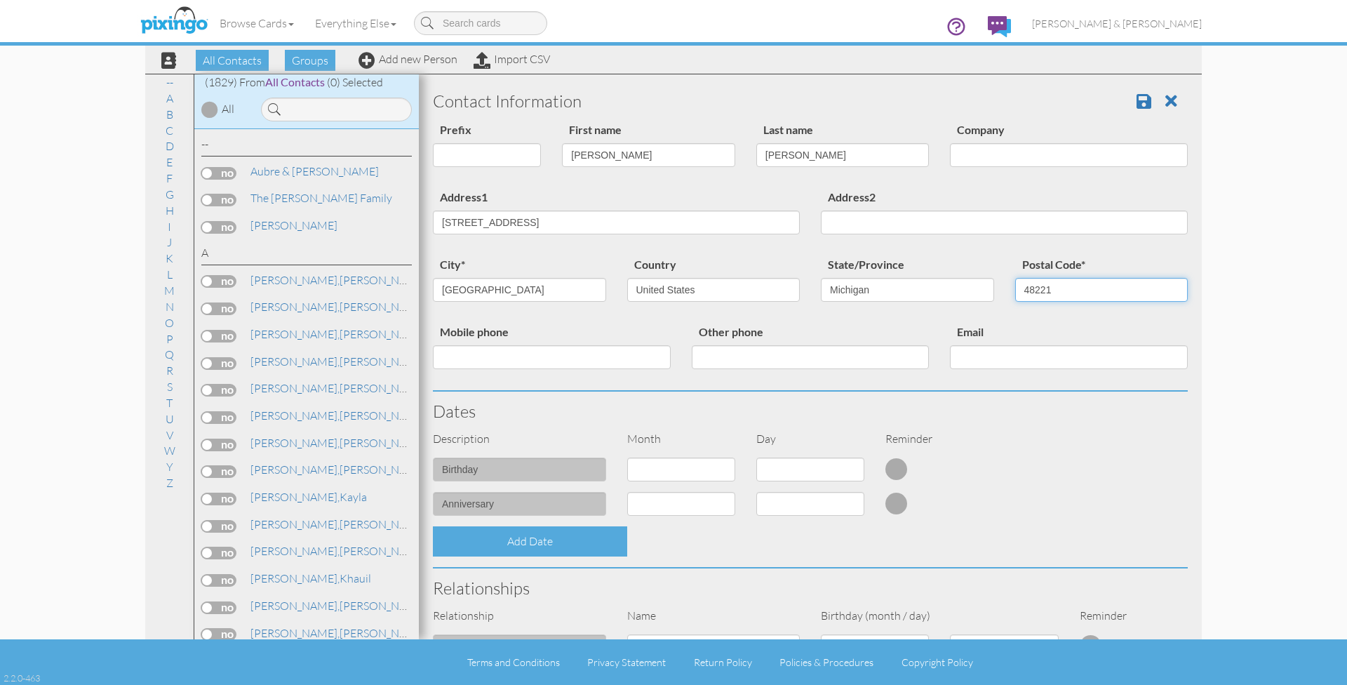
type input "48221"
click at [1050, 323] on div "Email" at bounding box center [1068, 351] width 259 height 57
select select "object:14064"
select select "number:11"
click at [741, 530] on div "Add Date" at bounding box center [810, 541] width 776 height 30
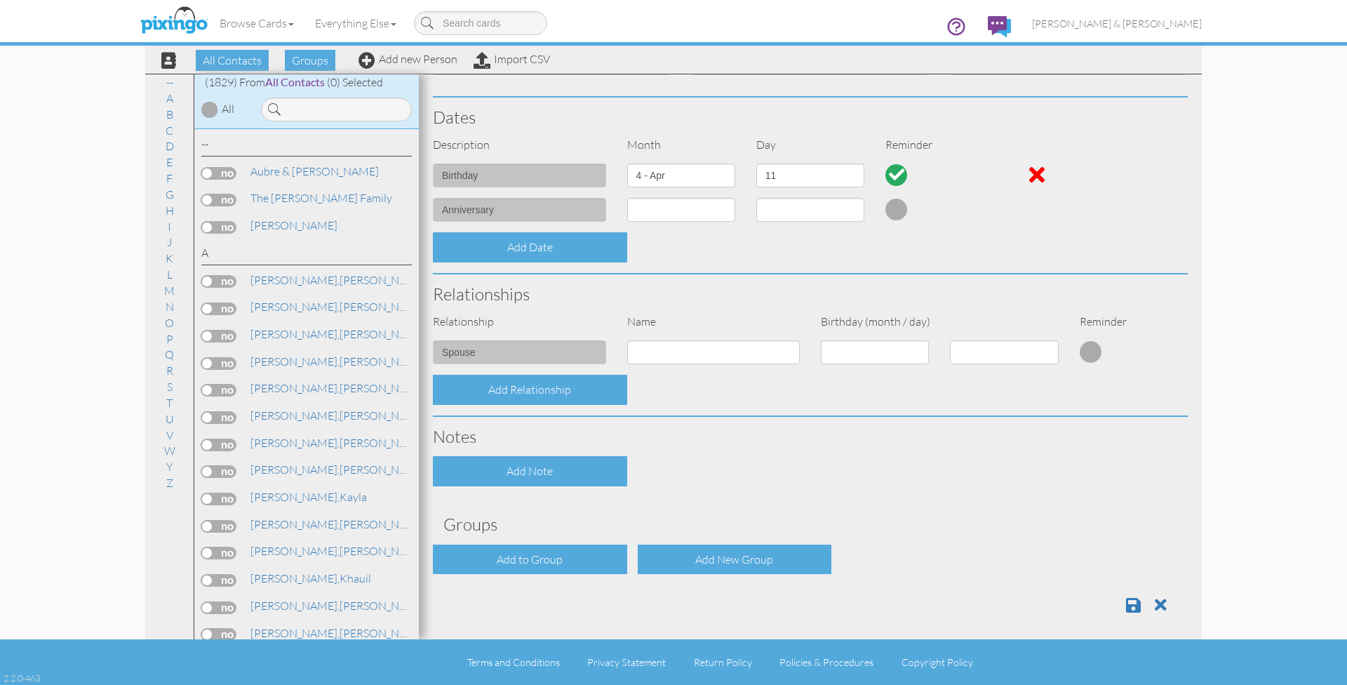
scroll to position [293, 0]
click at [545, 555] on div "Add to Group" at bounding box center [530, 560] width 194 height 30
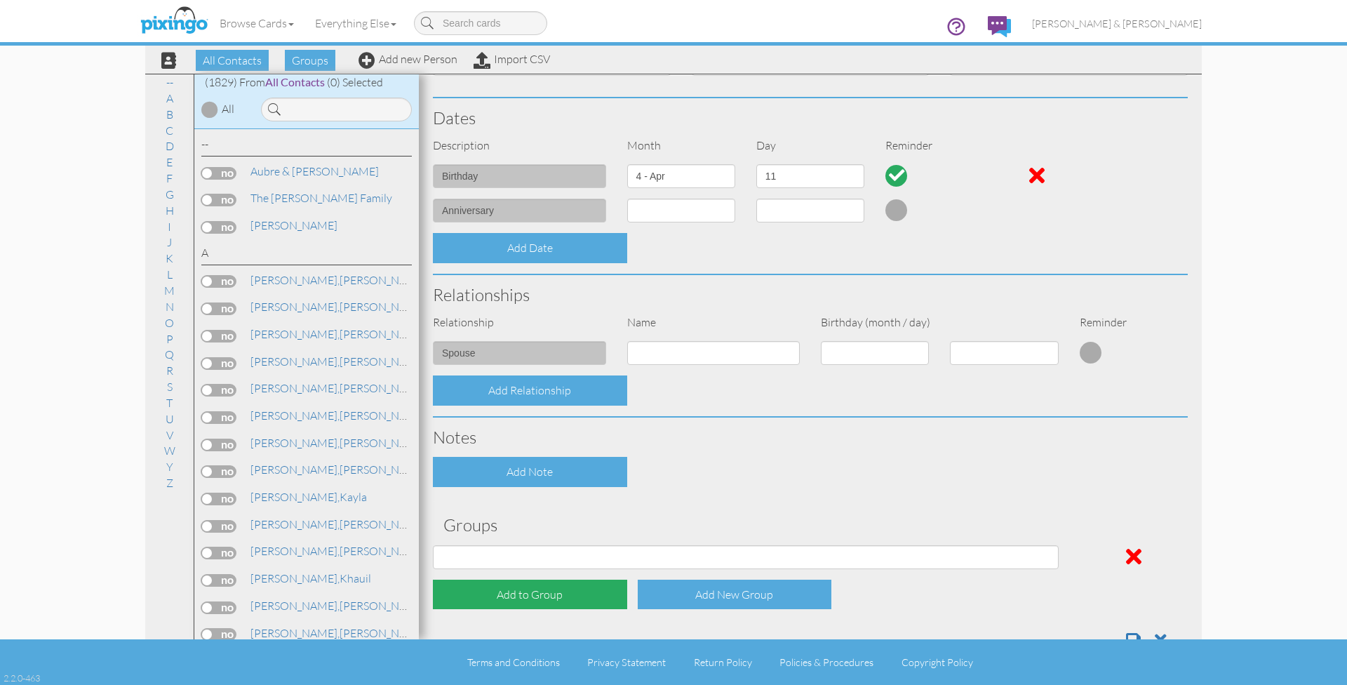
click at [525, 586] on div "Add to Group" at bounding box center [530, 594] width 194 height 30
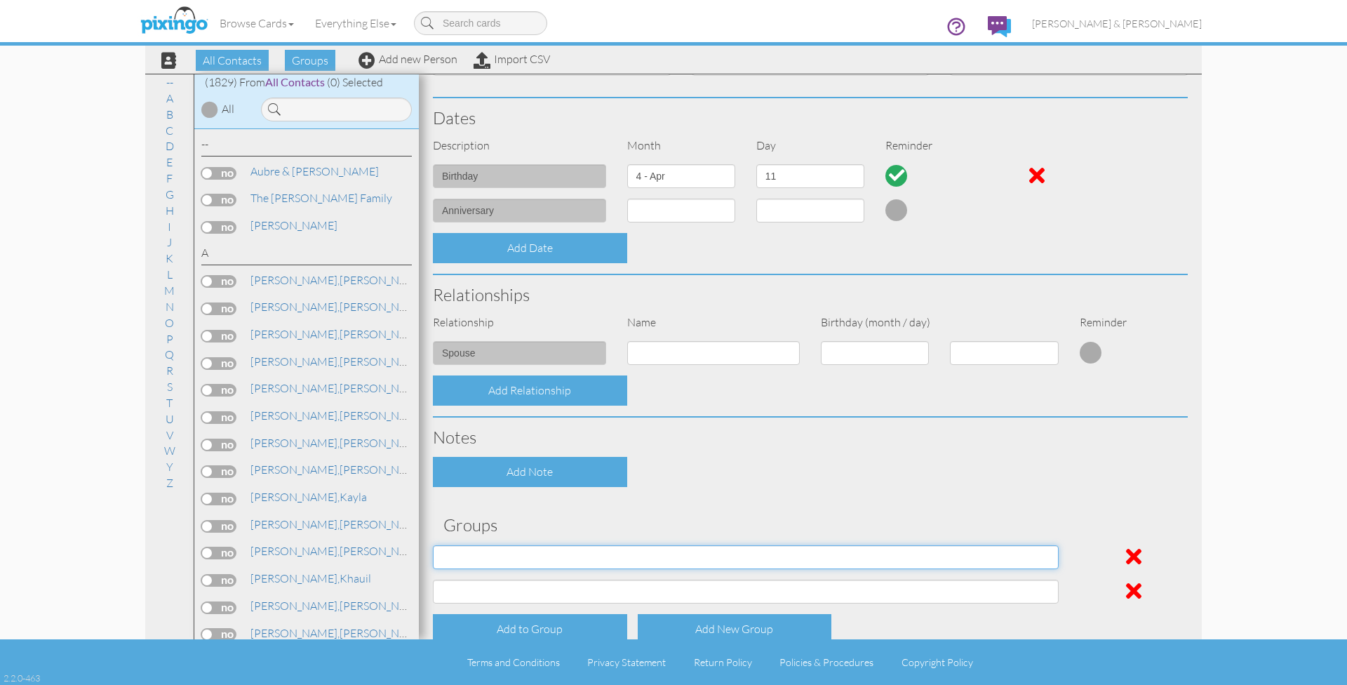
select select "object:8568"
select select "object:8569"
click at [649, 516] on h3 "Groups" at bounding box center [810, 525] width 734 height 18
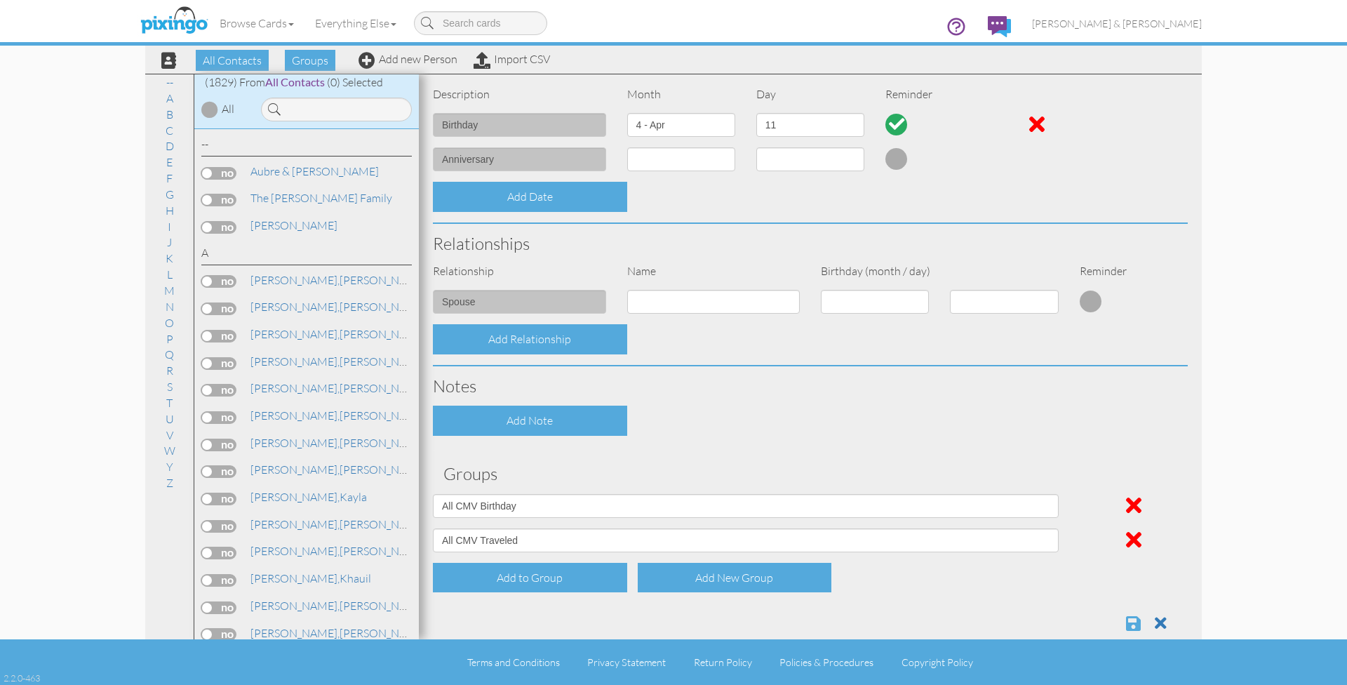
click at [1136, 620] on span at bounding box center [1133, 622] width 15 height 17
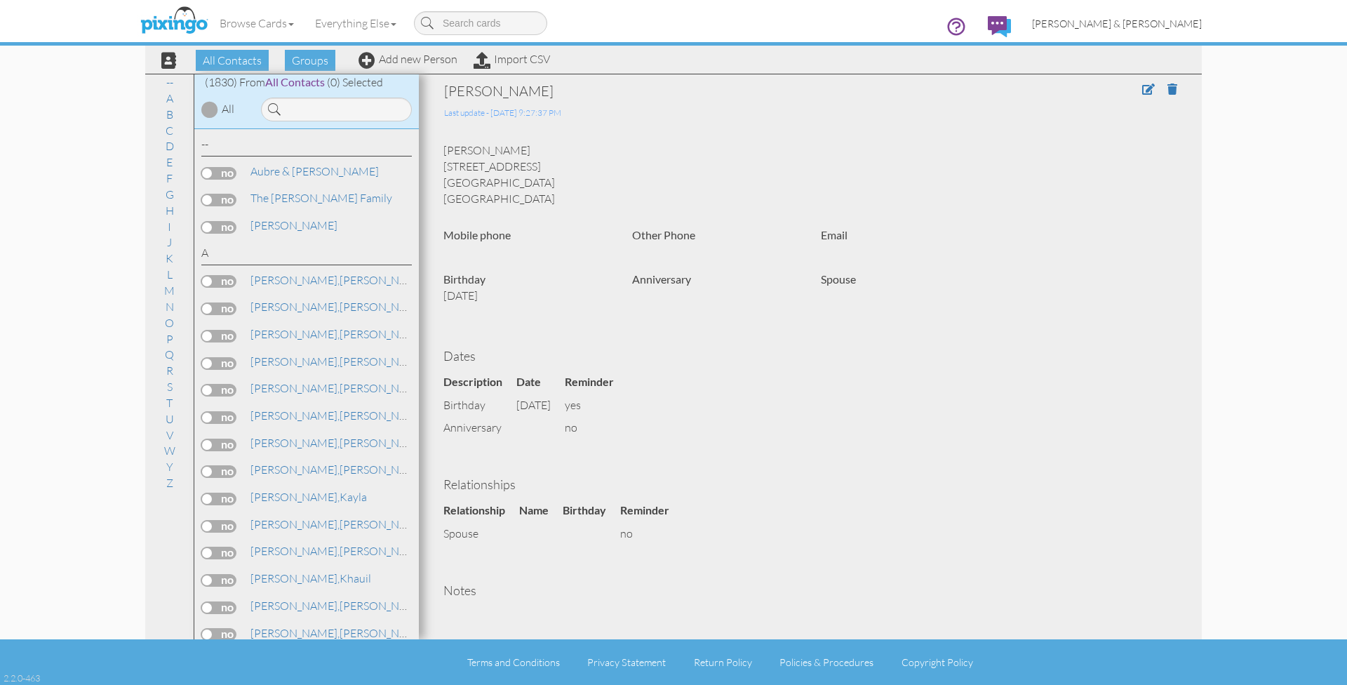
click at [1137, 27] on span "[PERSON_NAME] & [PERSON_NAME]" at bounding box center [1117, 24] width 170 height 12
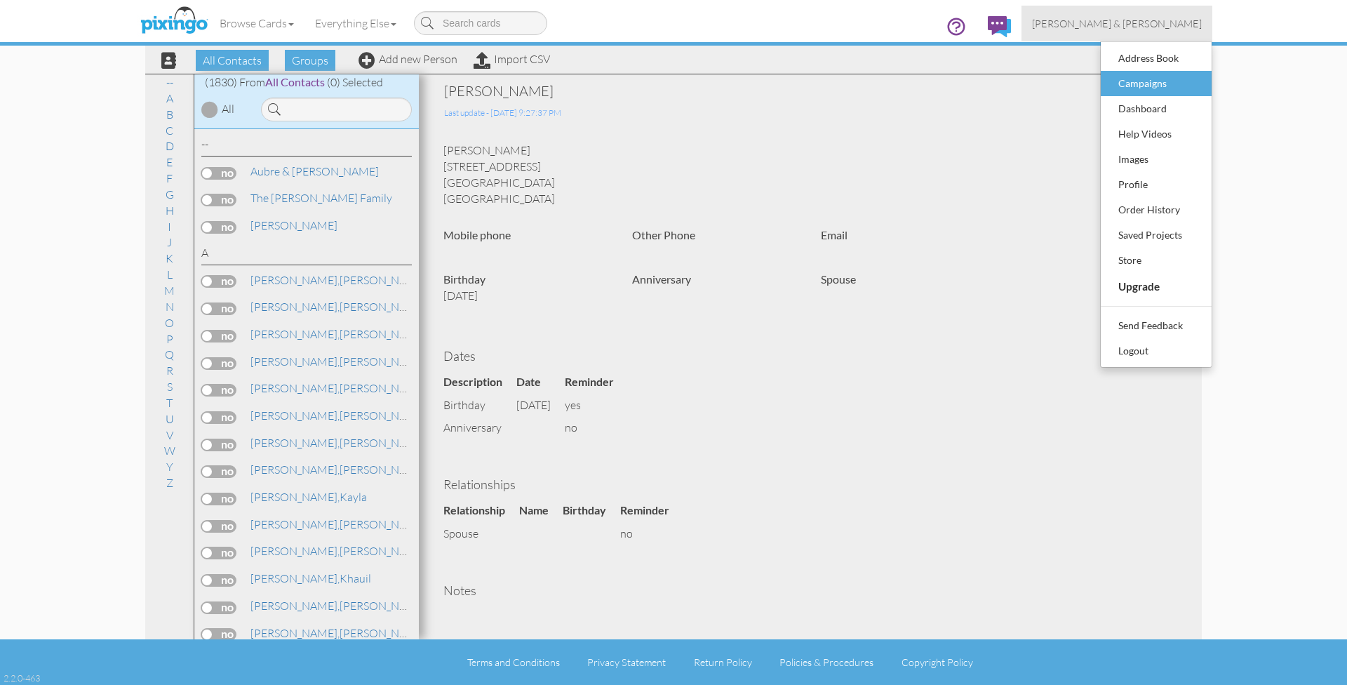
click at [1136, 88] on div "Campaigns" at bounding box center [1156, 83] width 83 height 21
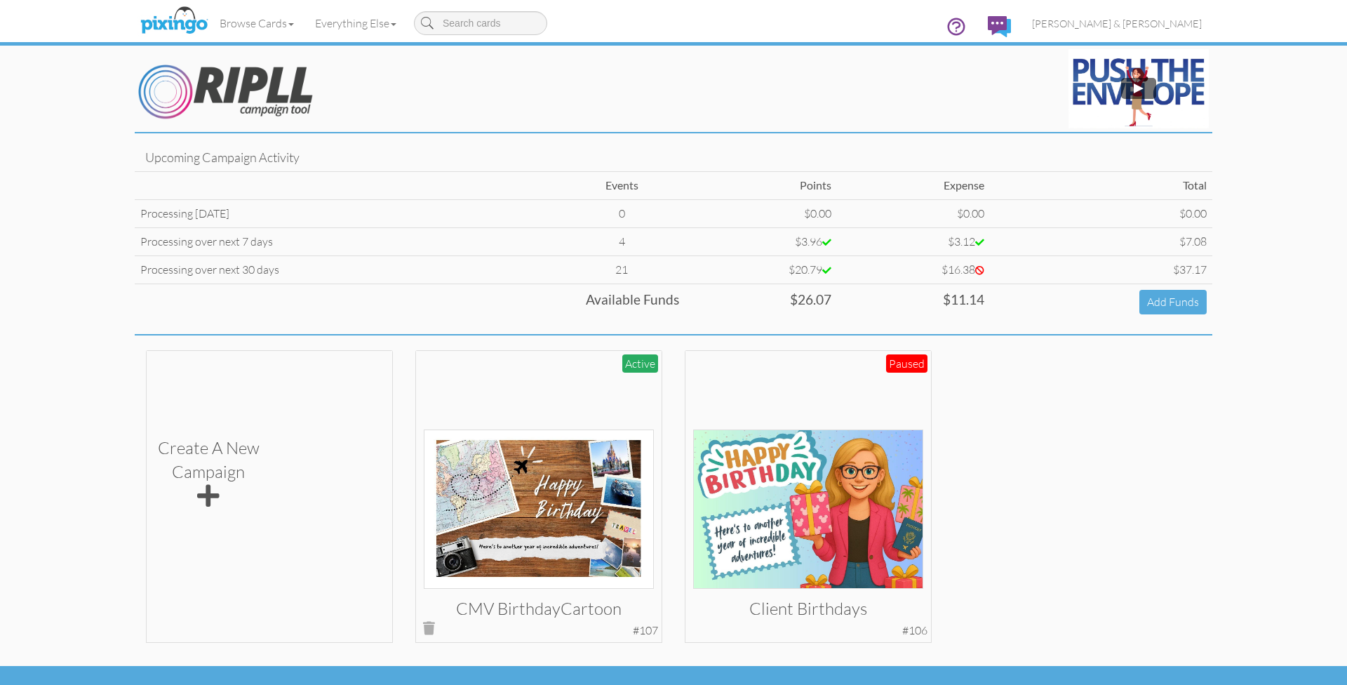
click at [531, 391] on div at bounding box center [539, 473] width 231 height 231
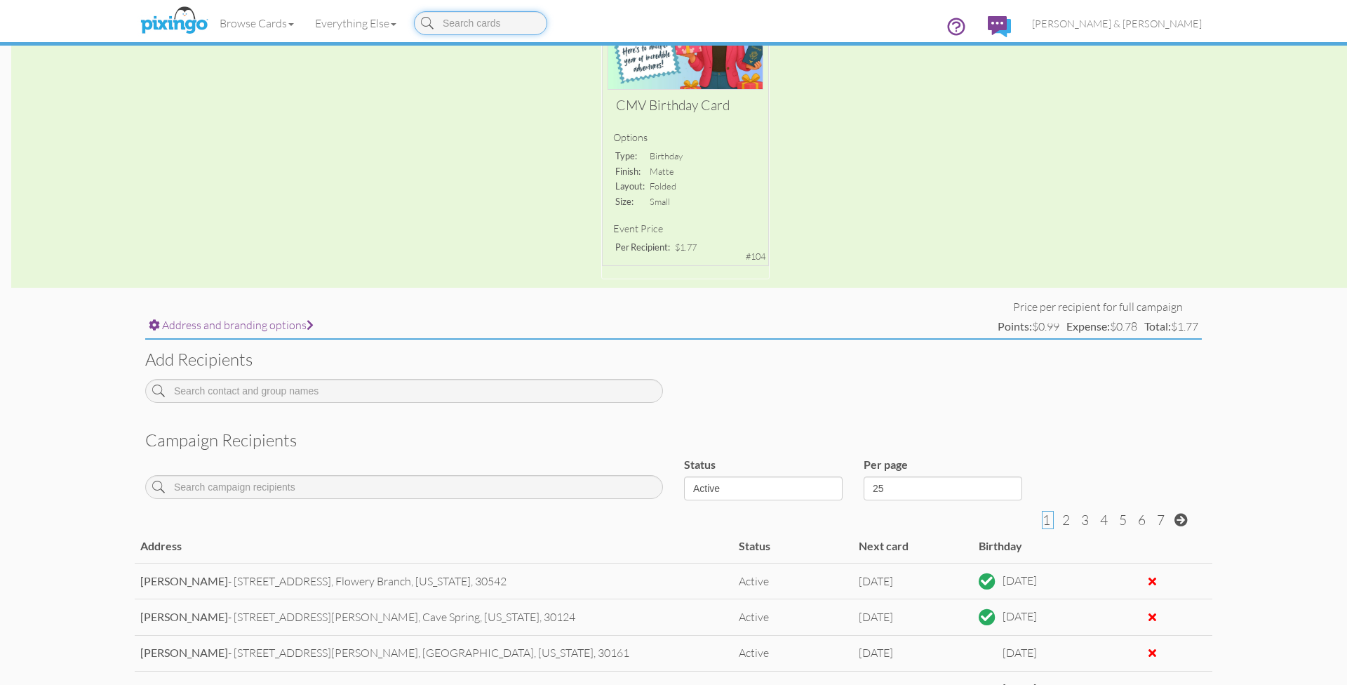
scroll to position [245, 0]
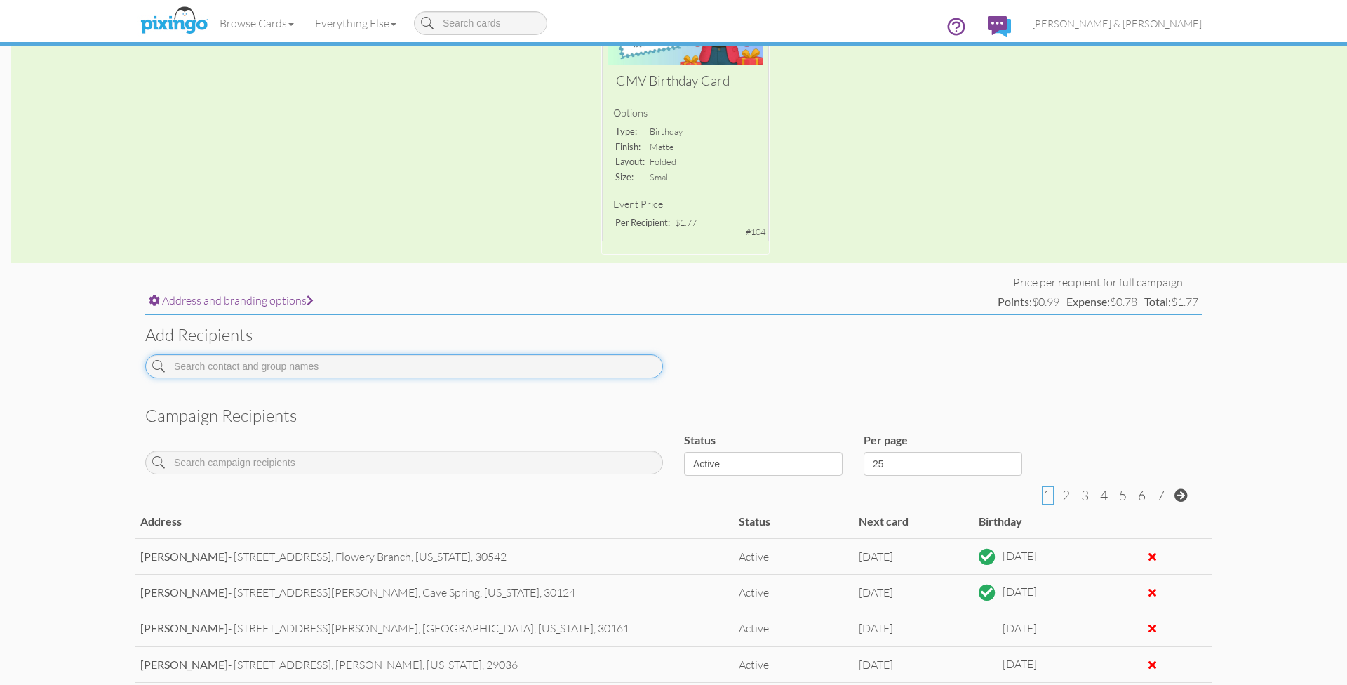
click at [416, 365] on input at bounding box center [404, 366] width 518 height 24
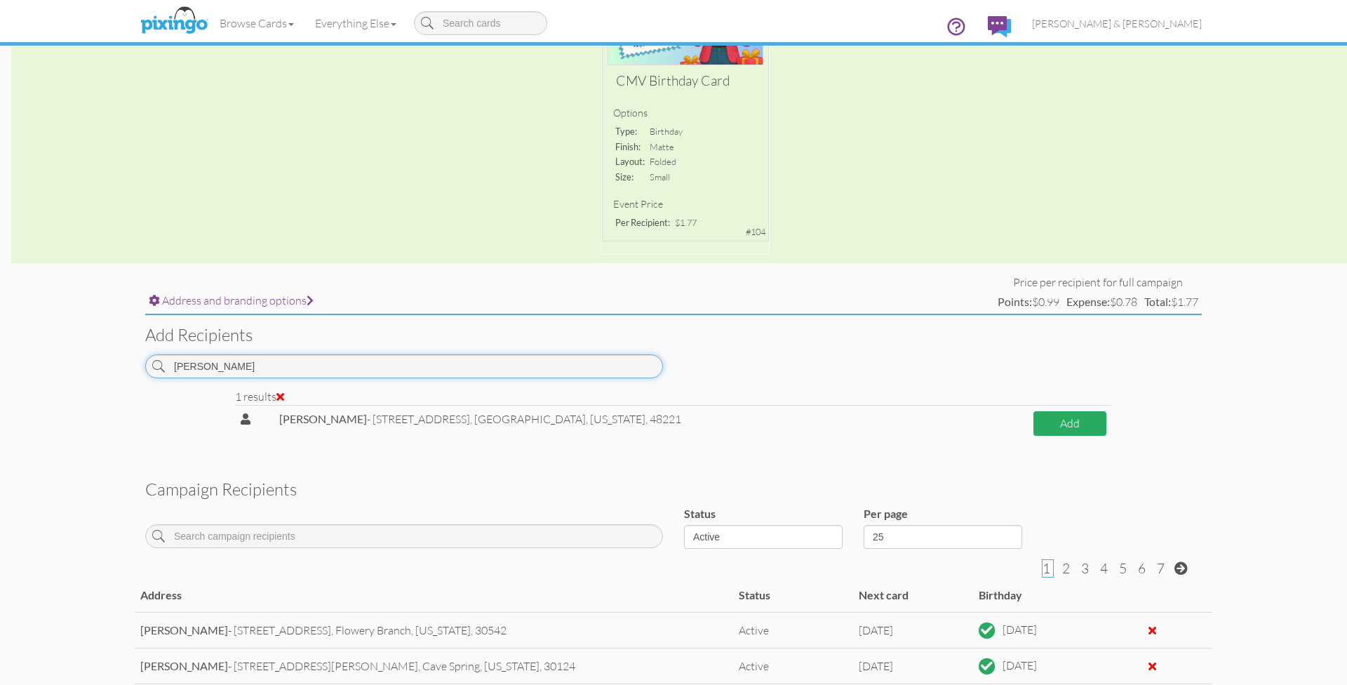
type input "[PERSON_NAME]"
click at [1049, 418] on button "Add" at bounding box center [1069, 423] width 73 height 25
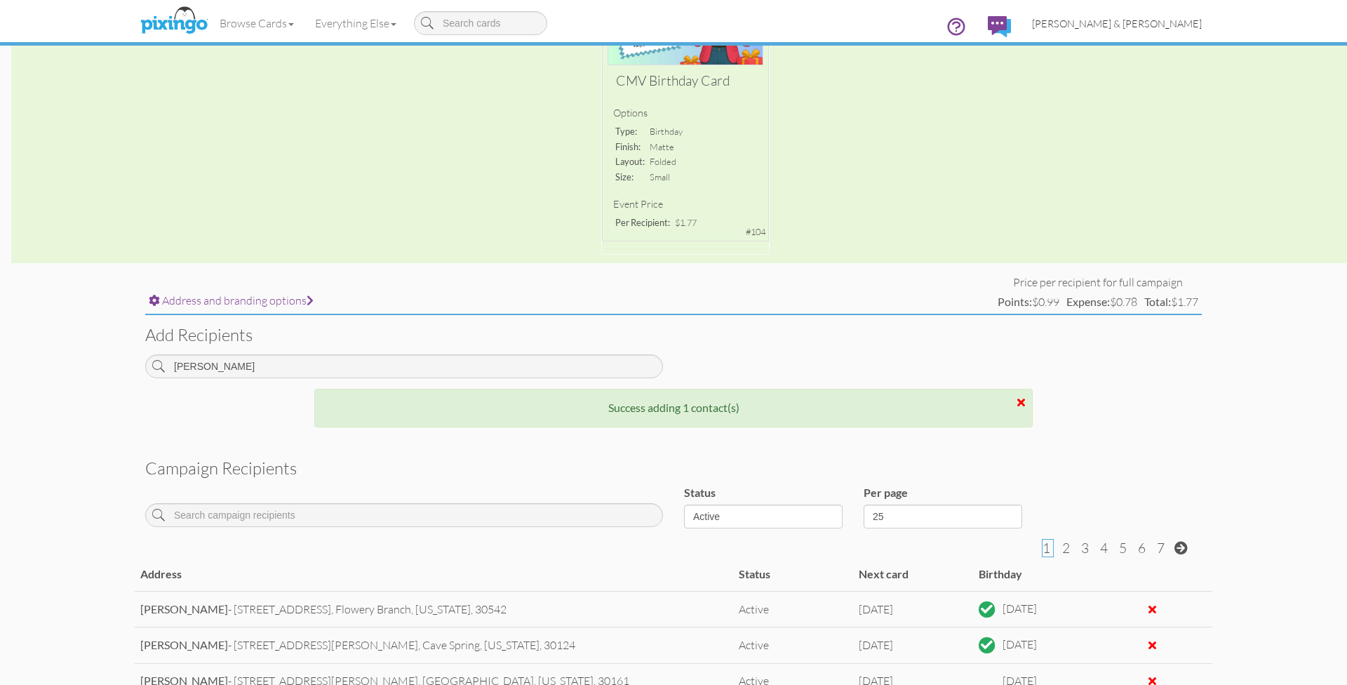
click at [1141, 26] on span "[PERSON_NAME] & [PERSON_NAME]" at bounding box center [1117, 24] width 170 height 12
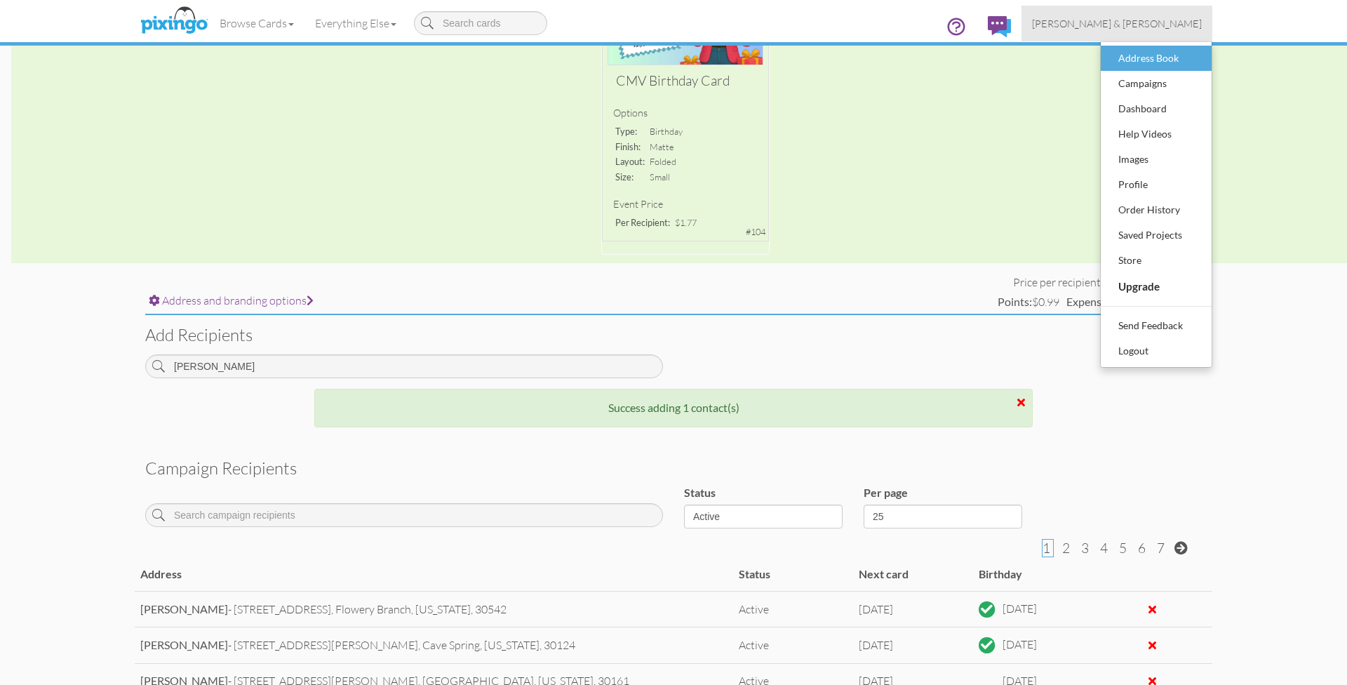
click at [1135, 65] on div "Address Book" at bounding box center [1156, 58] width 83 height 21
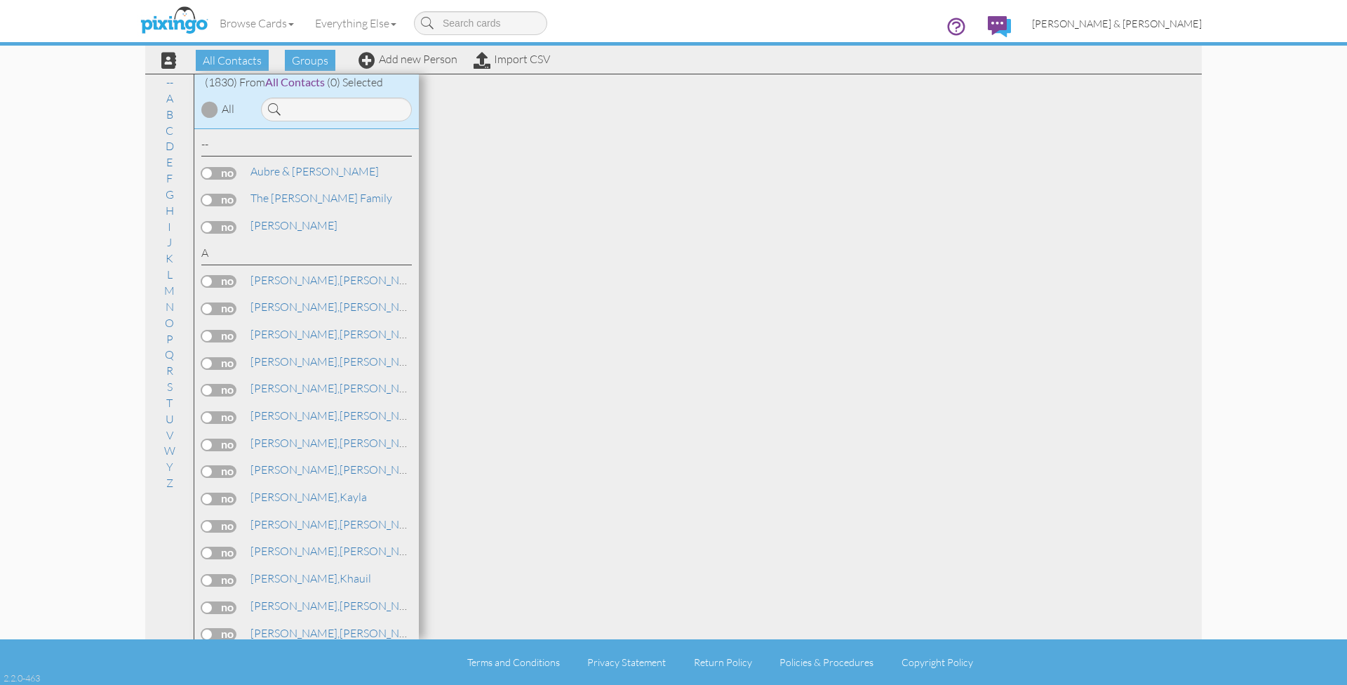
click at [1136, 26] on span "[PERSON_NAME] & [PERSON_NAME]" at bounding box center [1117, 24] width 170 height 12
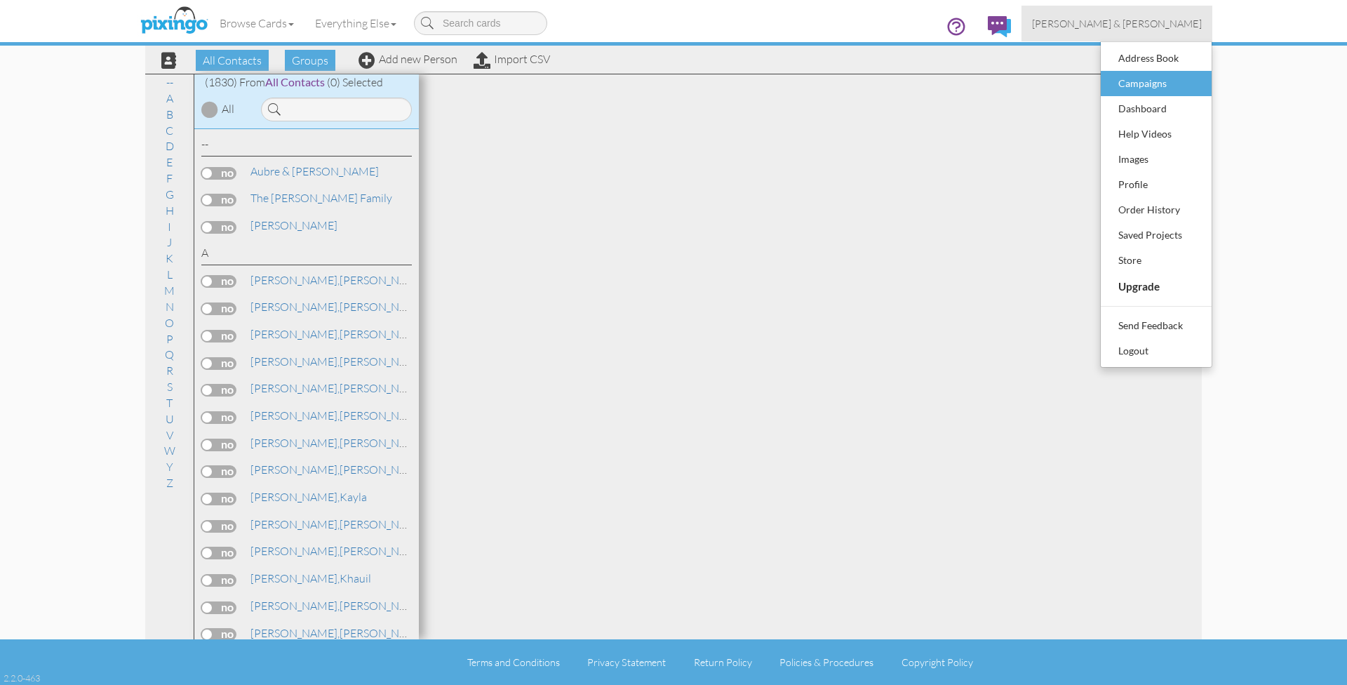
click at [1136, 86] on div "Campaigns" at bounding box center [1156, 83] width 83 height 21
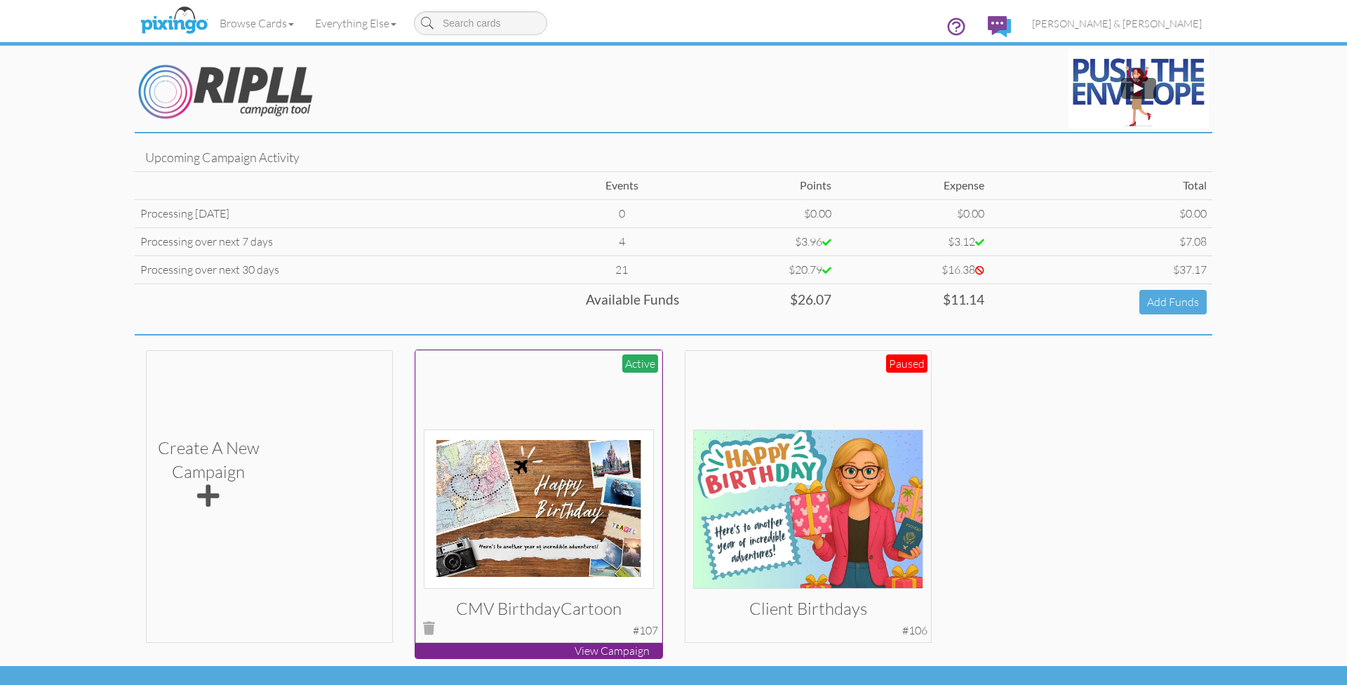
click at [520, 405] on div at bounding box center [539, 473] width 231 height 231
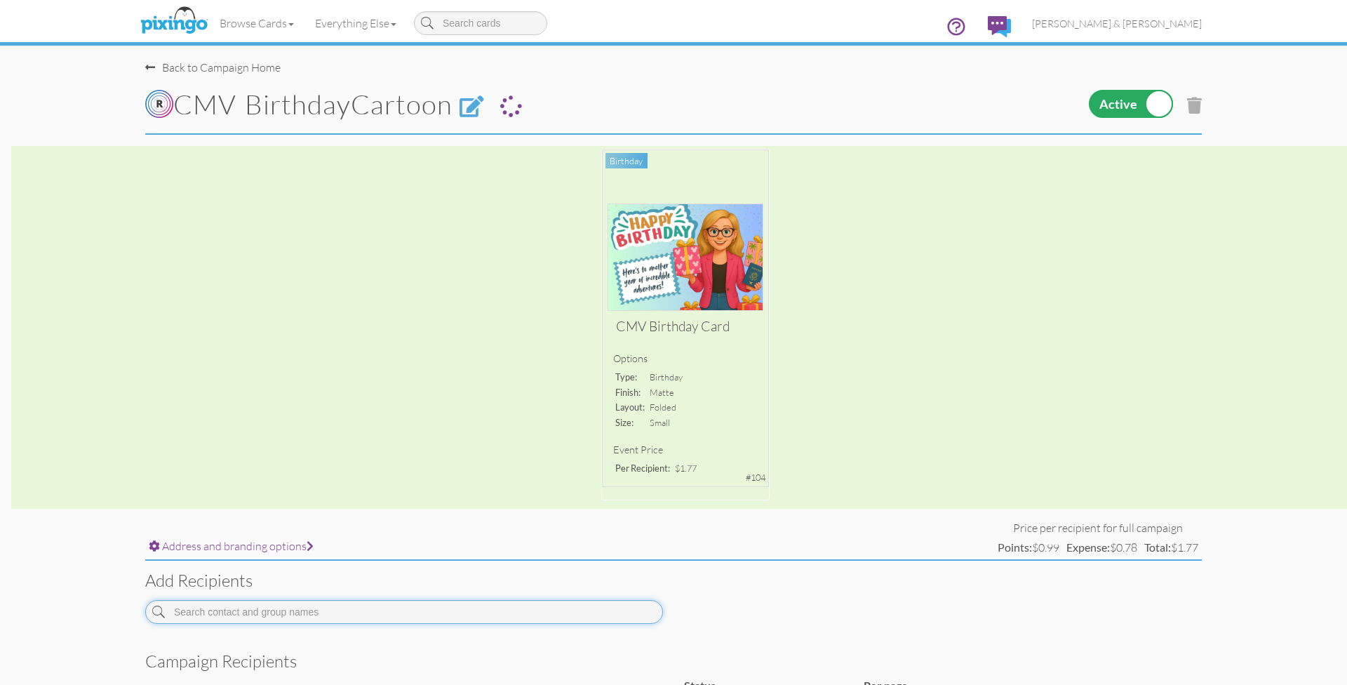
click at [276, 604] on input at bounding box center [404, 612] width 518 height 24
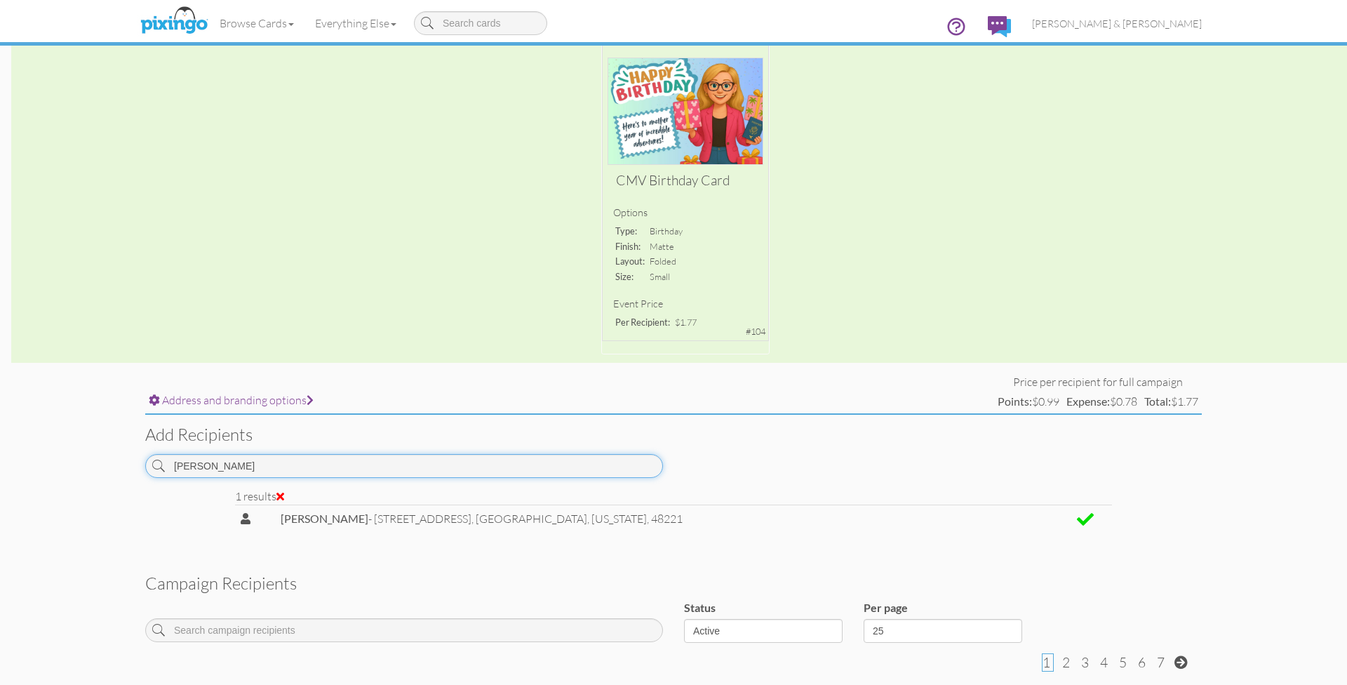
scroll to position [145, 0]
click at [502, 464] on input "[PERSON_NAME]" at bounding box center [404, 467] width 518 height 24
drag, startPoint x: 1263, startPoint y: 182, endPoint x: 502, endPoint y: 464, distance: 812.3
click at [502, 464] on input "[PERSON_NAME]" at bounding box center [404, 467] width 518 height 24
type input "von"
